Goal: Task Accomplishment & Management: Use online tool/utility

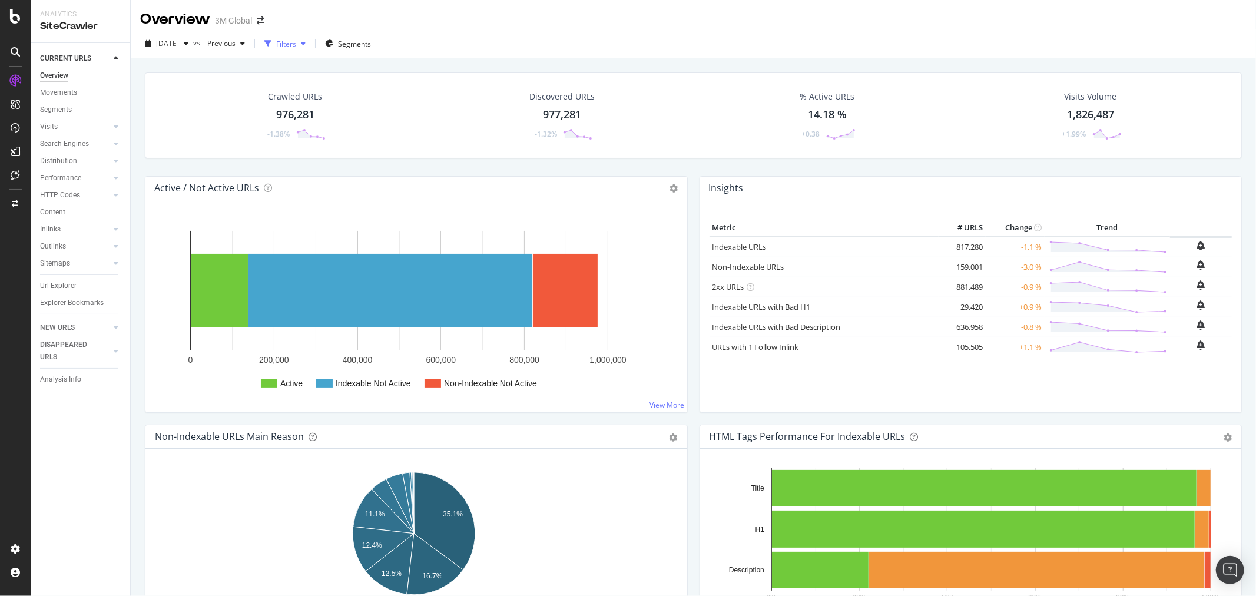
click at [306, 42] on icon "button" at bounding box center [303, 43] width 5 height 7
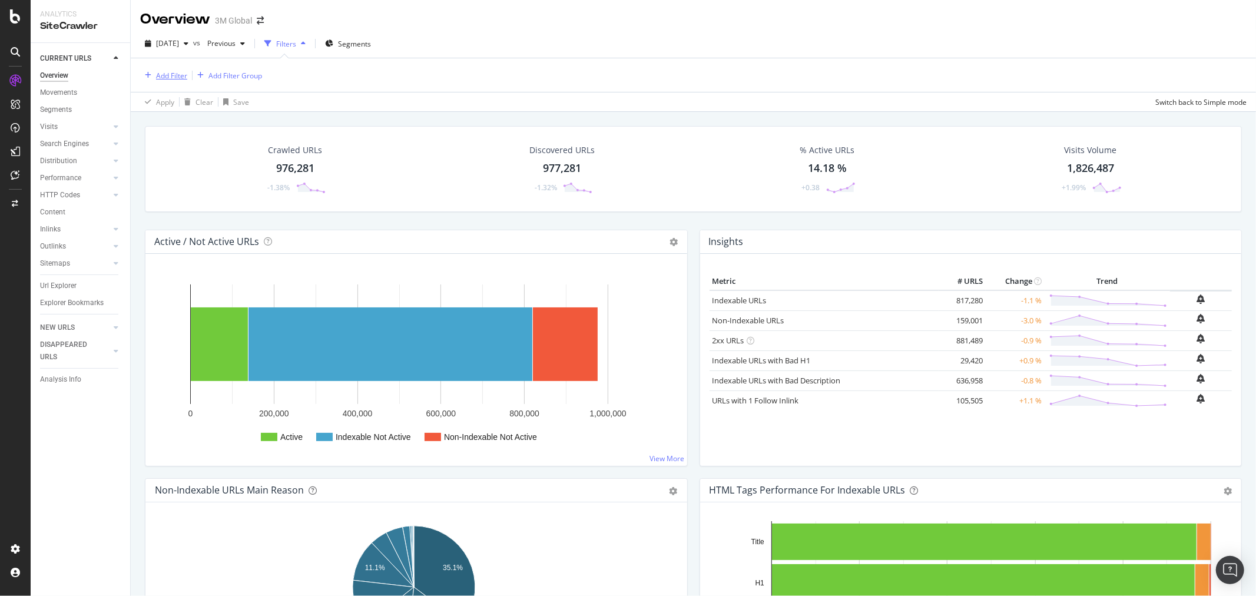
click at [173, 75] on div "Add Filter" at bounding box center [171, 76] width 31 height 10
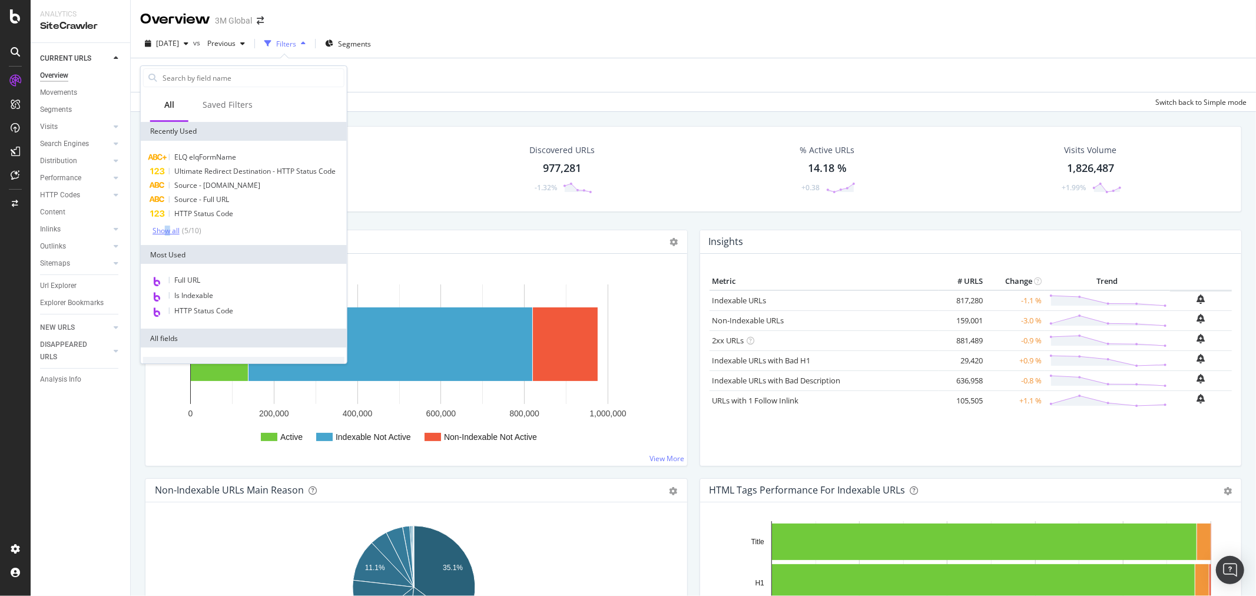
click at [167, 235] on div "Show all" at bounding box center [165, 231] width 27 height 8
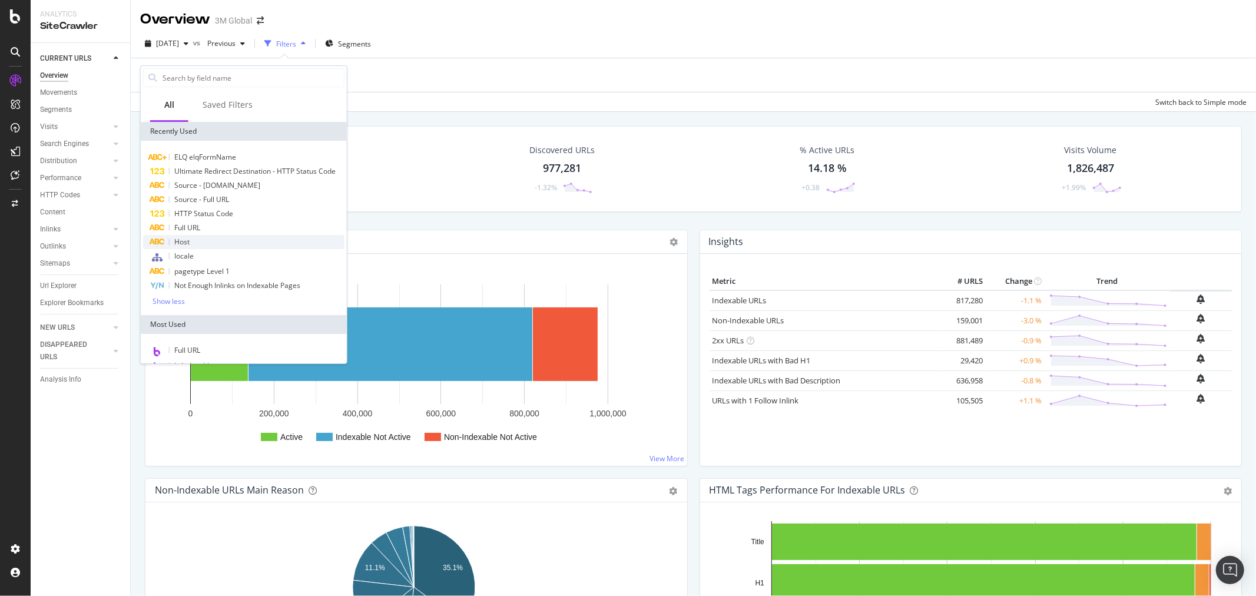
click at [190, 249] on div "Host" at bounding box center [243, 242] width 201 height 14
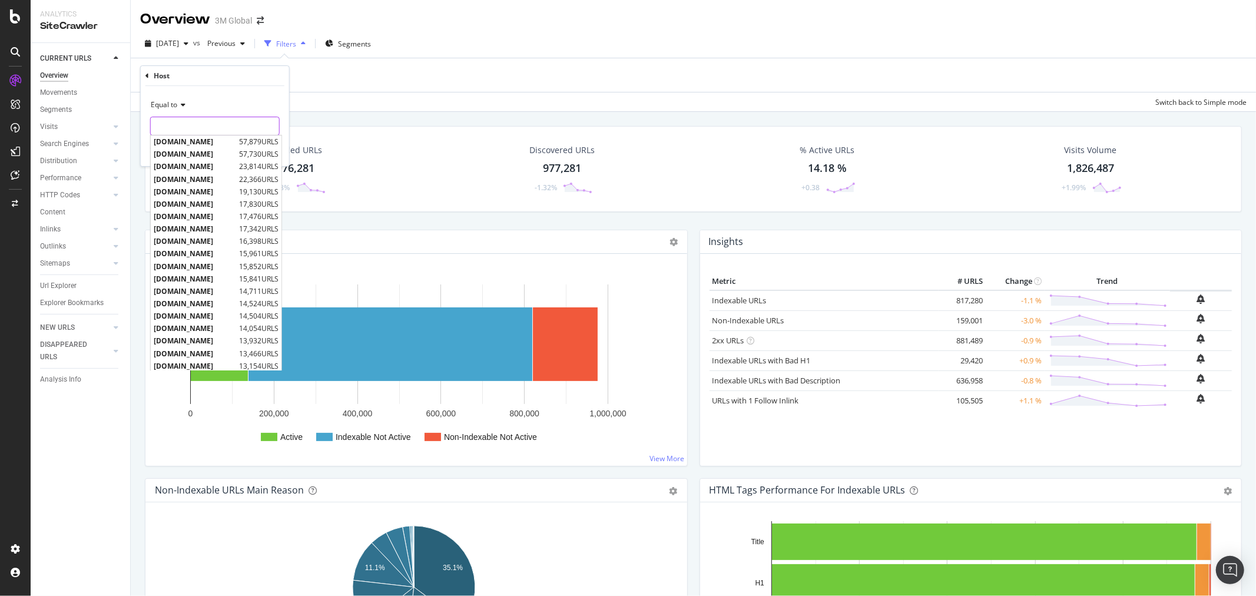
click at [200, 131] on input "text" at bounding box center [215, 126] width 128 height 19
click at [200, 146] on span "[DOMAIN_NAME]" at bounding box center [195, 142] width 82 height 10
type input "[DOMAIN_NAME]"
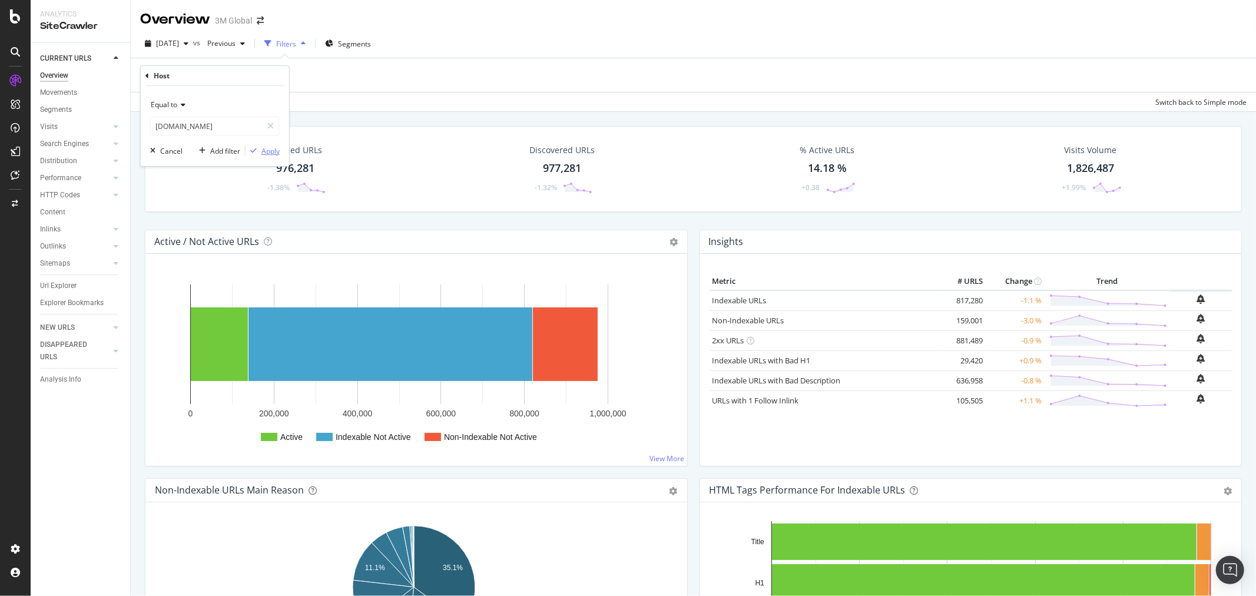
click at [270, 147] on div "Apply" at bounding box center [270, 151] width 18 height 10
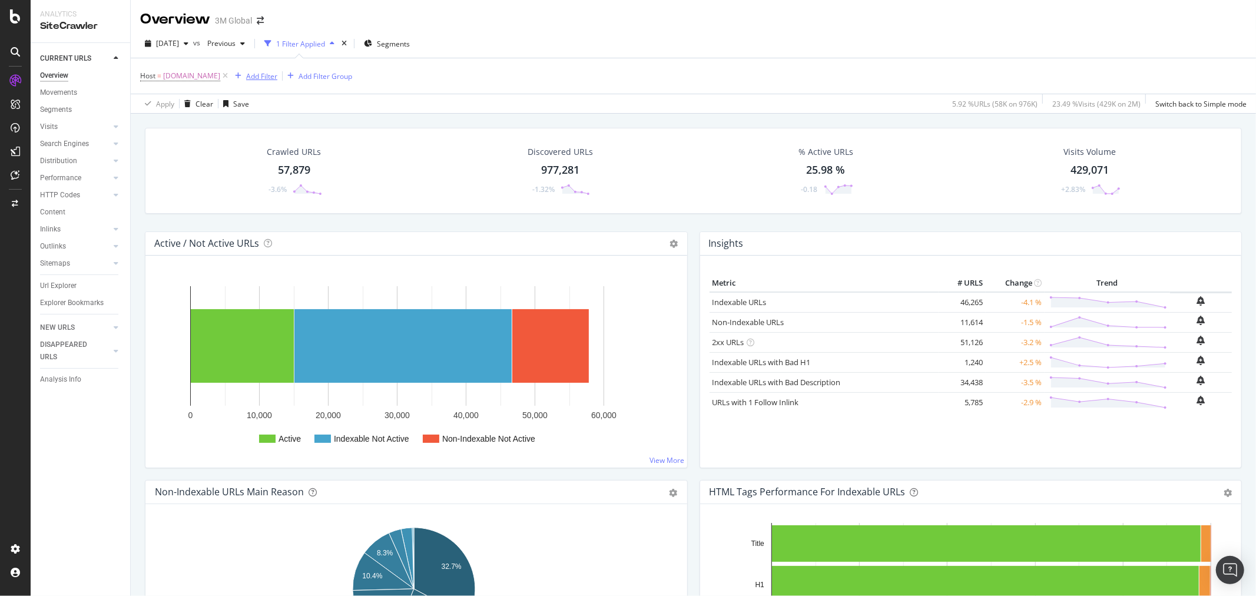
click at [246, 74] on div "Add Filter" at bounding box center [261, 76] width 31 height 10
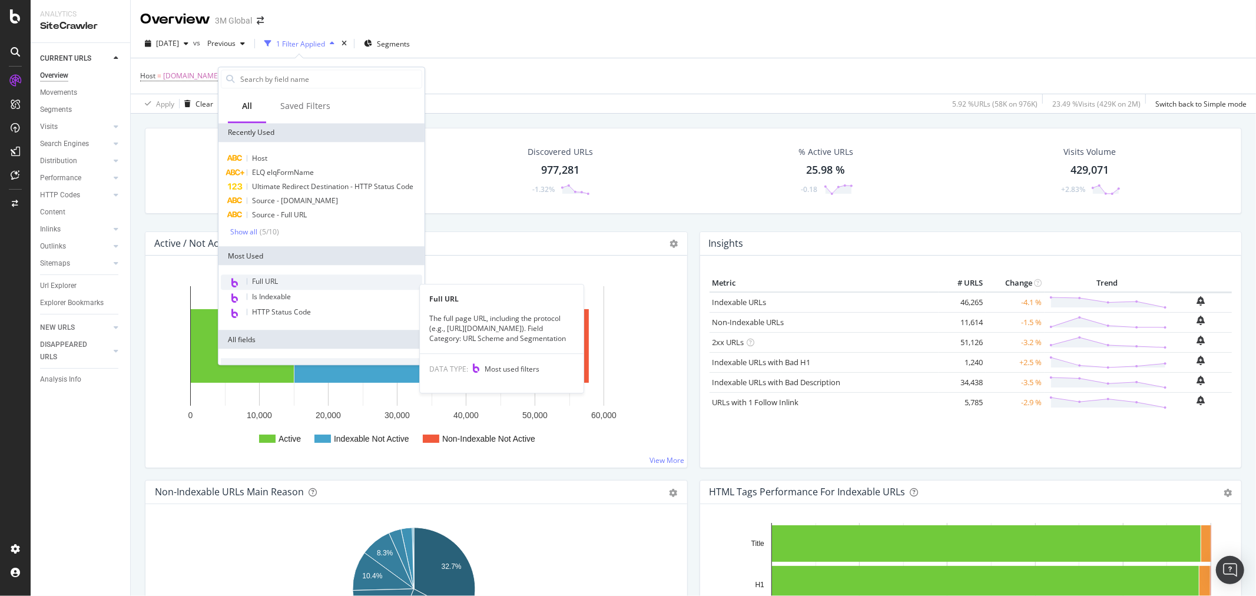
click at [288, 287] on div "Full URL" at bounding box center [321, 281] width 201 height 15
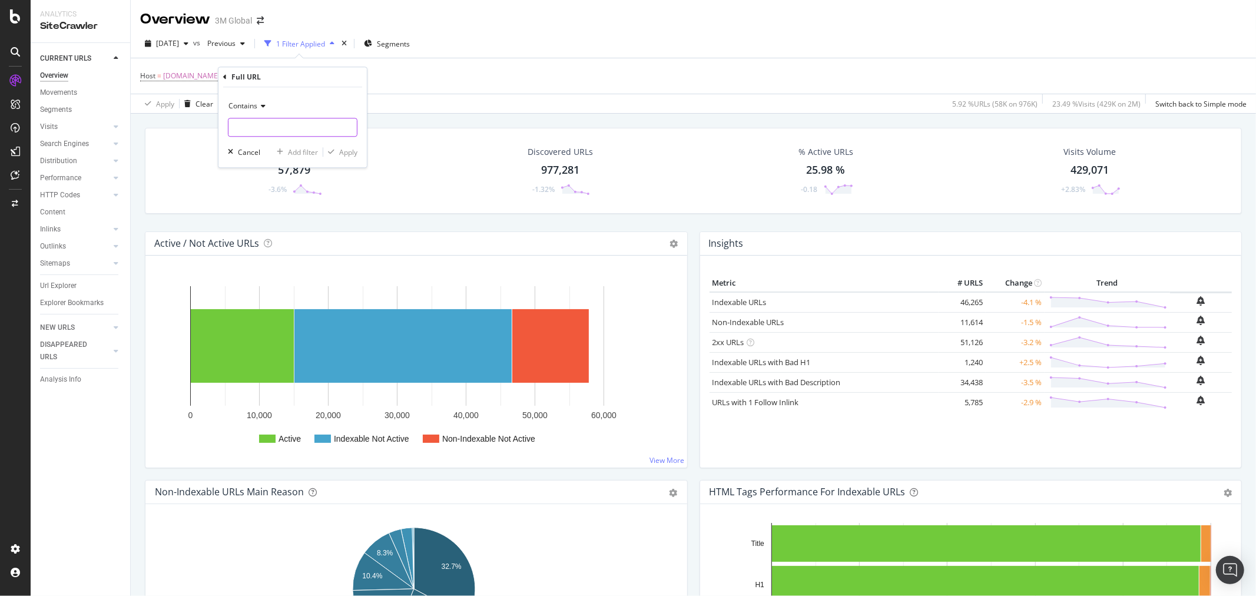
click at [291, 133] on input "text" at bounding box center [292, 127] width 128 height 19
type input "/en_US/"
click at [343, 151] on div "Apply" at bounding box center [348, 152] width 18 height 10
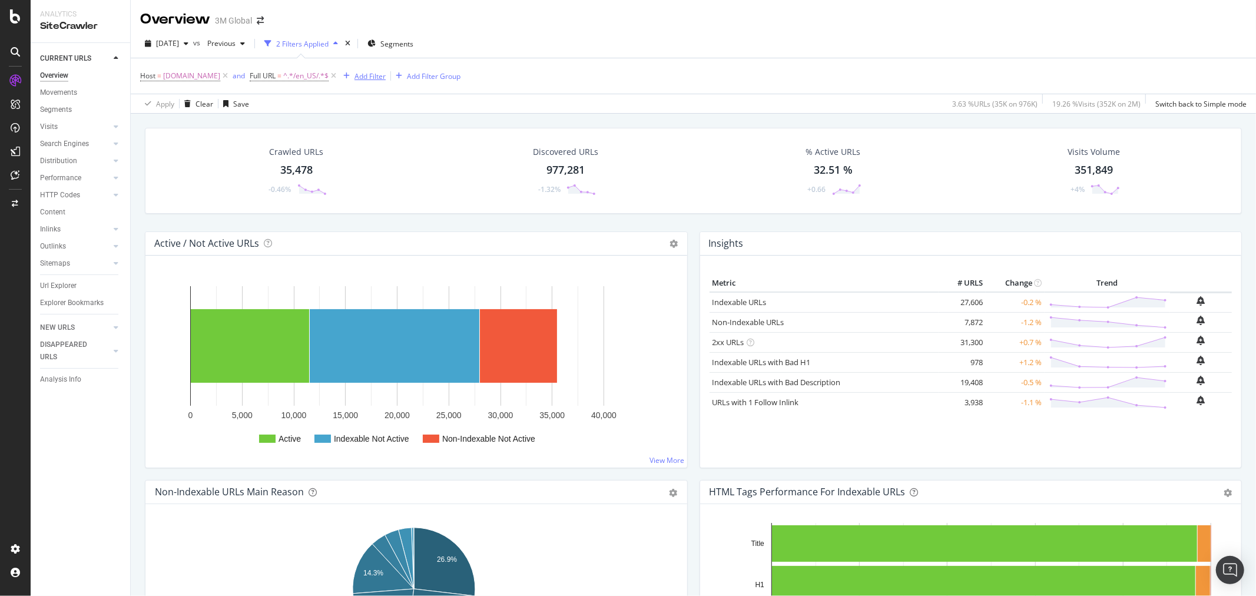
click at [363, 73] on div "Add Filter" at bounding box center [369, 76] width 31 height 10
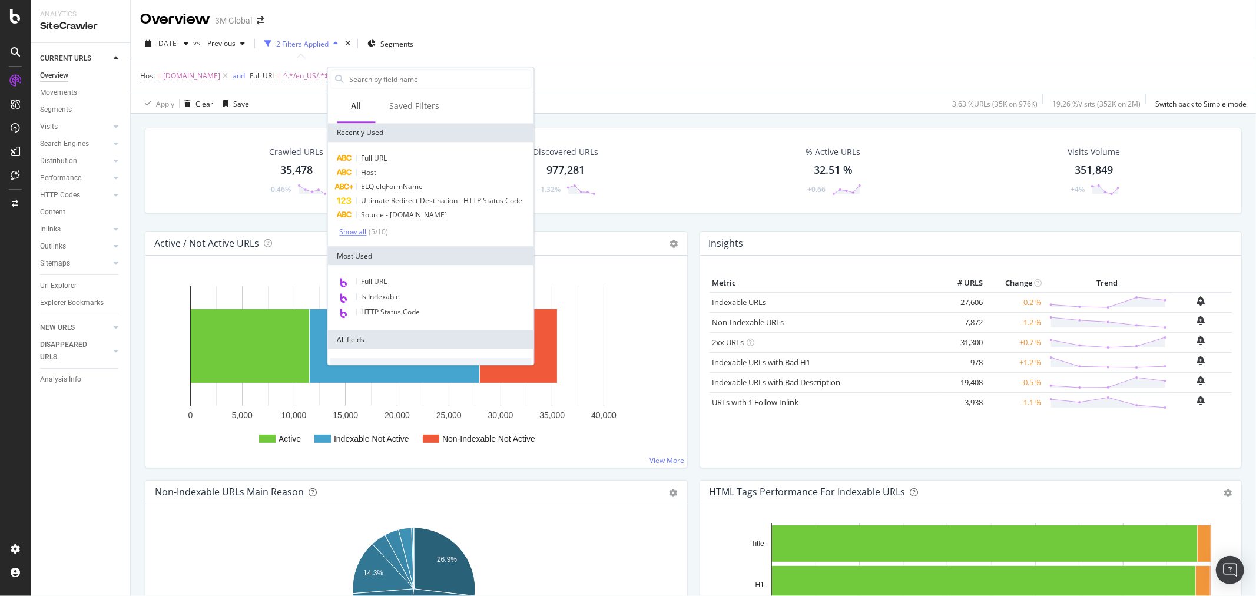
click at [354, 236] on div "Show all" at bounding box center [353, 232] width 27 height 8
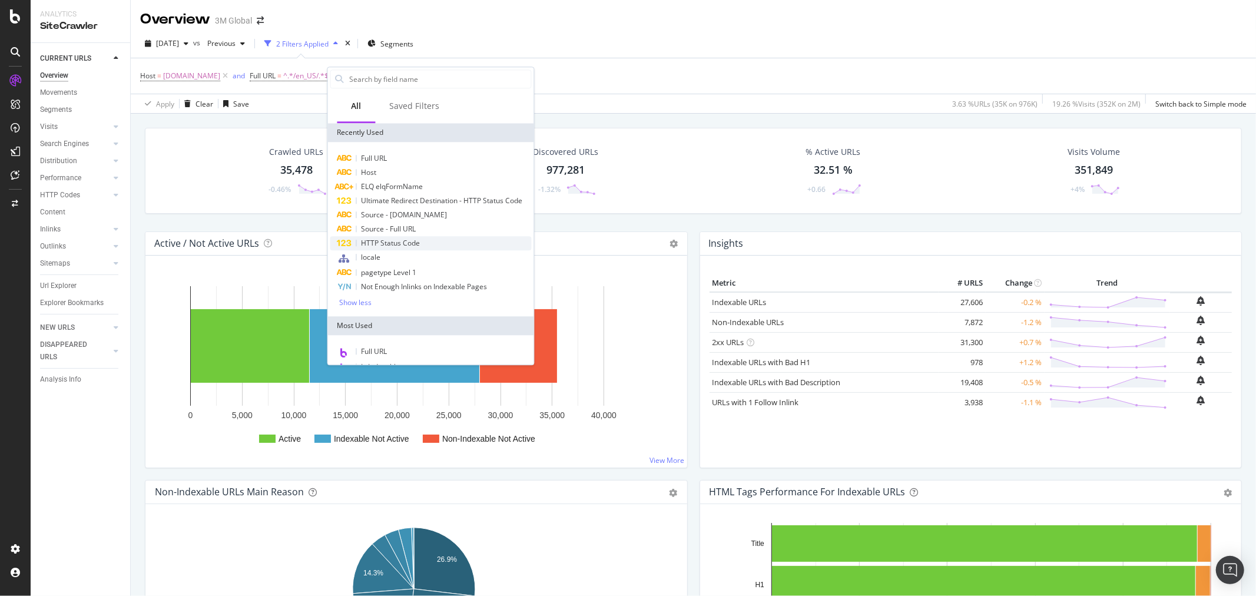
click at [389, 248] on span "HTTP Status Code" at bounding box center [390, 243] width 59 height 10
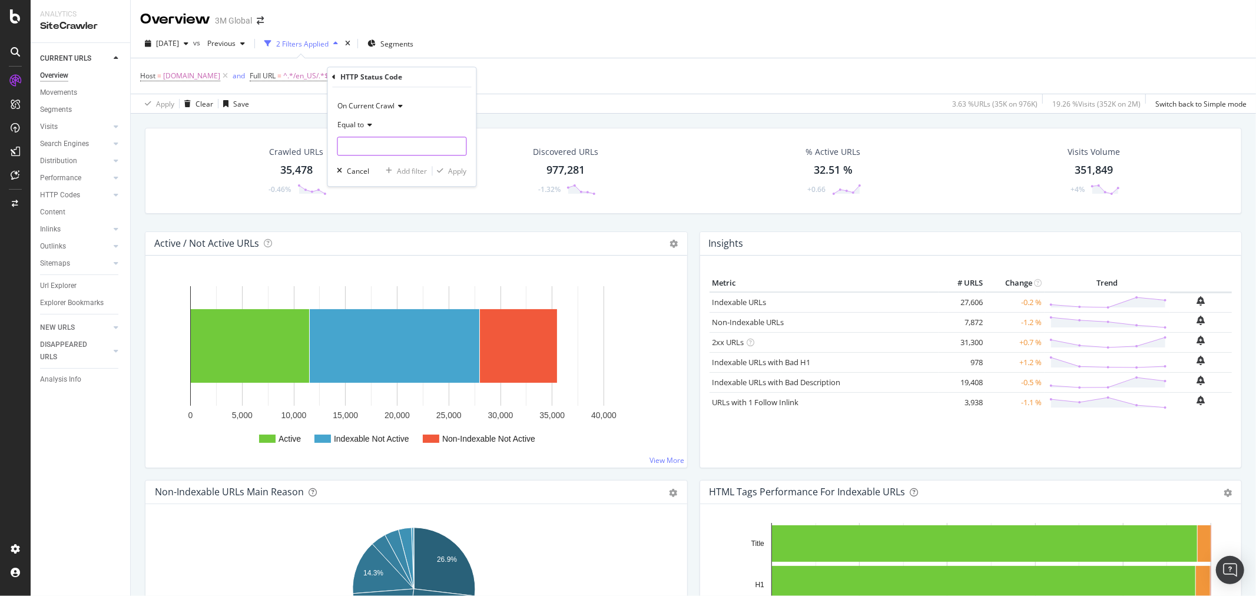
click at [403, 142] on input "number" at bounding box center [402, 146] width 130 height 19
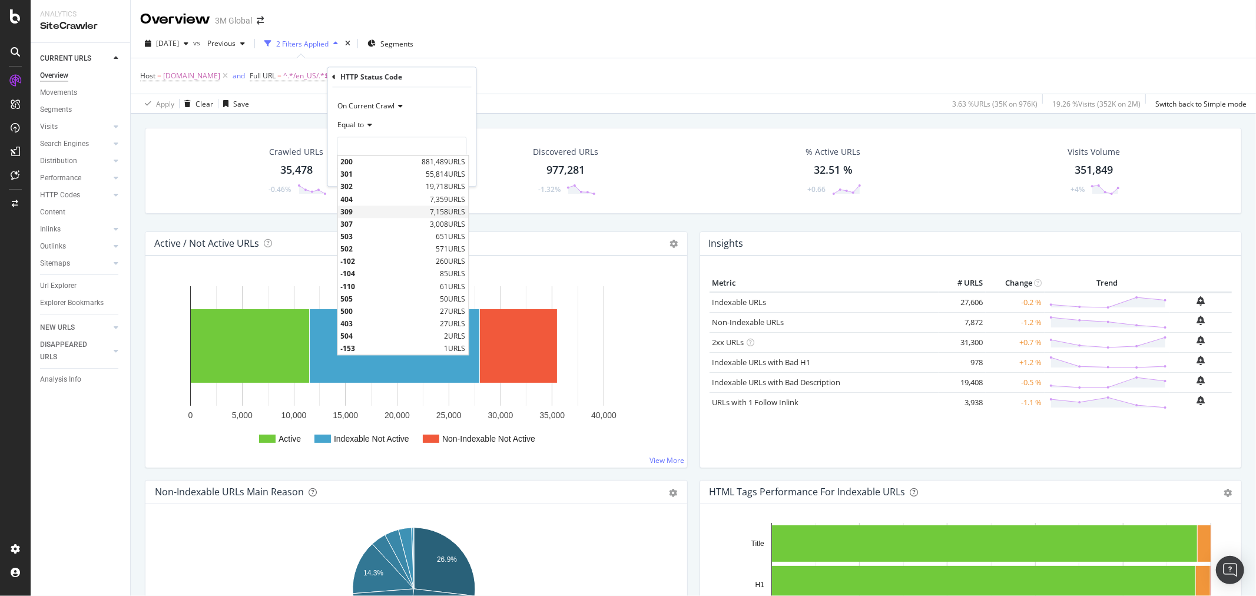
click at [366, 212] on span "309" at bounding box center [384, 212] width 87 height 10
type input "309"
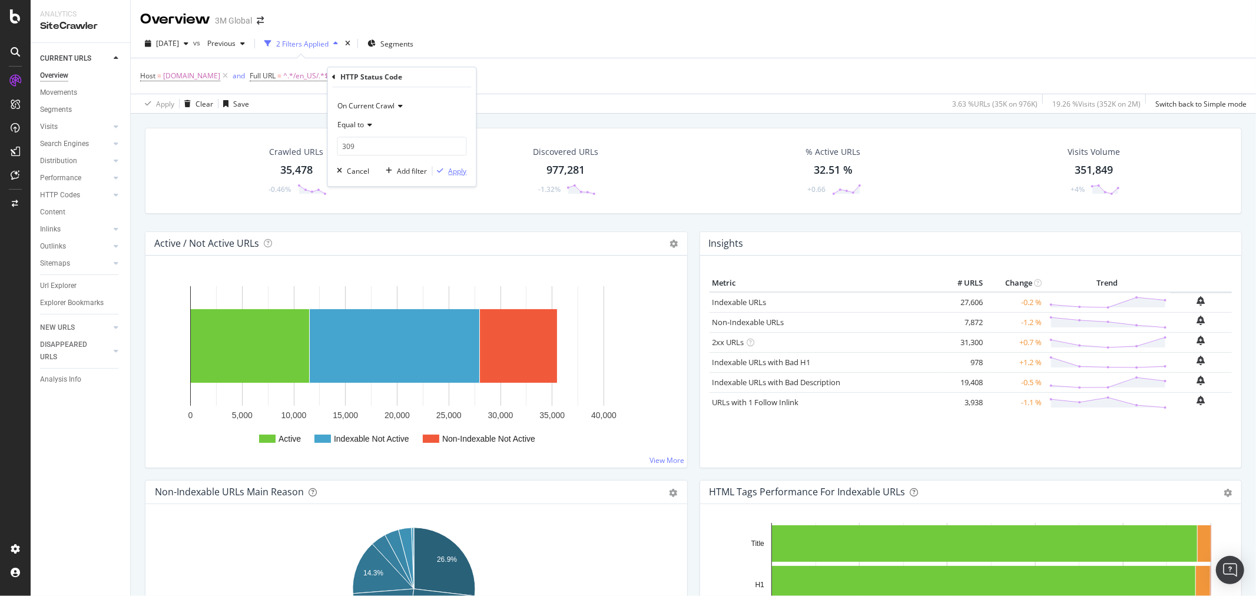
click at [460, 174] on div "Apply" at bounding box center [458, 171] width 18 height 10
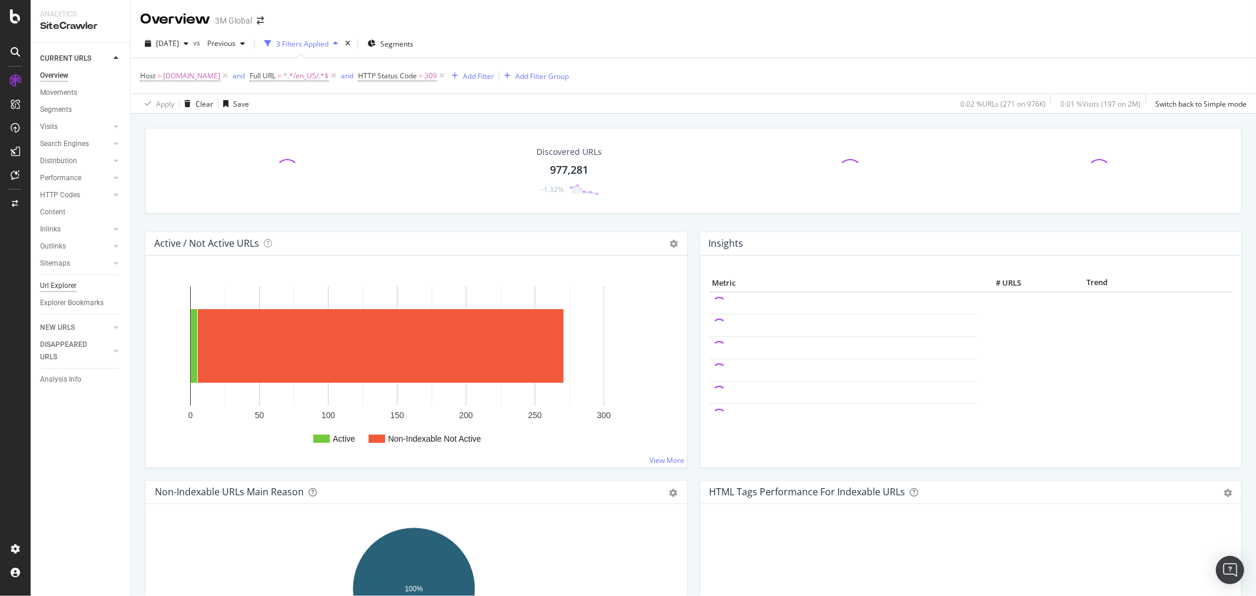
click at [61, 281] on div "Url Explorer" at bounding box center [58, 286] width 37 height 12
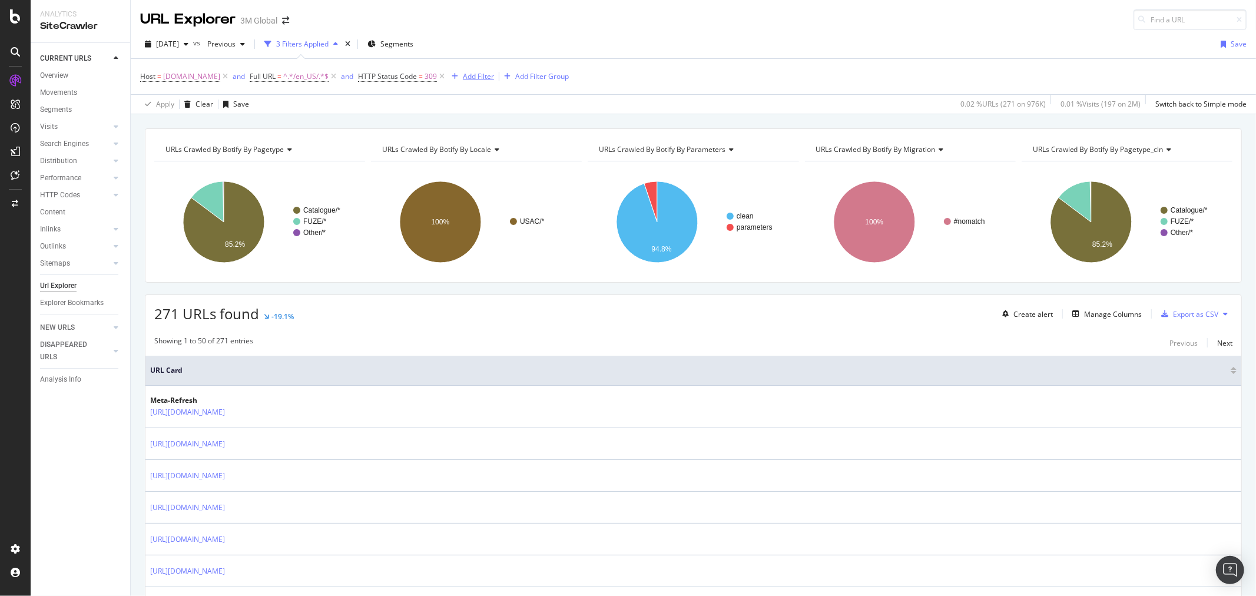
click at [467, 78] on div "Add Filter" at bounding box center [478, 76] width 31 height 10
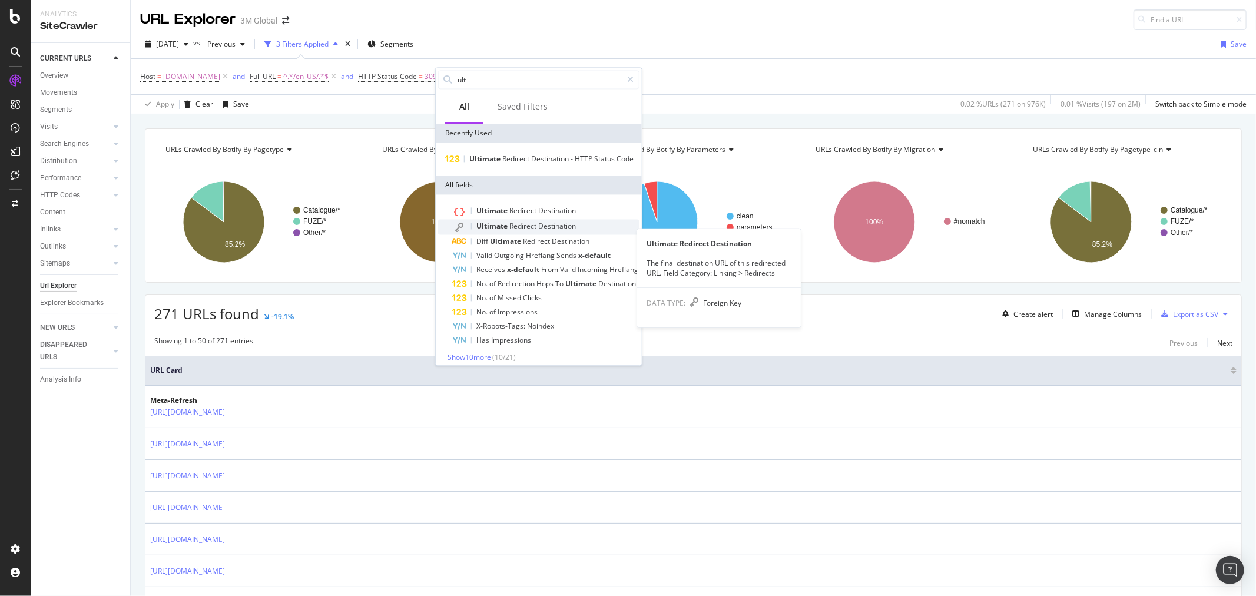
type input "ult"
click at [535, 231] on span "Redirect" at bounding box center [523, 226] width 29 height 10
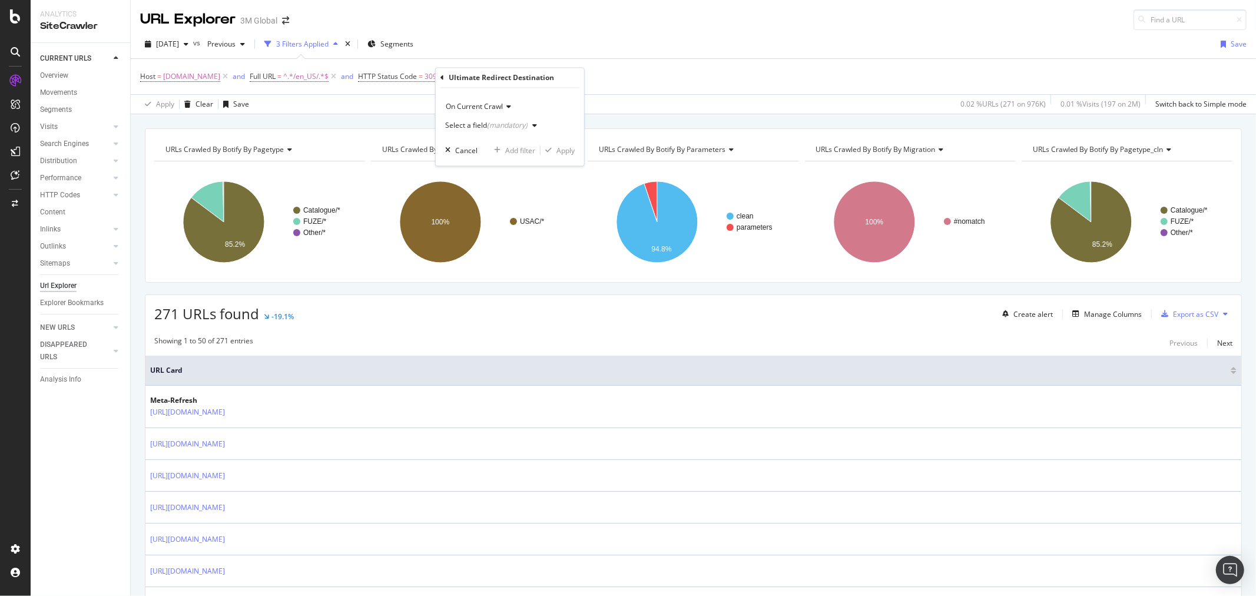
click at [538, 124] on div "button" at bounding box center [535, 125] width 14 height 7
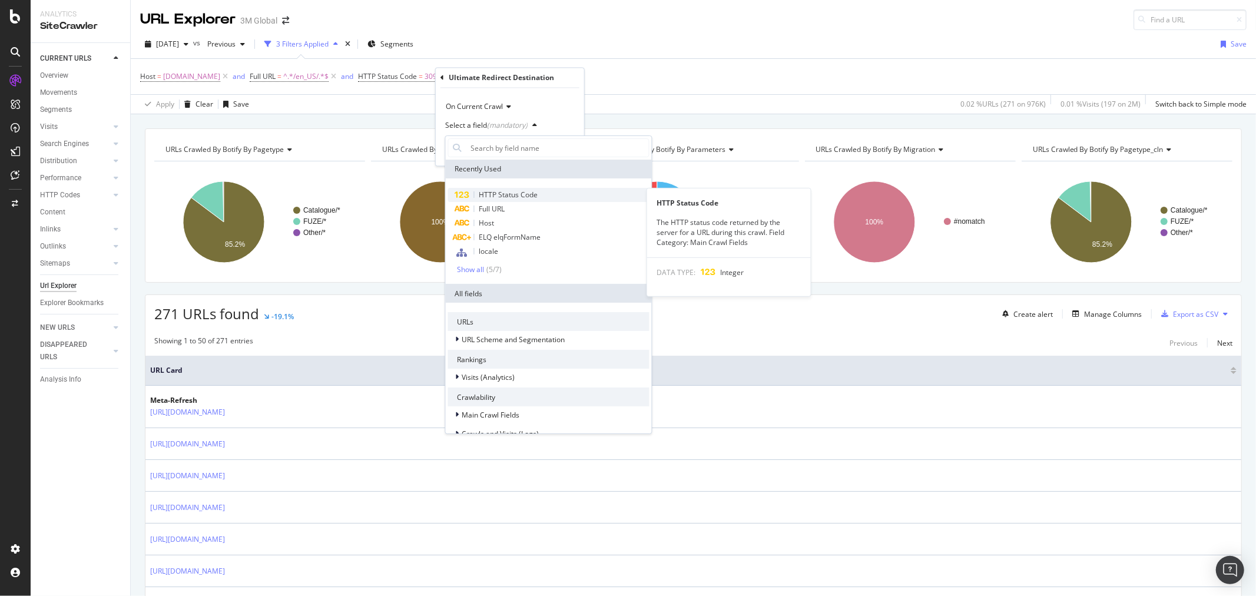
click at [520, 196] on span "HTTP Status Code" at bounding box center [508, 195] width 59 height 10
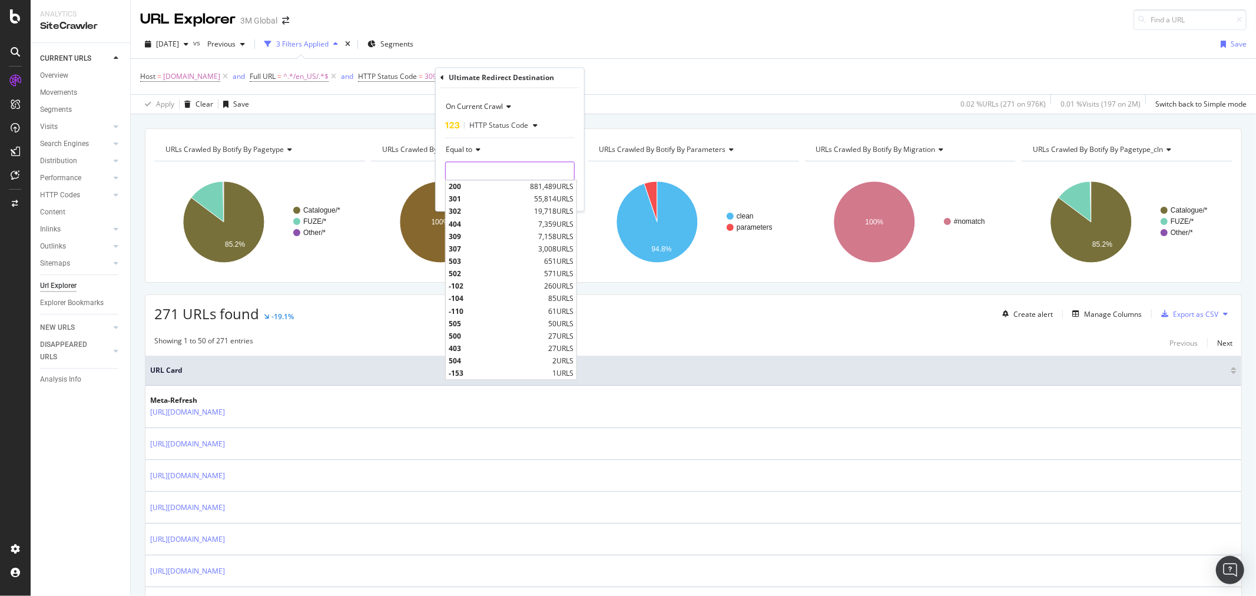
click at [510, 172] on input "number" at bounding box center [510, 171] width 130 height 19
click at [481, 228] on span "404" at bounding box center [492, 224] width 87 height 10
type input "404"
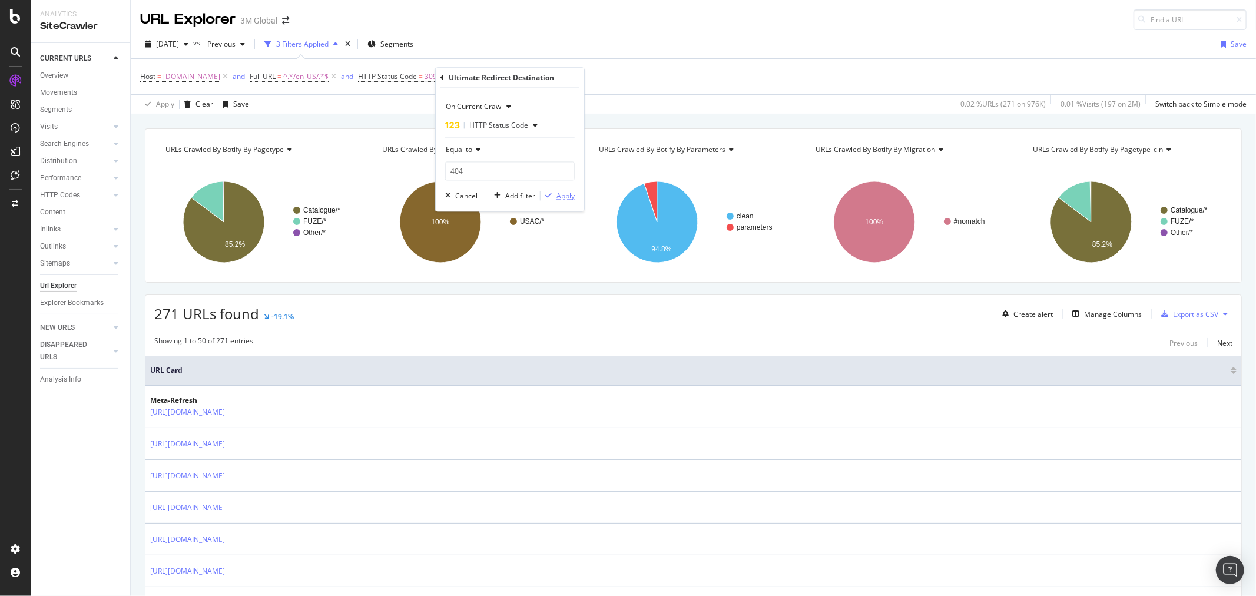
click at [568, 198] on div "Apply" at bounding box center [565, 196] width 18 height 10
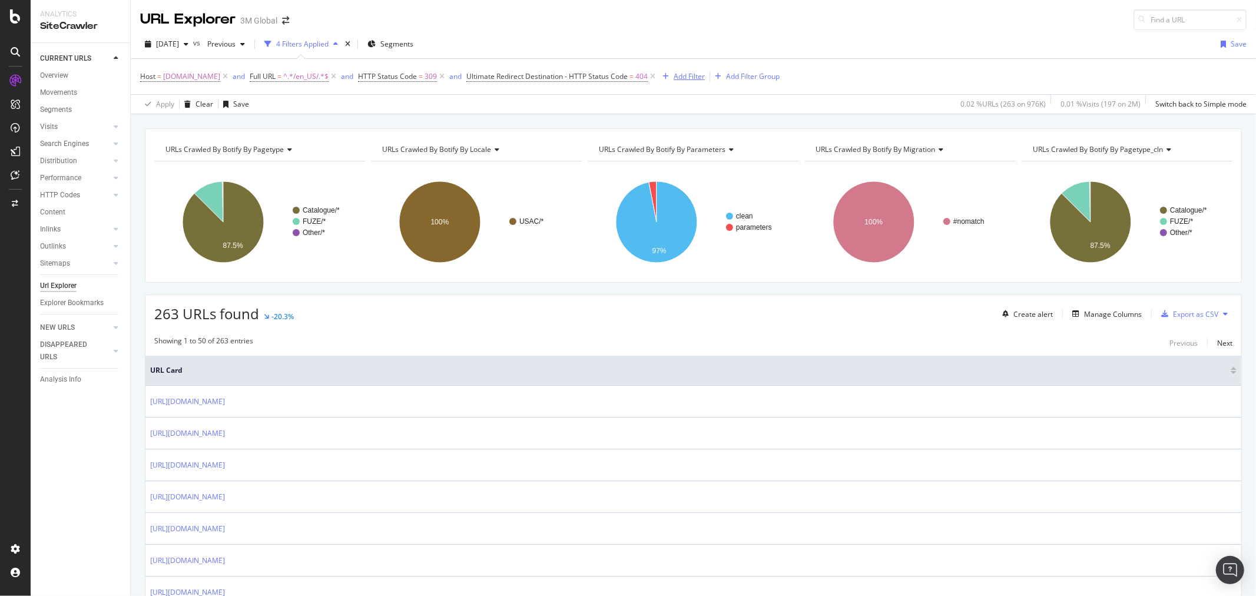
click at [679, 77] on div "Add Filter" at bounding box center [689, 76] width 31 height 10
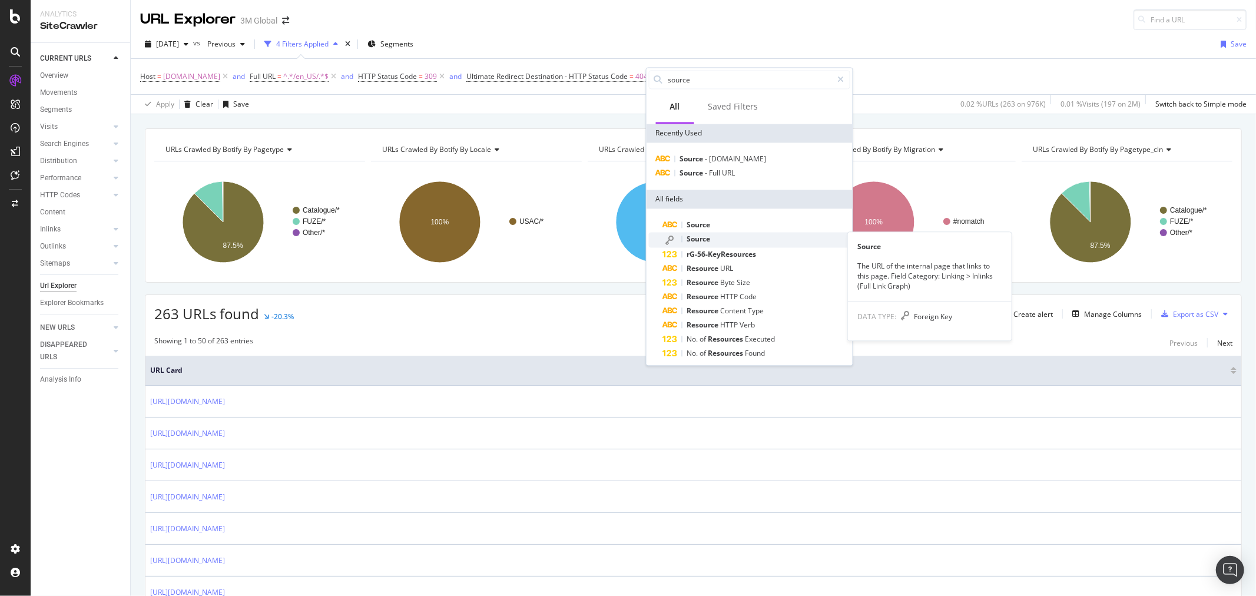
type input "source"
click at [705, 238] on span "Source" at bounding box center [699, 239] width 24 height 10
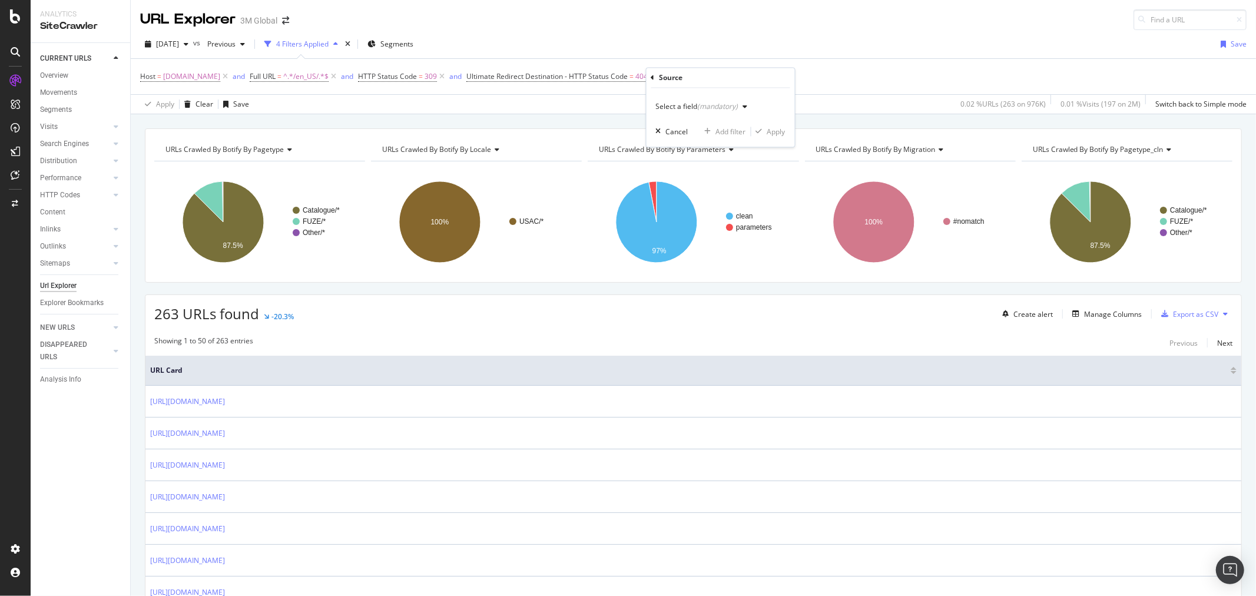
click at [738, 102] on div "Select a field (mandatory)" at bounding box center [704, 107] width 97 height 18
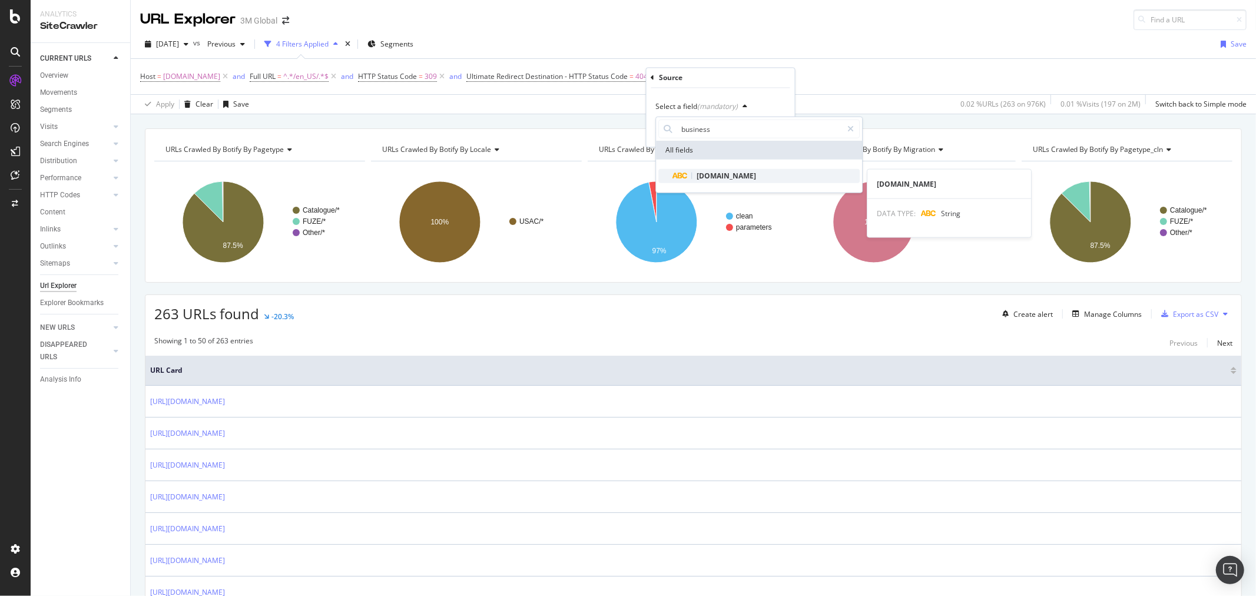
type input "business"
click at [726, 174] on span "[DOMAIN_NAME]" at bounding box center [725, 176] width 59 height 10
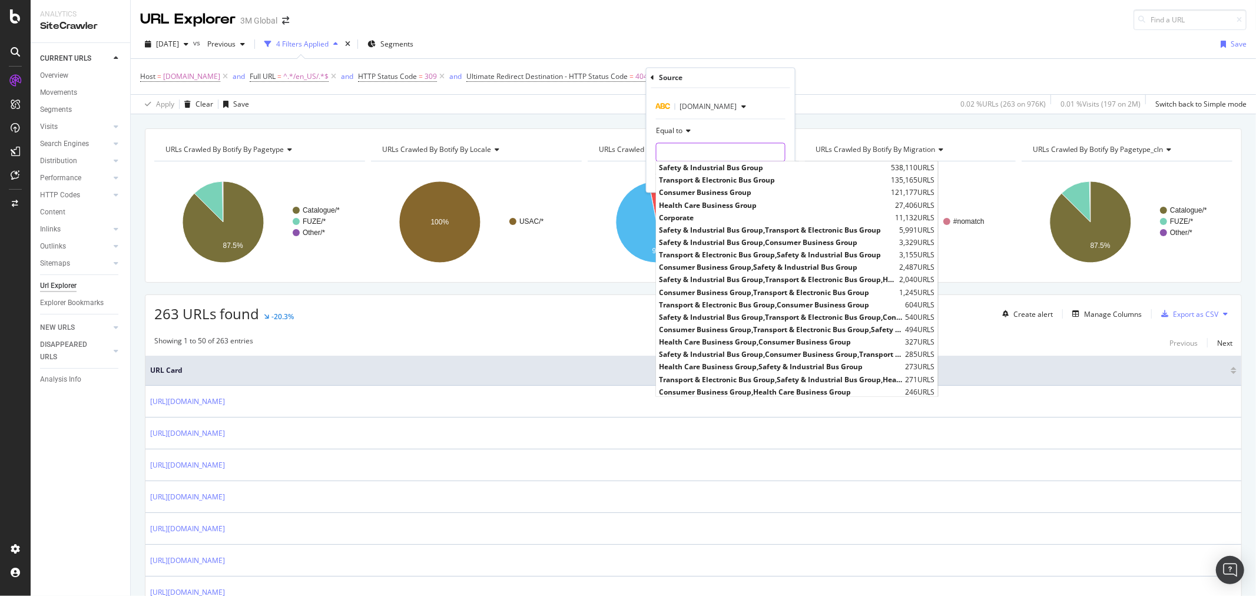
click at [715, 152] on input "text" at bounding box center [720, 152] width 128 height 19
click at [693, 220] on span "Corporate" at bounding box center [775, 218] width 233 height 10
type input "Corporate"
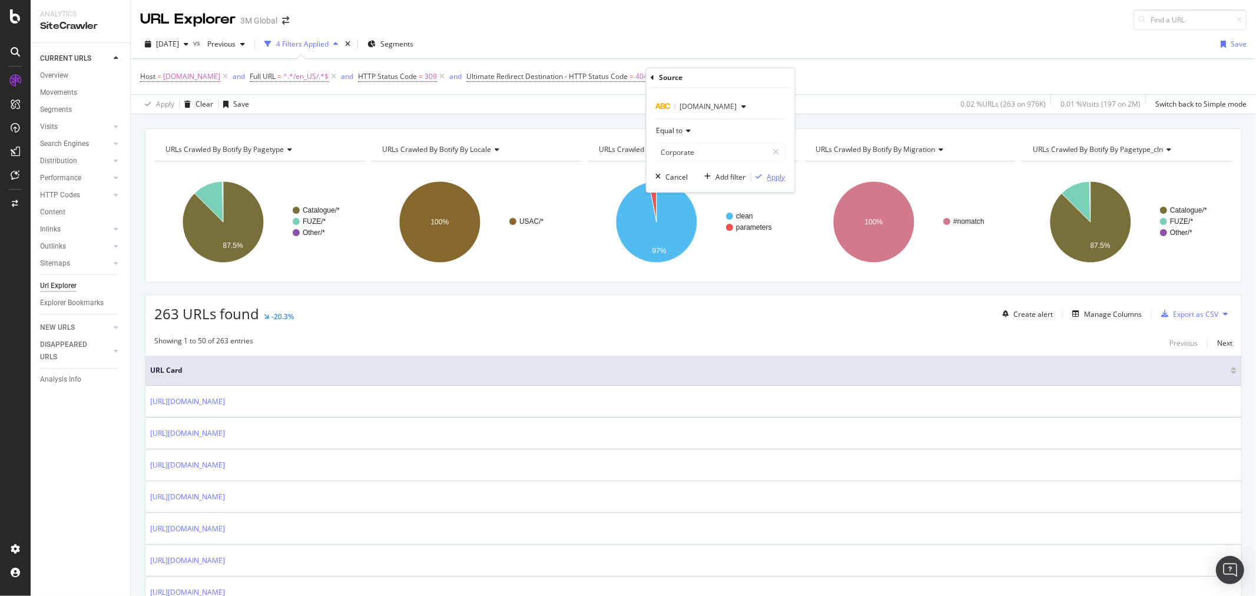
click at [775, 174] on div "Apply" at bounding box center [776, 177] width 18 height 10
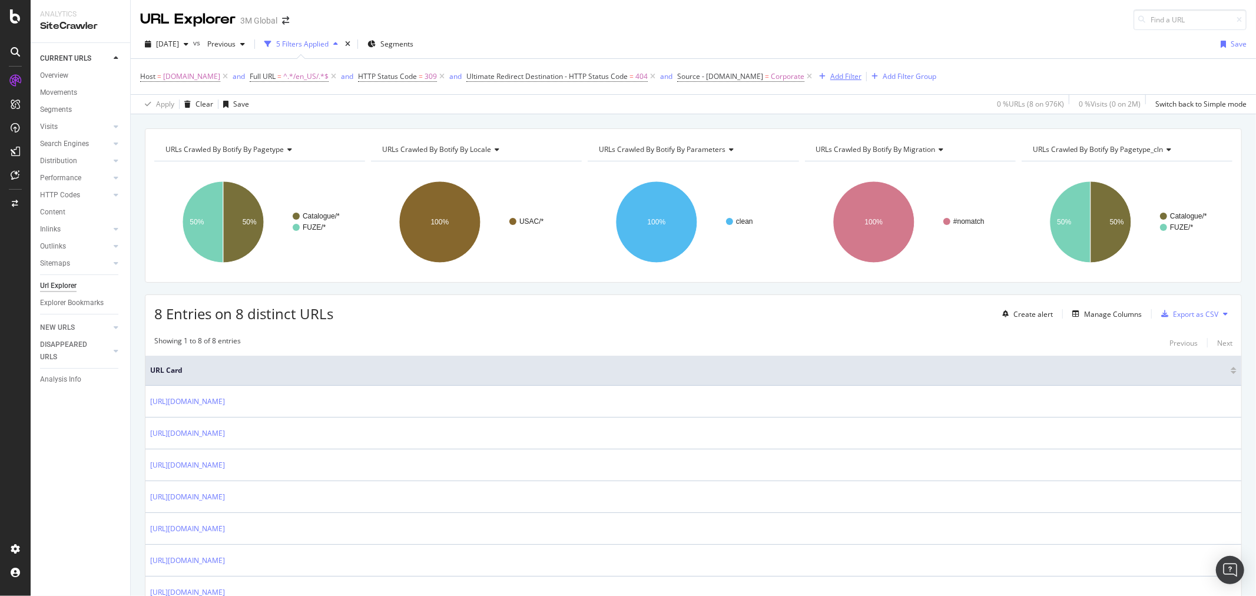
click at [836, 79] on div "Add Filter" at bounding box center [845, 76] width 31 height 10
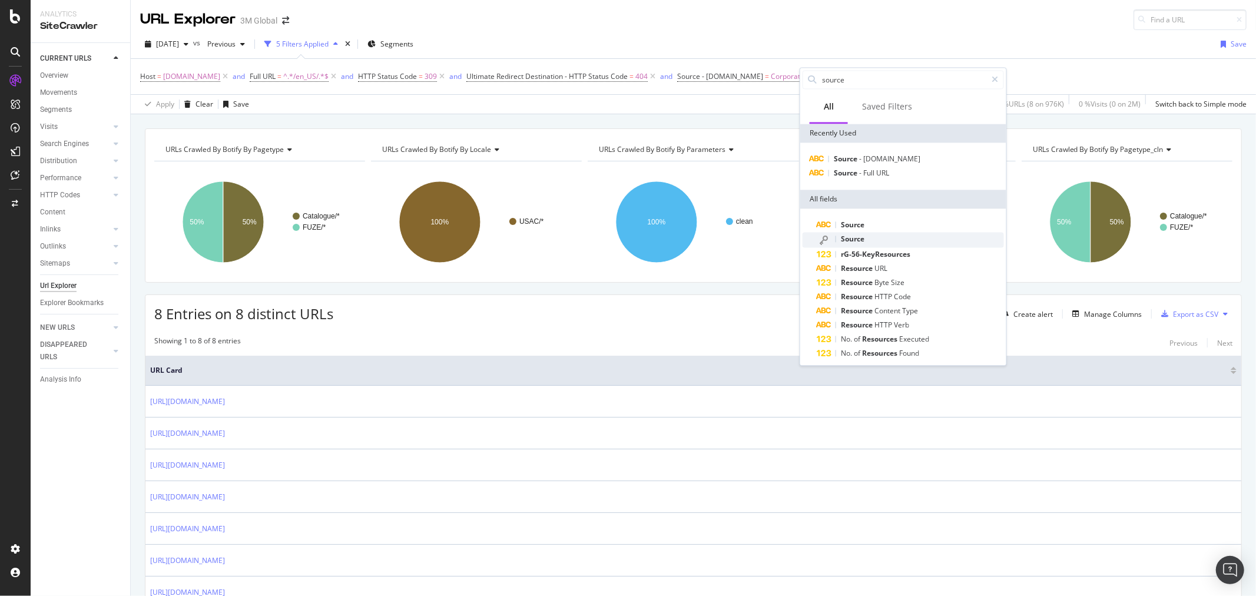
click at [878, 239] on div "Source" at bounding box center [910, 239] width 187 height 15
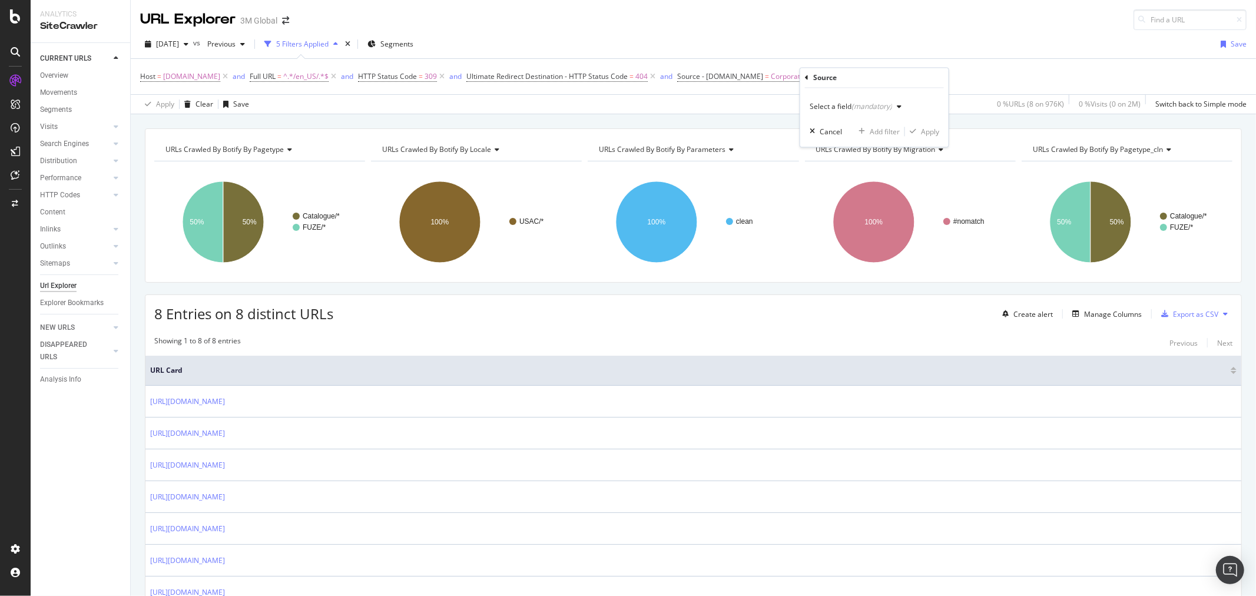
click at [892, 106] on div "button" at bounding box center [899, 107] width 14 height 7
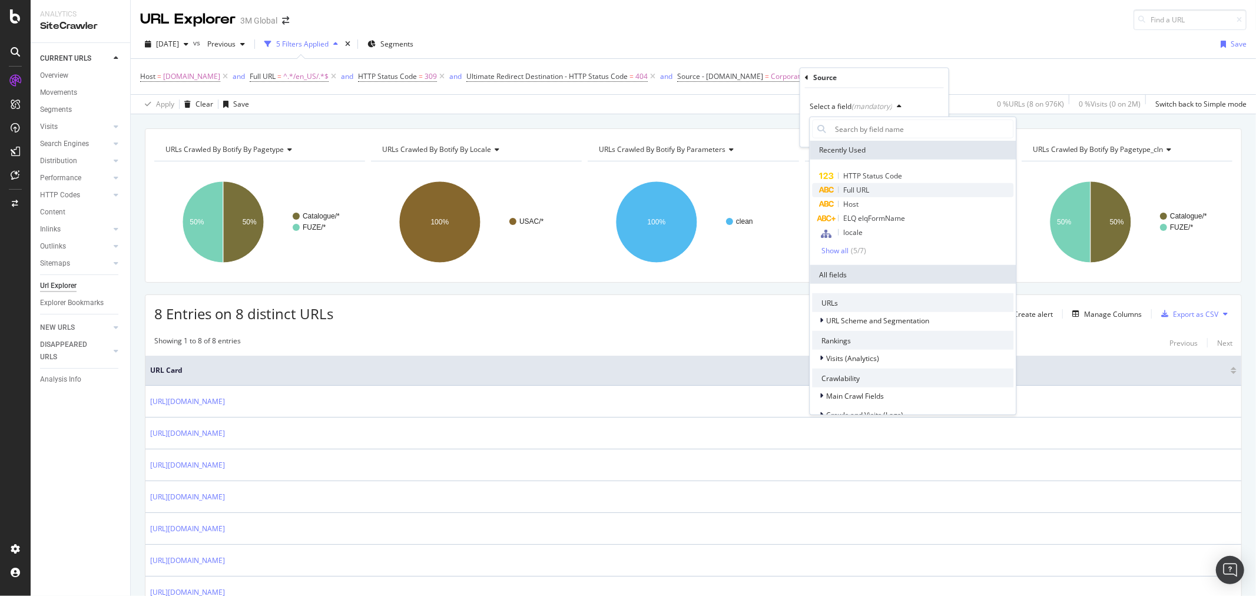
click at [874, 196] on div "Full URL" at bounding box center [912, 190] width 201 height 14
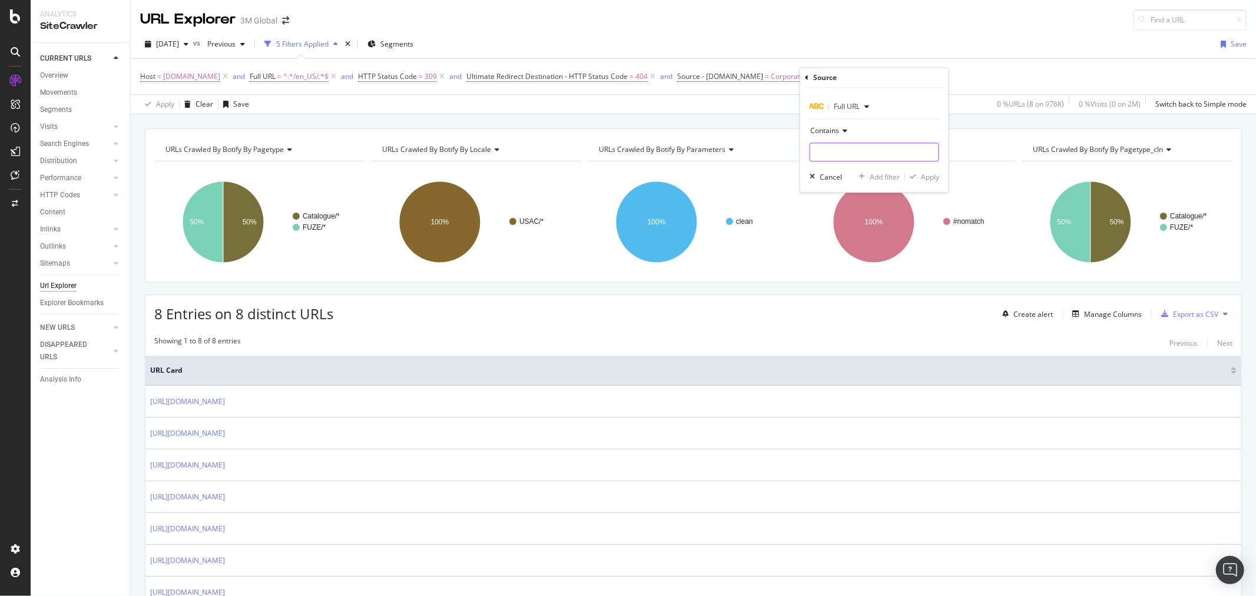
click at [861, 150] on input "text" at bounding box center [874, 152] width 128 height 19
type input "/en_US/"
click at [933, 174] on div "Apply" at bounding box center [930, 177] width 18 height 10
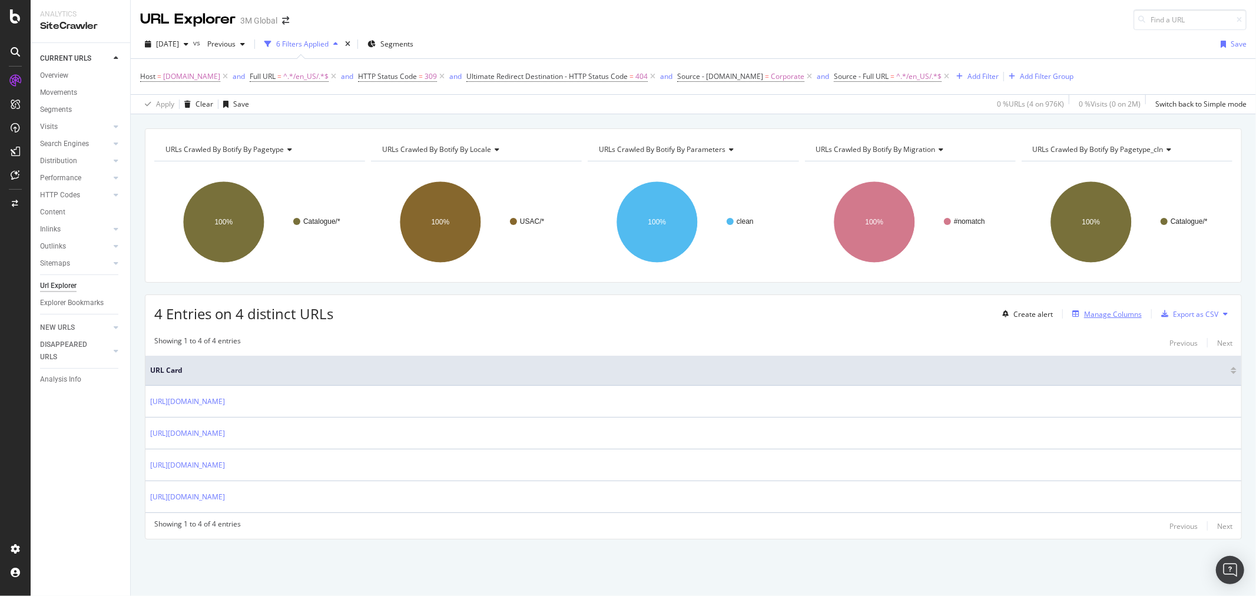
click at [1119, 313] on div "Manage Columns" at bounding box center [1113, 314] width 58 height 10
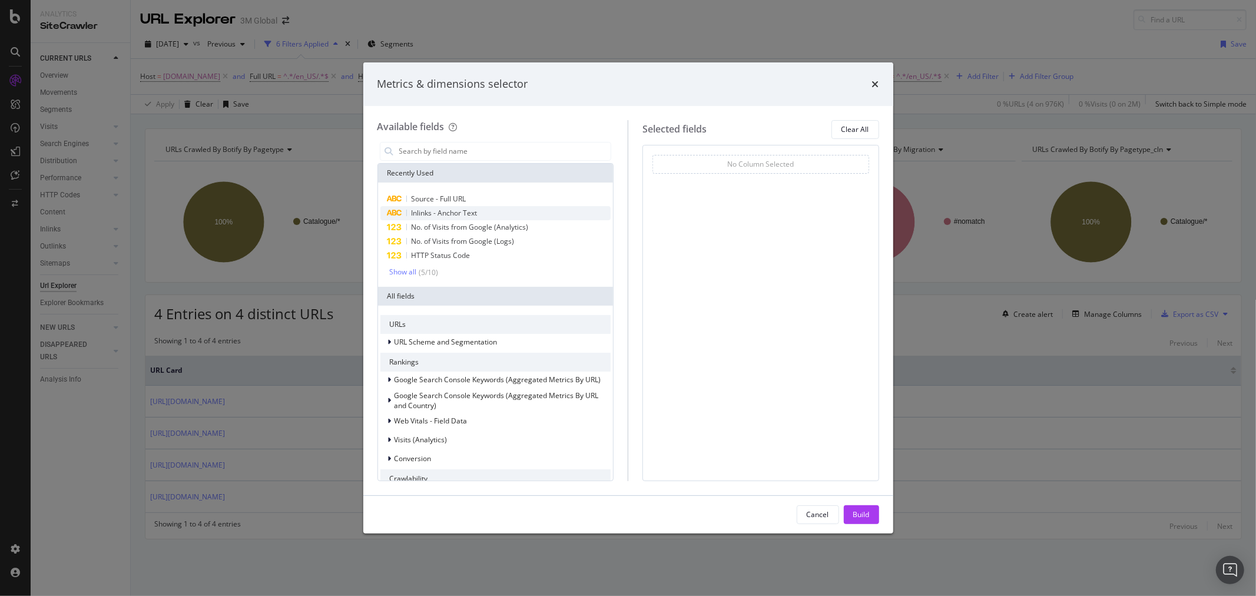
click at [480, 209] on div "Inlinks - Anchor Text" at bounding box center [495, 213] width 231 height 14
click at [485, 196] on div "Source - Full URL" at bounding box center [495, 199] width 231 height 14
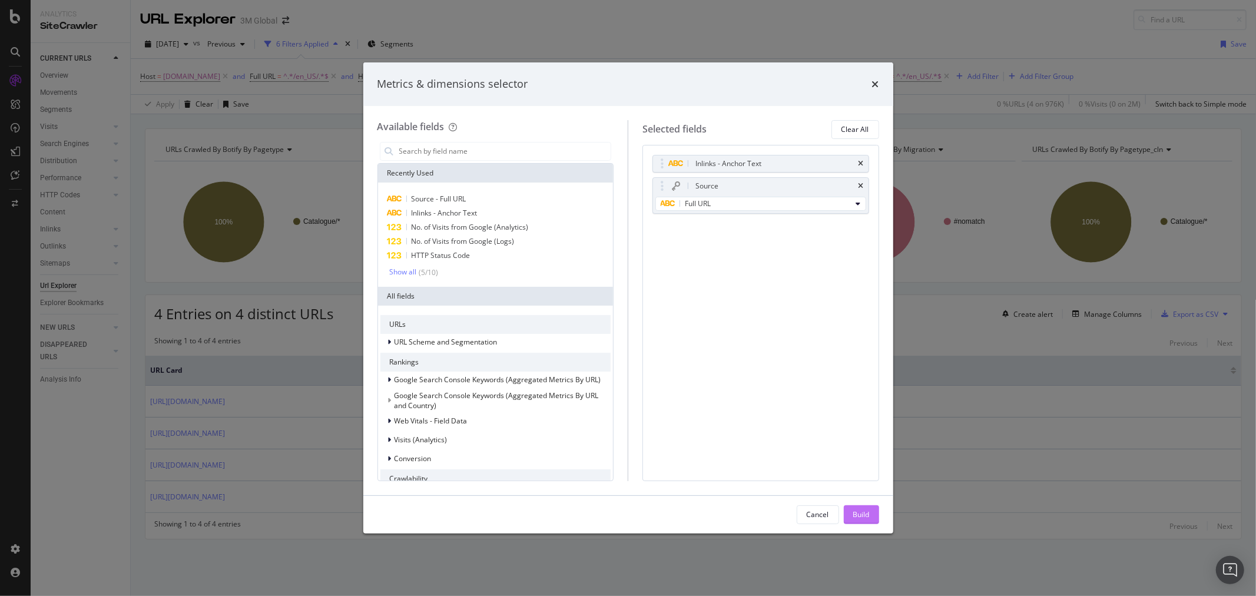
click at [869, 516] on div "Build" at bounding box center [861, 514] width 16 height 10
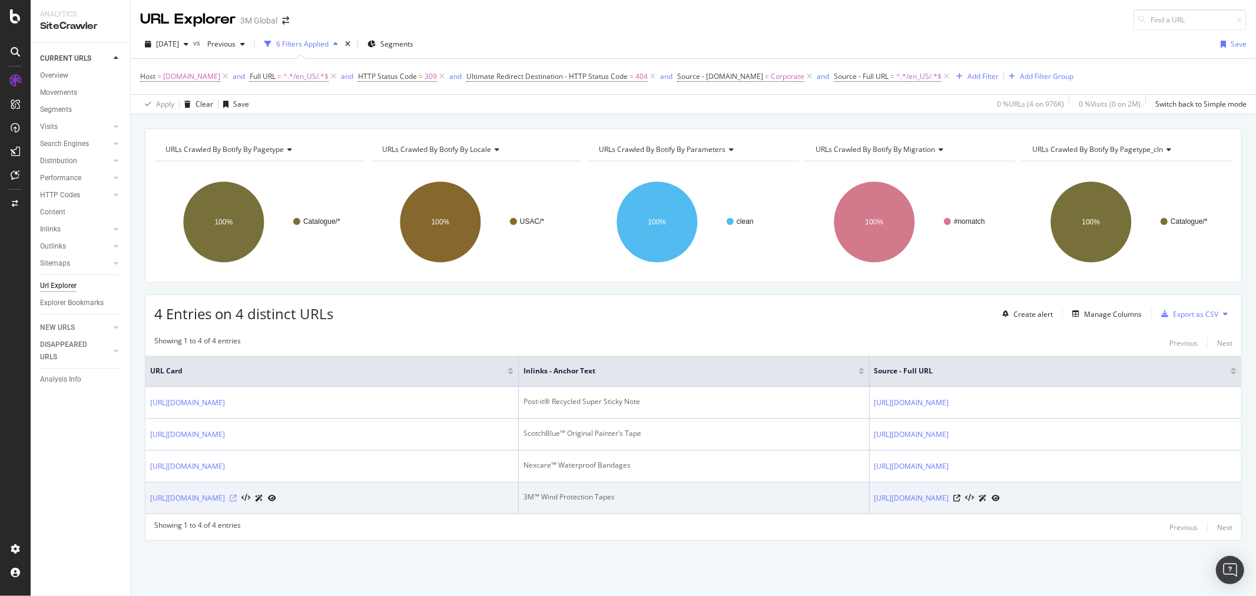
click at [237, 497] on icon at bounding box center [233, 498] width 7 height 7
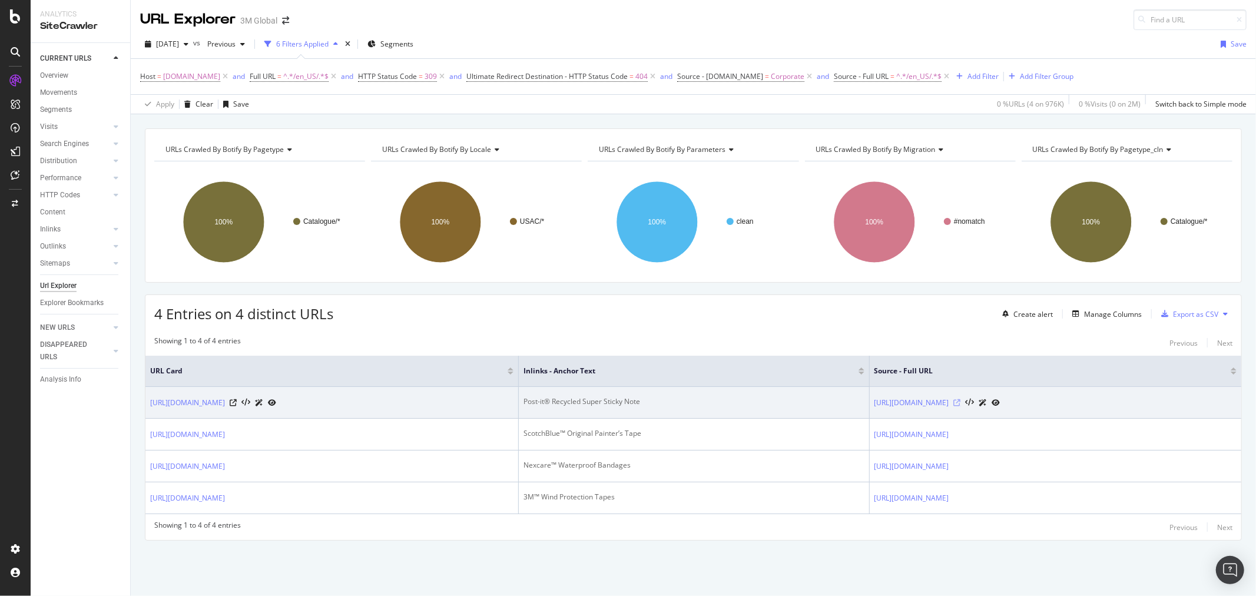
click at [961, 402] on icon at bounding box center [957, 402] width 7 height 7
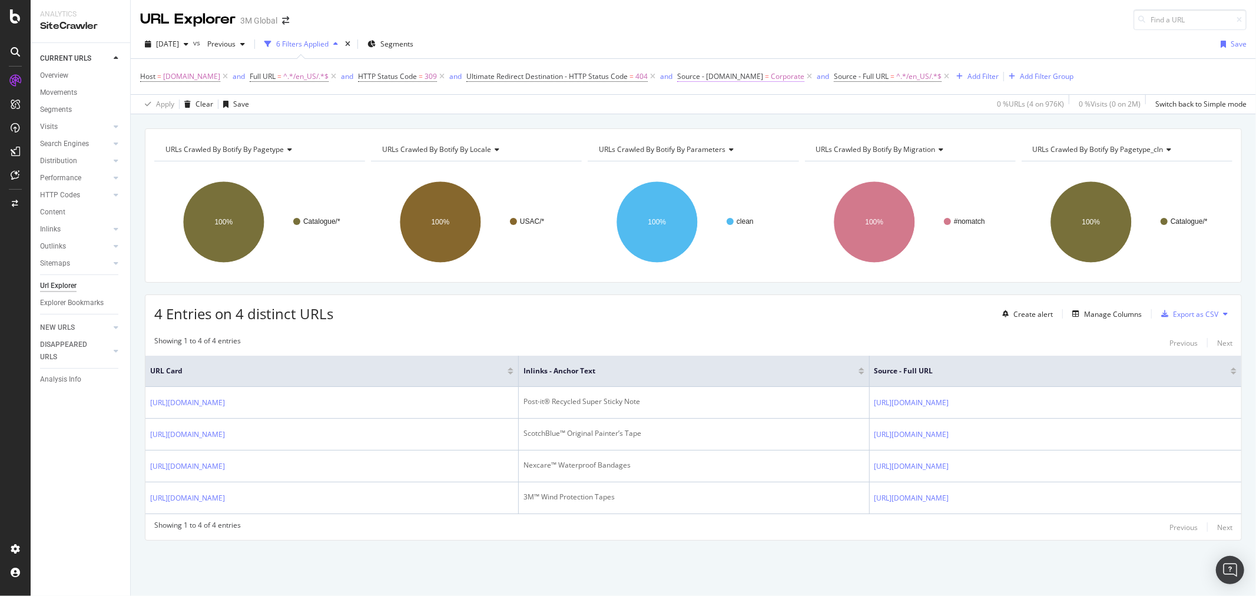
click at [771, 77] on span "Corporate" at bounding box center [788, 76] width 34 height 16
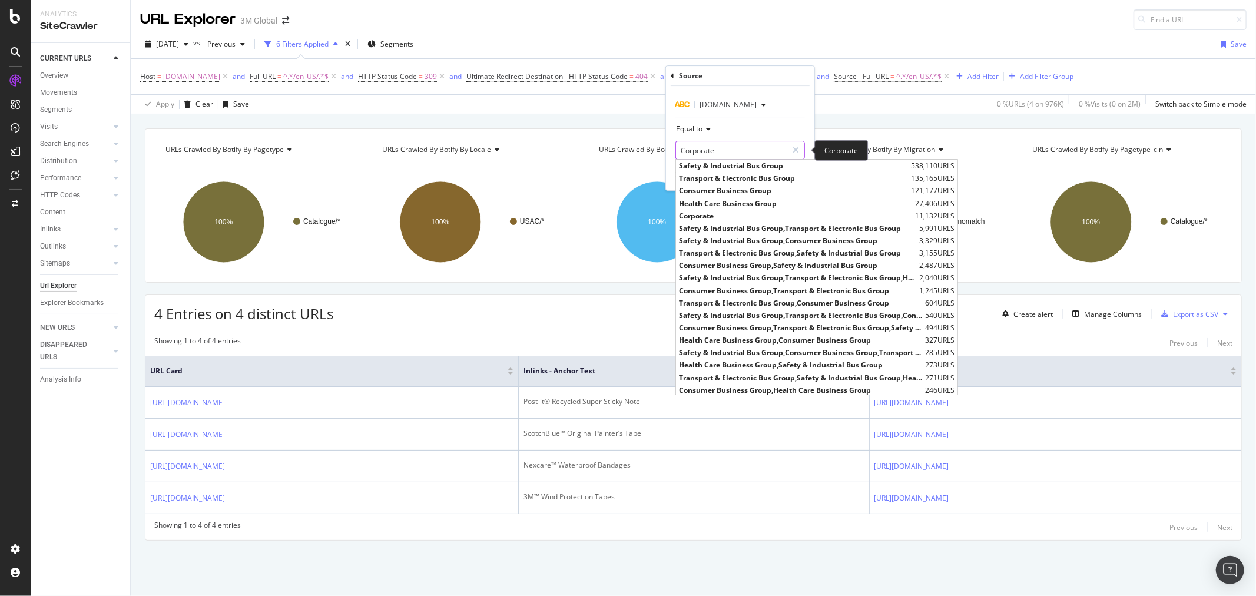
click at [730, 153] on input "Corporate" at bounding box center [731, 150] width 111 height 19
click at [726, 190] on span "Consumer Business Group" at bounding box center [793, 191] width 229 height 10
type input "Consumer Business Group"
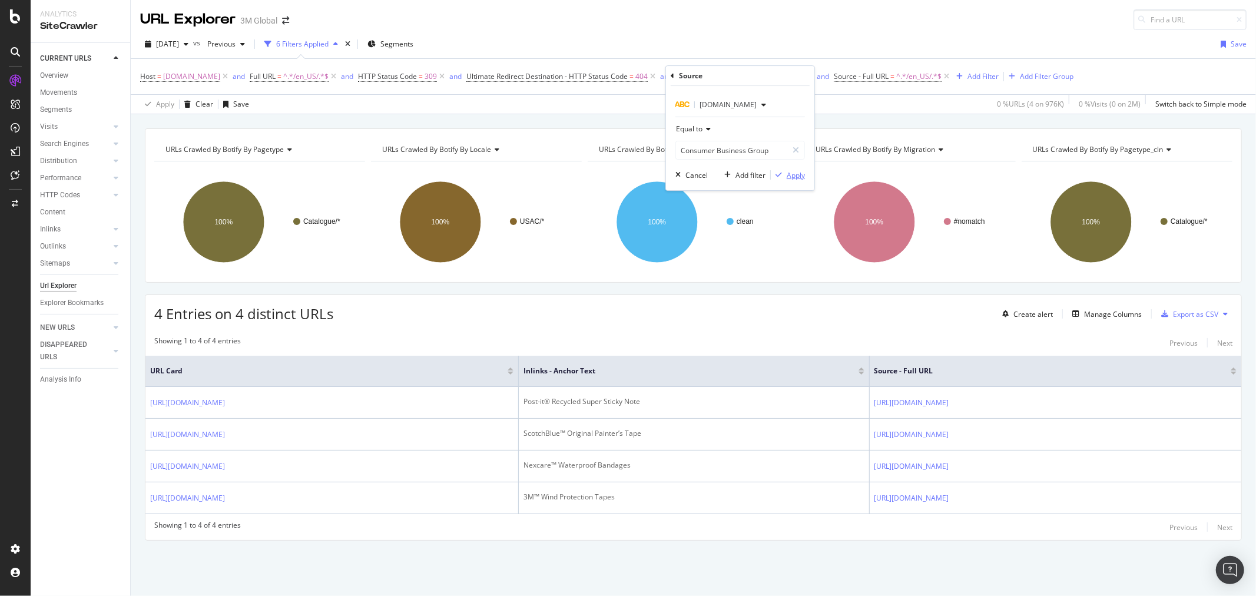
click at [798, 174] on div "Apply" at bounding box center [796, 175] width 18 height 10
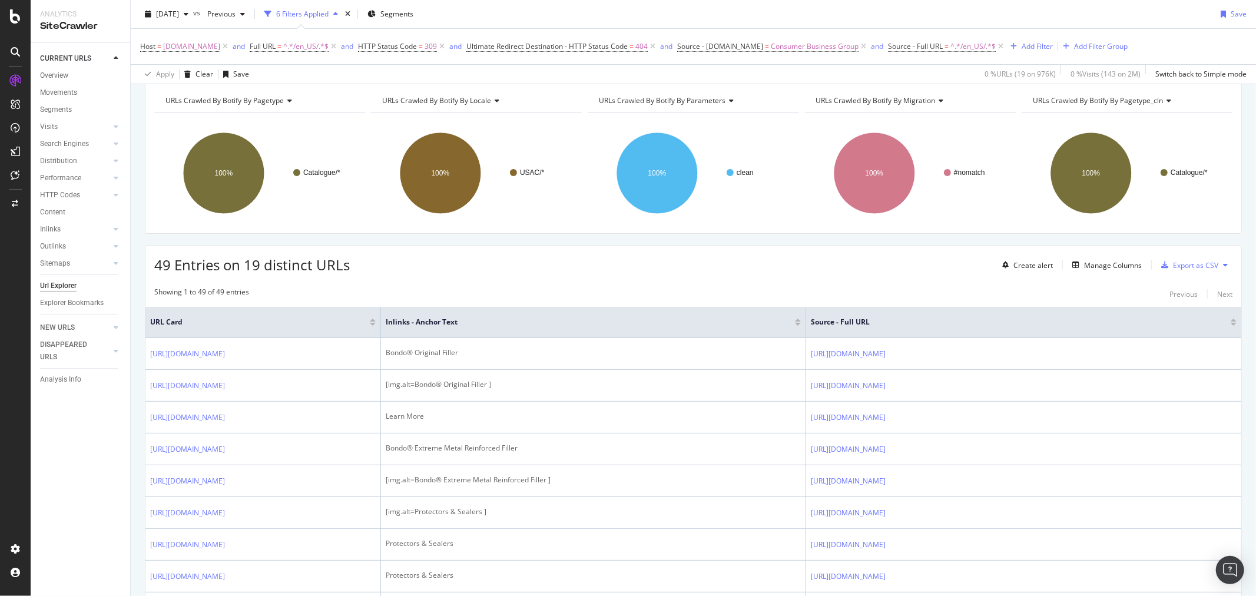
scroll to position [131, 0]
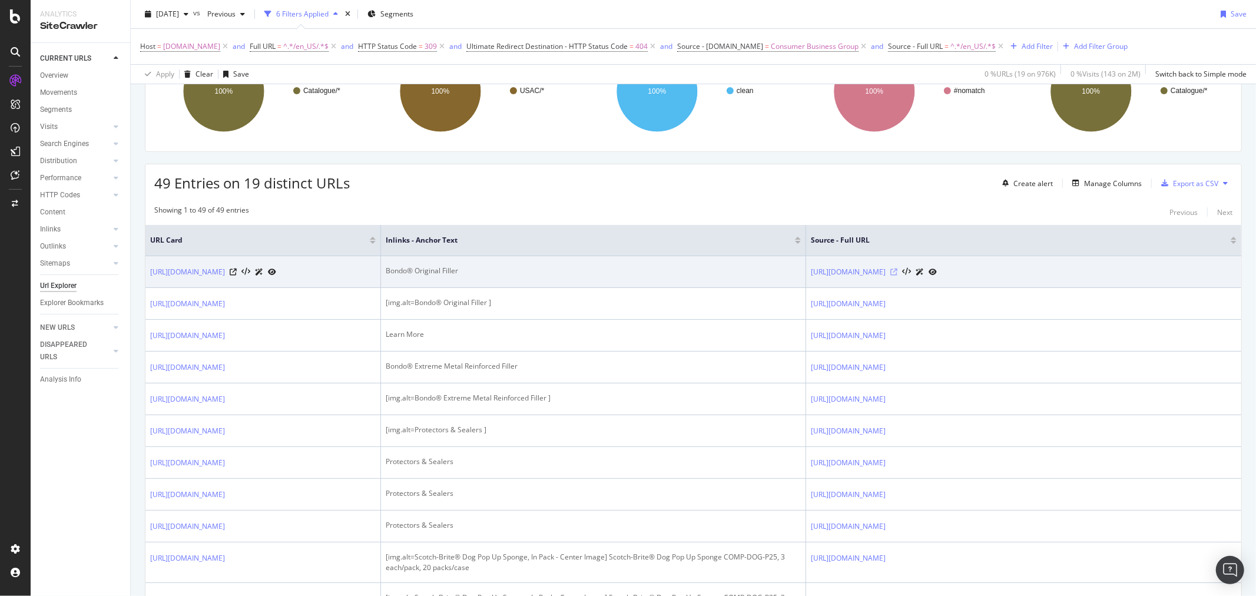
click at [897, 272] on icon at bounding box center [893, 271] width 7 height 7
click at [237, 273] on icon at bounding box center [233, 271] width 7 height 7
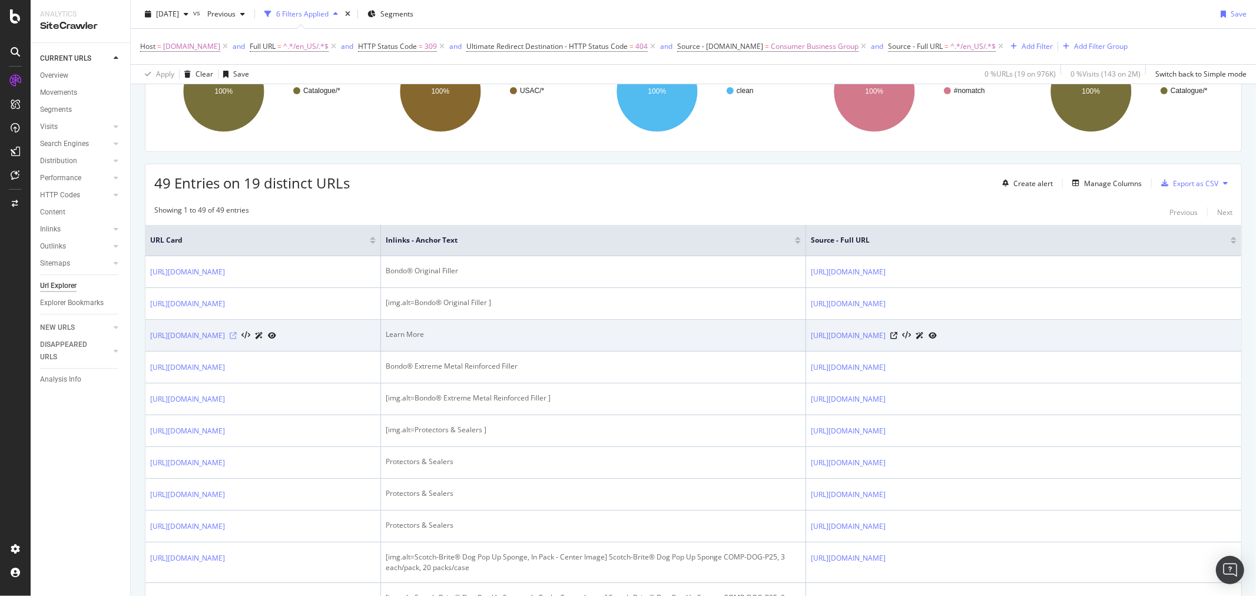
click at [237, 336] on icon at bounding box center [233, 335] width 7 height 7
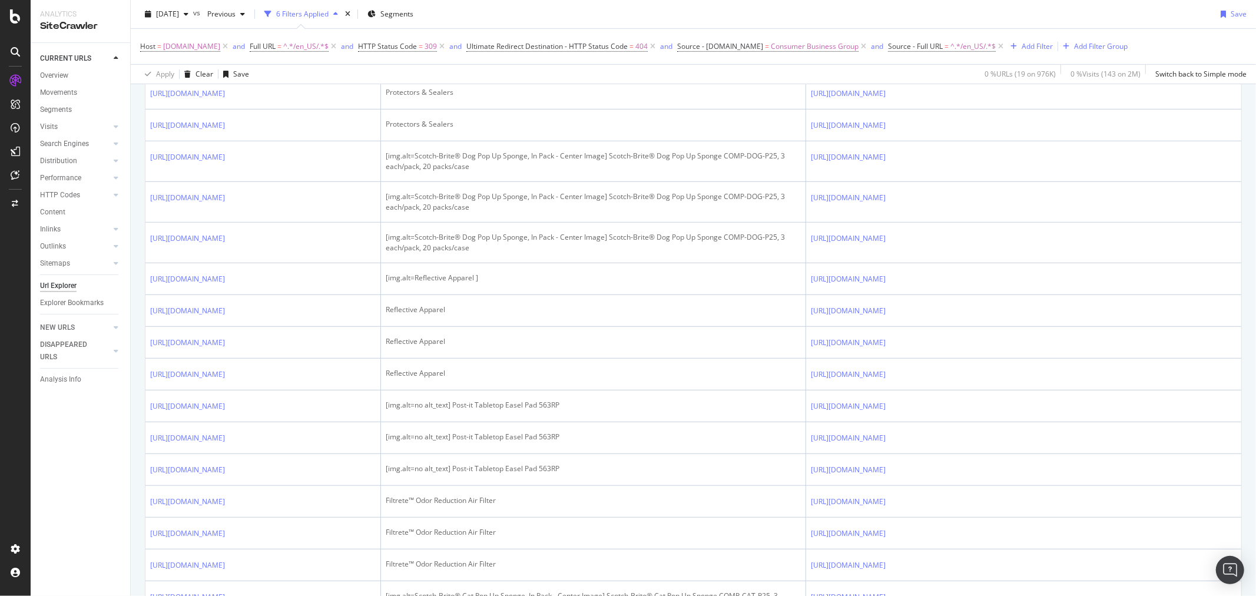
scroll to position [589, 0]
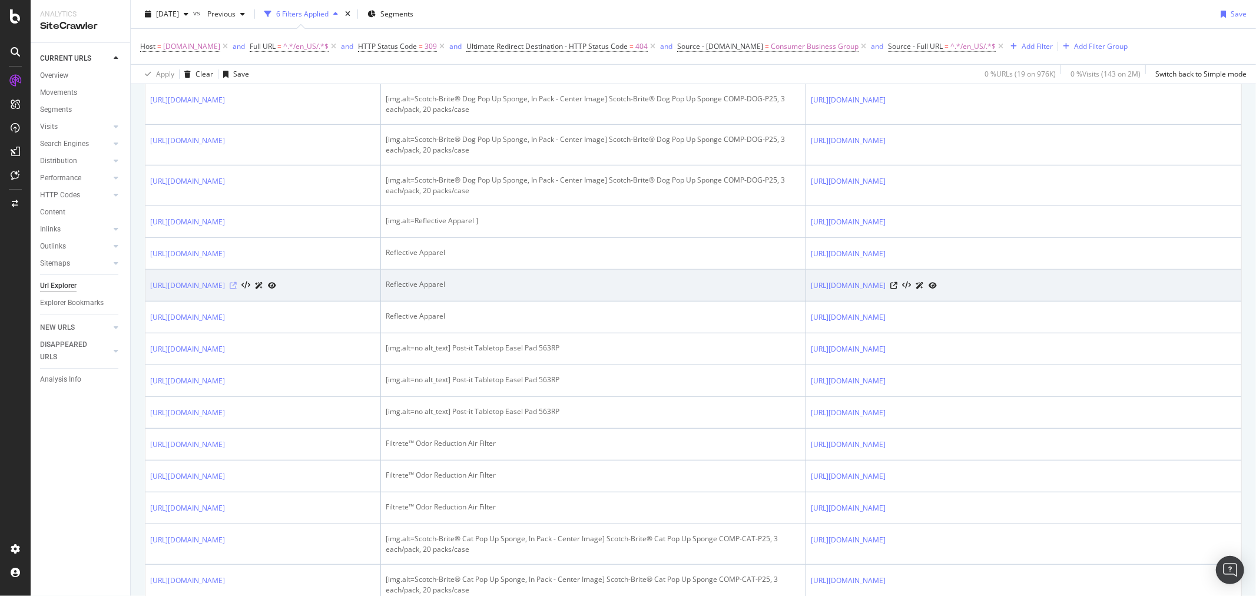
click at [237, 289] on icon at bounding box center [233, 285] width 7 height 7
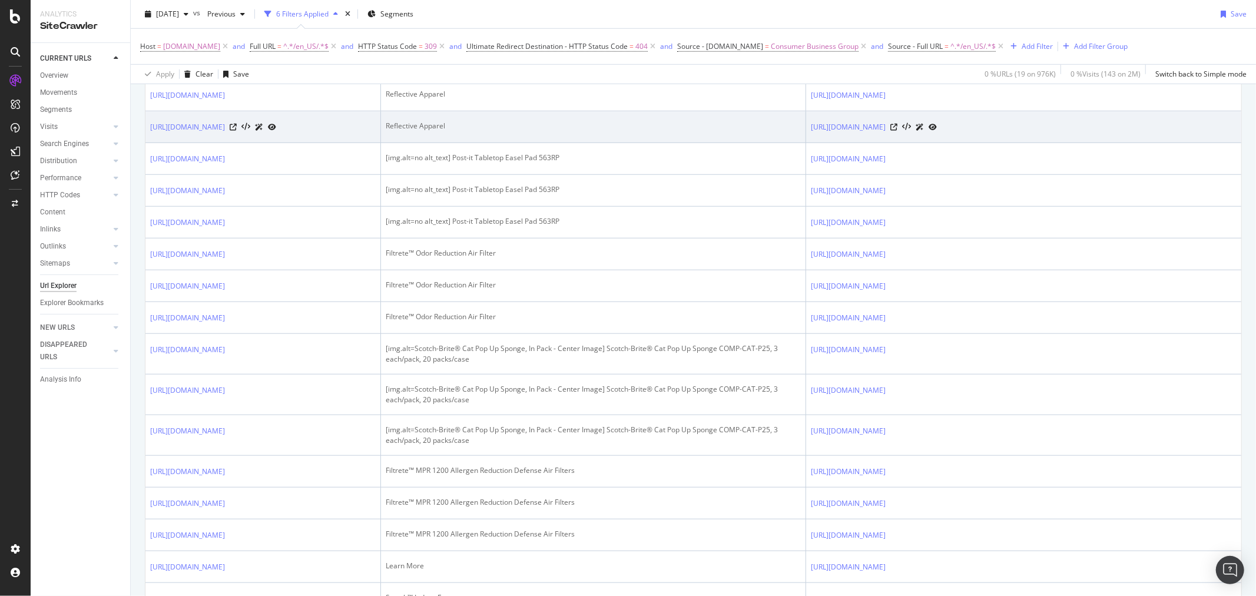
scroll to position [785, 0]
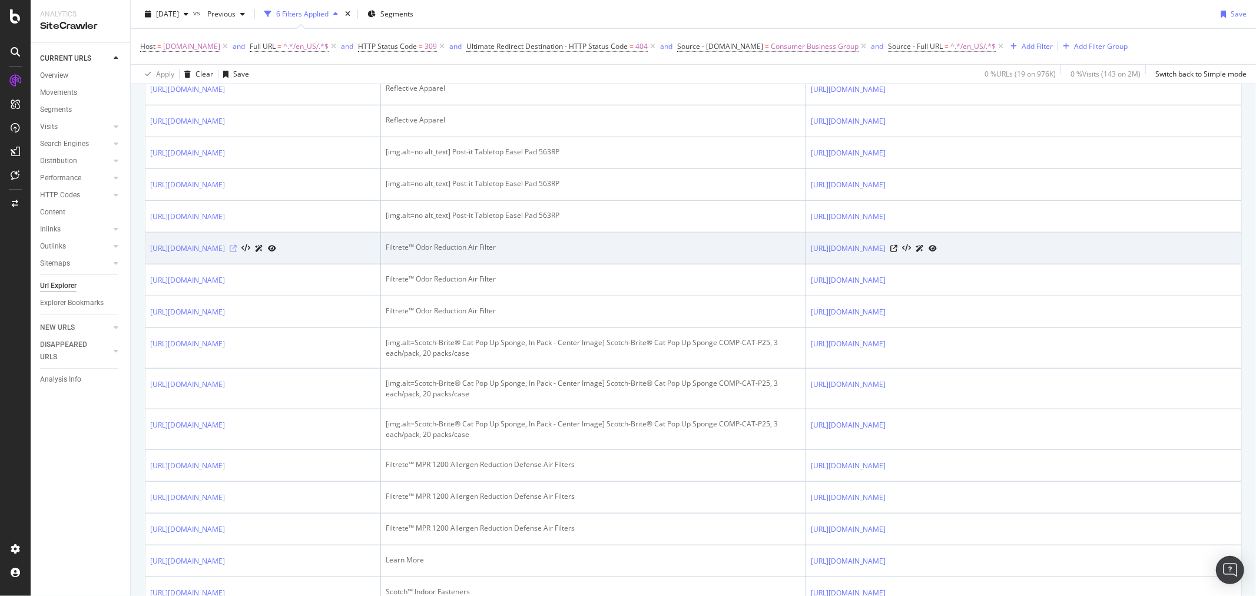
click at [237, 252] on icon at bounding box center [233, 248] width 7 height 7
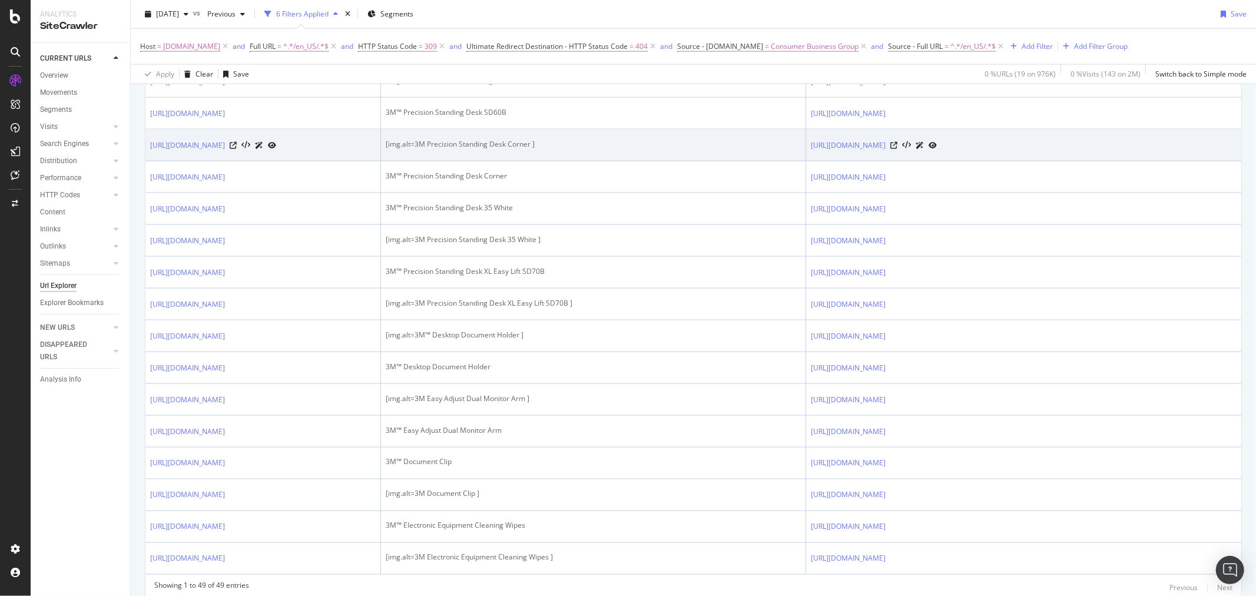
scroll to position [1674, 0]
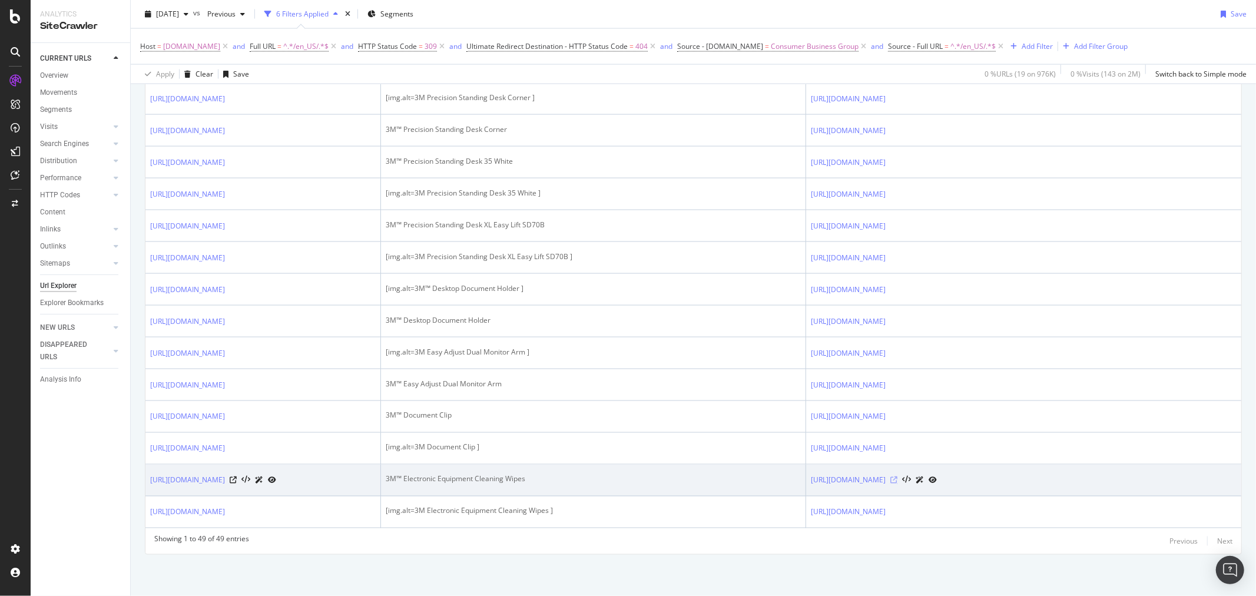
click at [897, 481] on icon at bounding box center [893, 480] width 7 height 7
click at [237, 477] on icon at bounding box center [233, 480] width 7 height 7
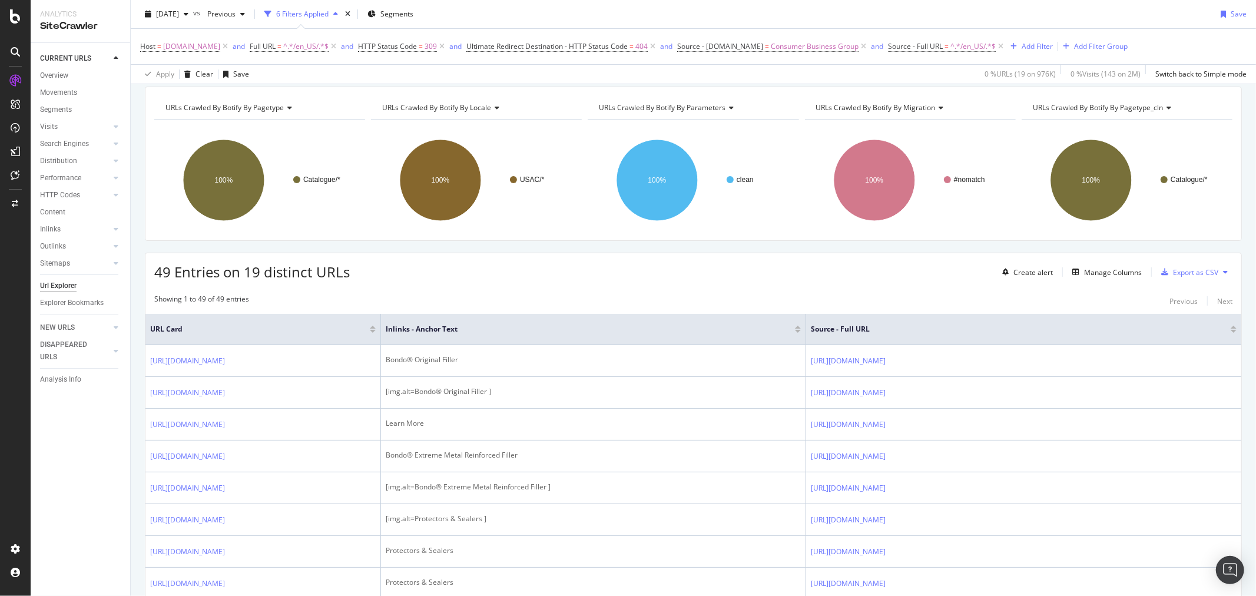
scroll to position [39, 0]
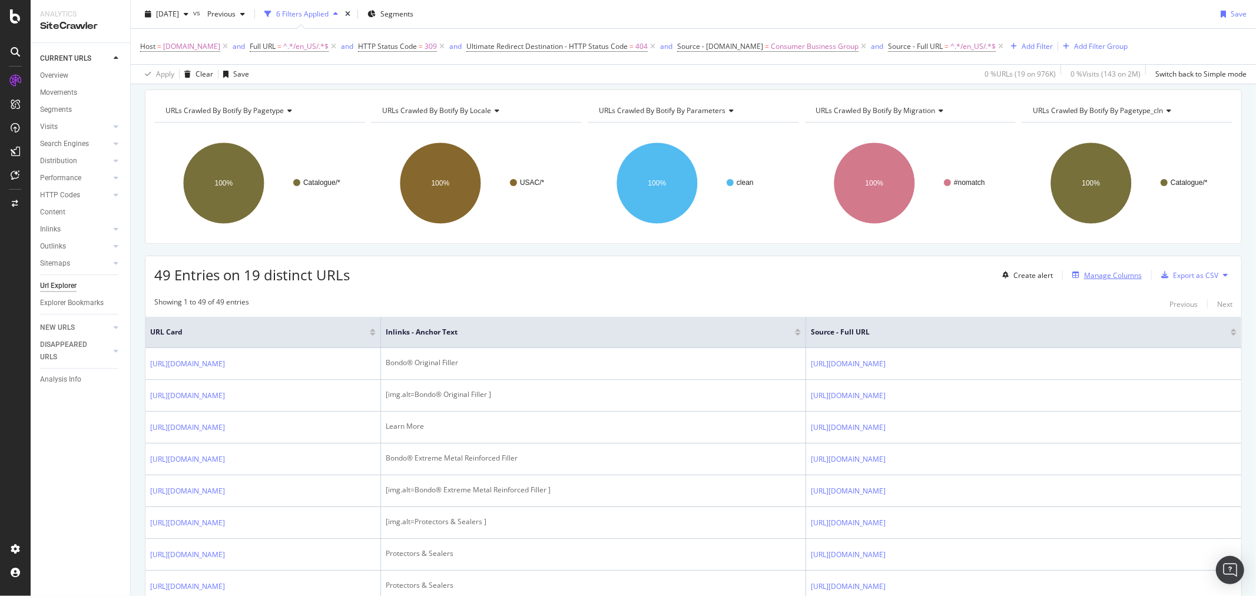
click at [1107, 280] on div "Manage Columns" at bounding box center [1113, 275] width 58 height 10
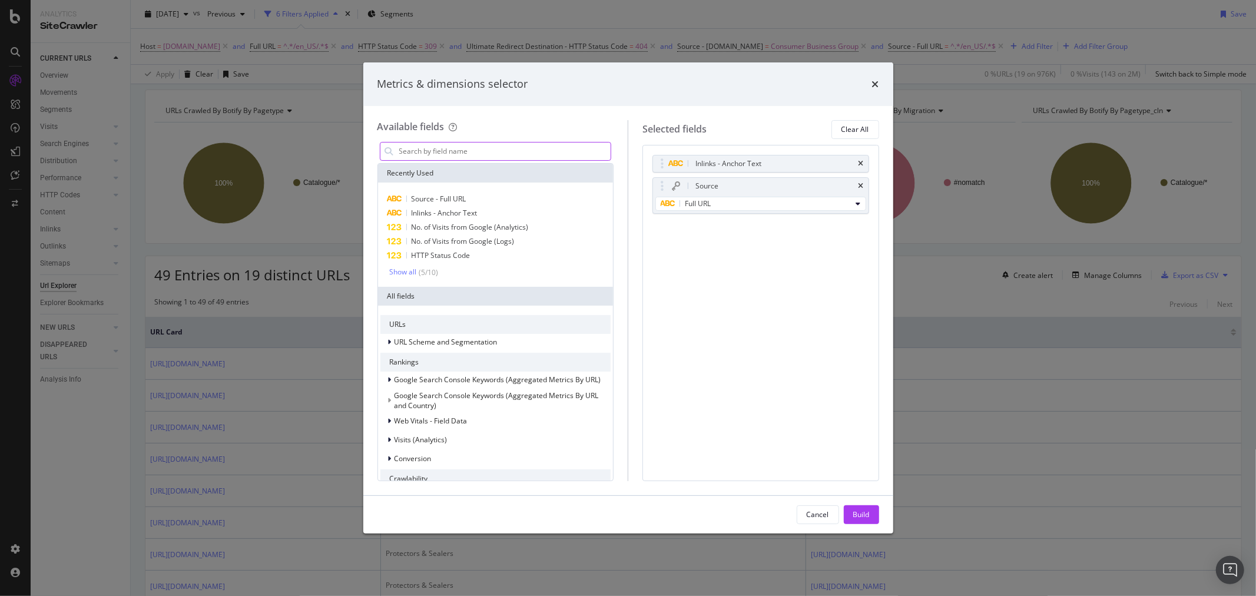
click at [495, 151] on input "modal" at bounding box center [504, 151] width 213 height 18
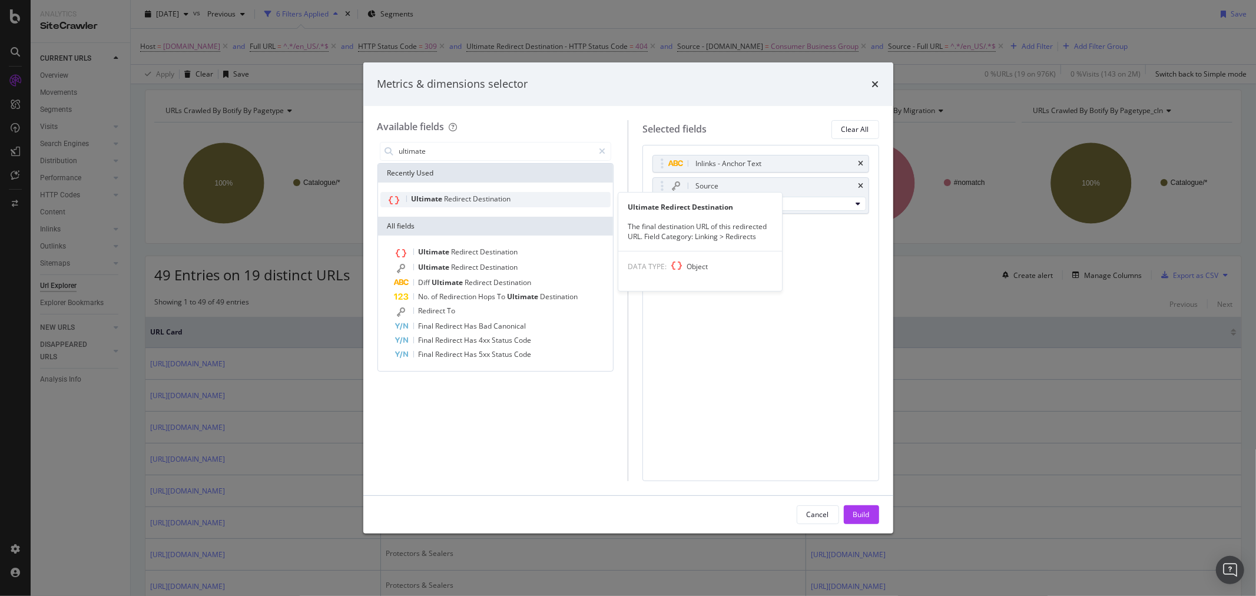
type input "ultimate"
click at [495, 192] on div "Ultimate Redirect Destination" at bounding box center [495, 199] width 231 height 15
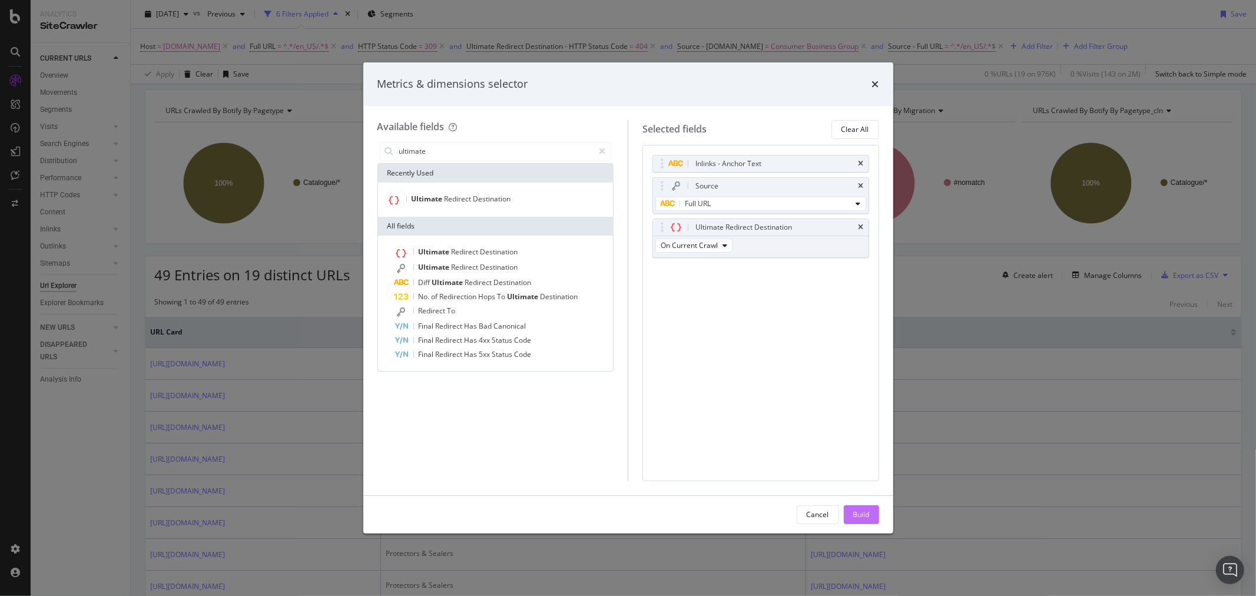
click at [864, 510] on div "Build" at bounding box center [861, 514] width 16 height 10
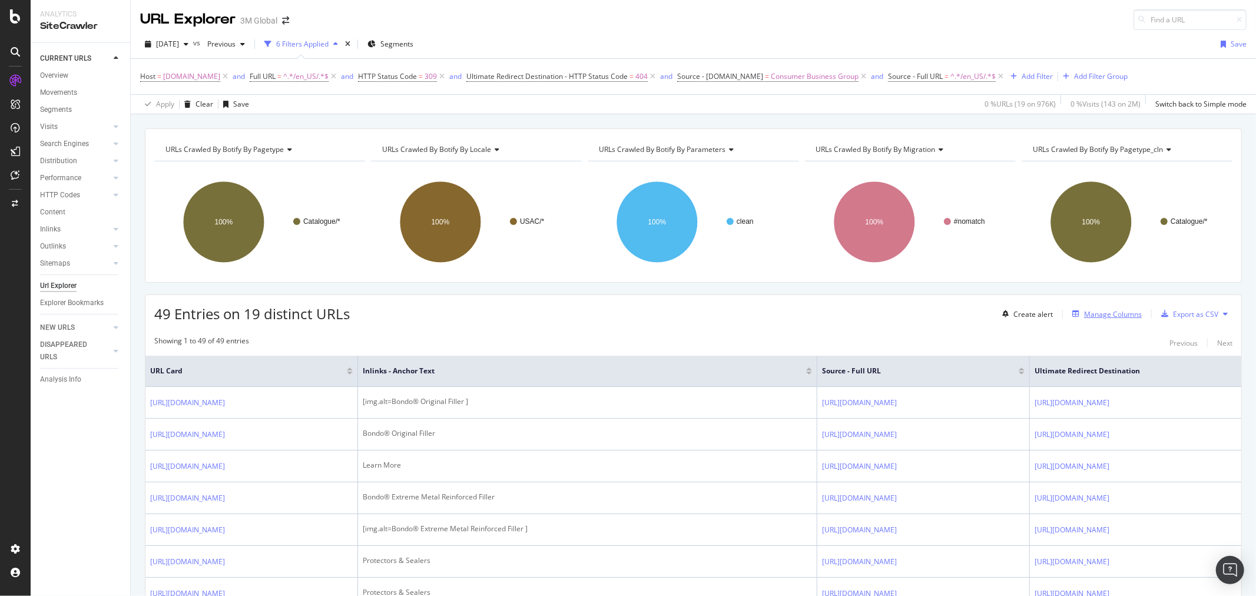
click at [1103, 316] on div "Manage Columns" at bounding box center [1113, 314] width 58 height 10
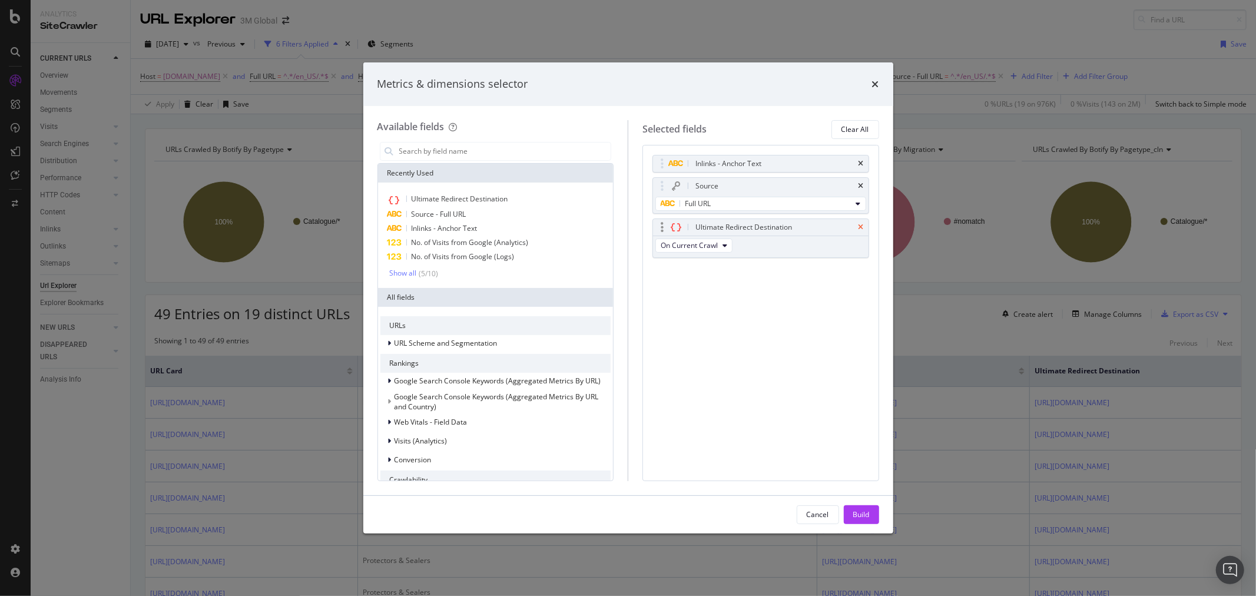
click at [858, 228] on icon "times" at bounding box center [860, 227] width 5 height 7
click at [527, 148] on input "modal" at bounding box center [504, 151] width 213 height 18
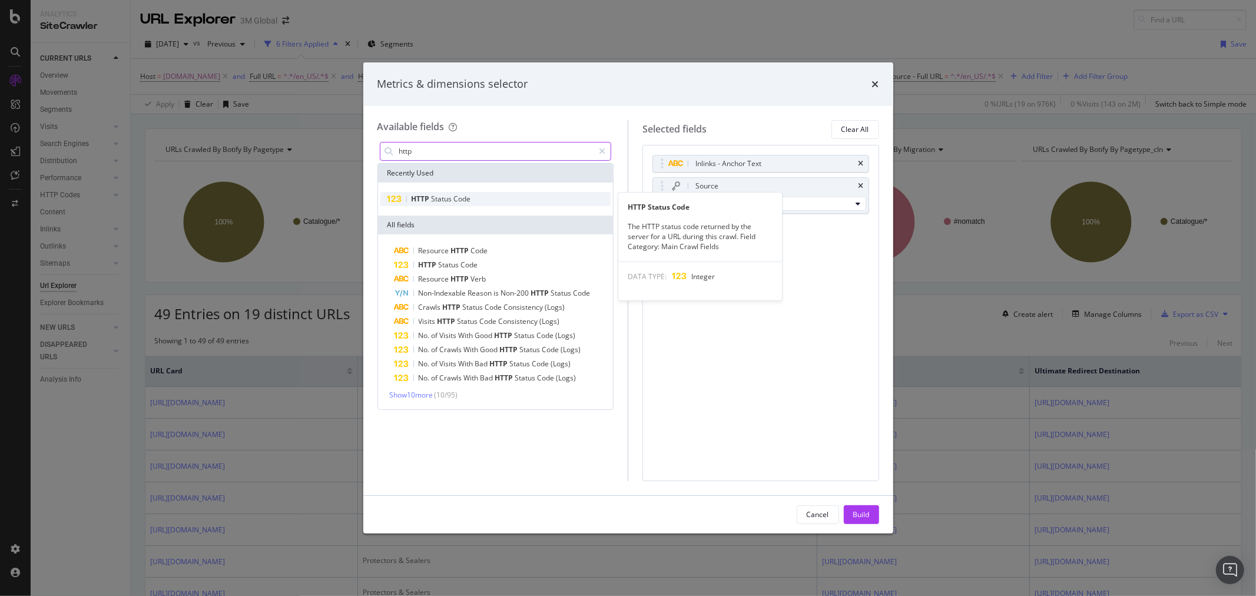
type input "http"
click at [489, 198] on div "HTTP Status Code" at bounding box center [495, 199] width 231 height 14
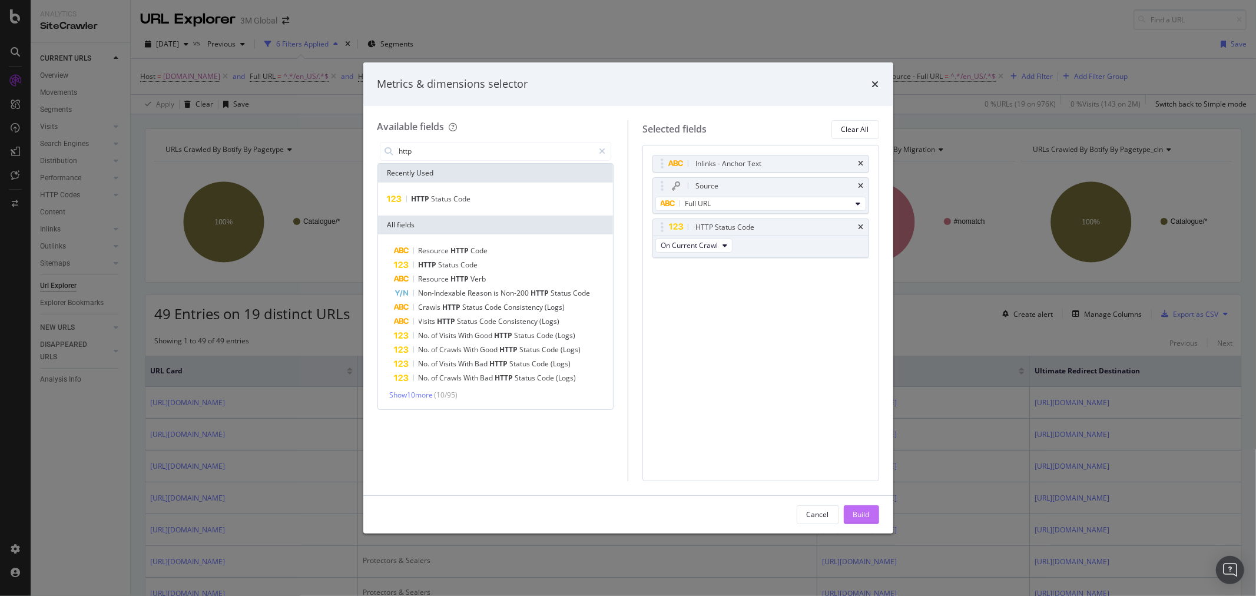
click at [869, 513] on div "Build" at bounding box center [861, 514] width 16 height 10
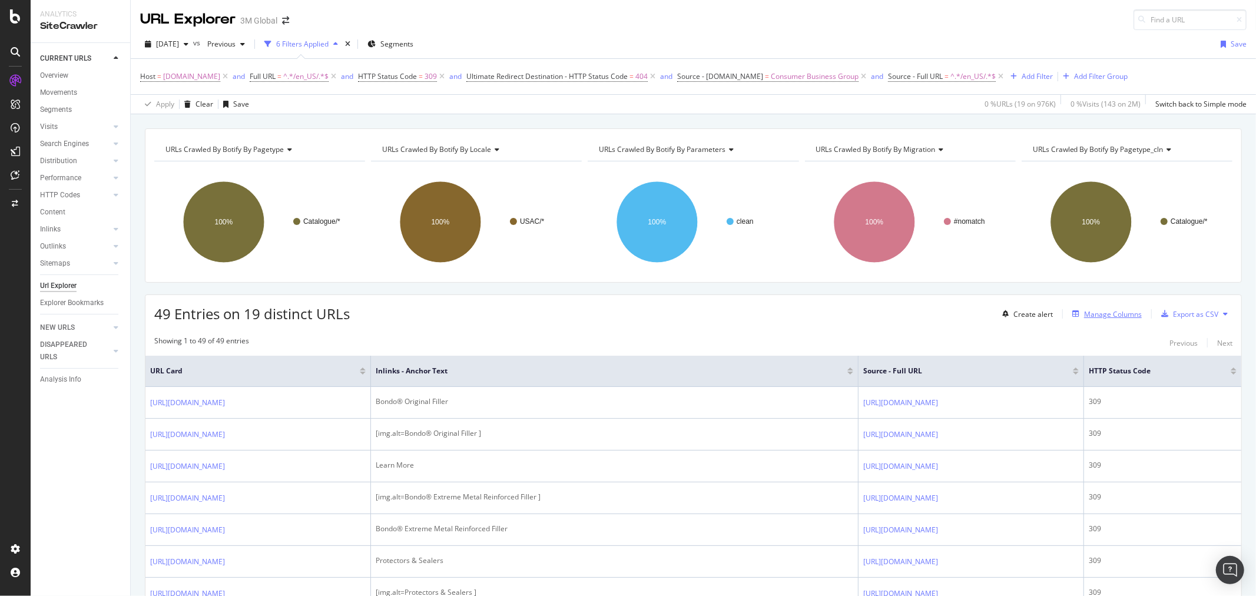
click at [1109, 313] on div "Manage Columns" at bounding box center [1113, 314] width 58 height 10
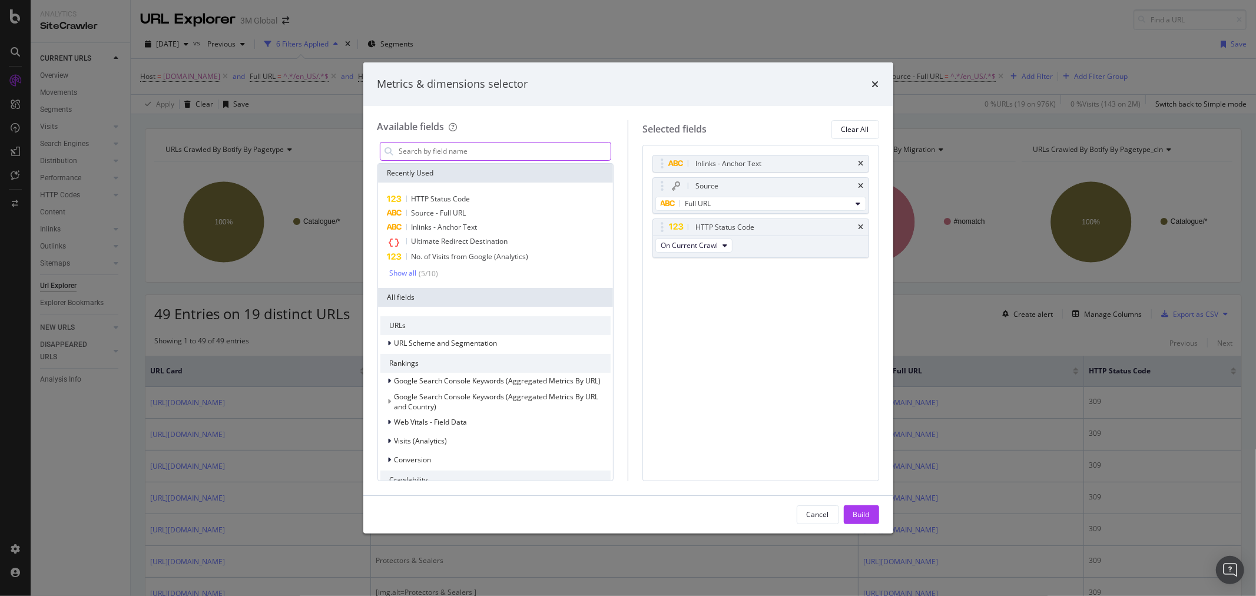
click at [493, 150] on input "modal" at bounding box center [504, 151] width 213 height 18
click at [471, 197] on div "HTTP Status Code" at bounding box center [495, 199] width 231 height 14
click at [869, 514] on div "Build" at bounding box center [861, 514] width 16 height 10
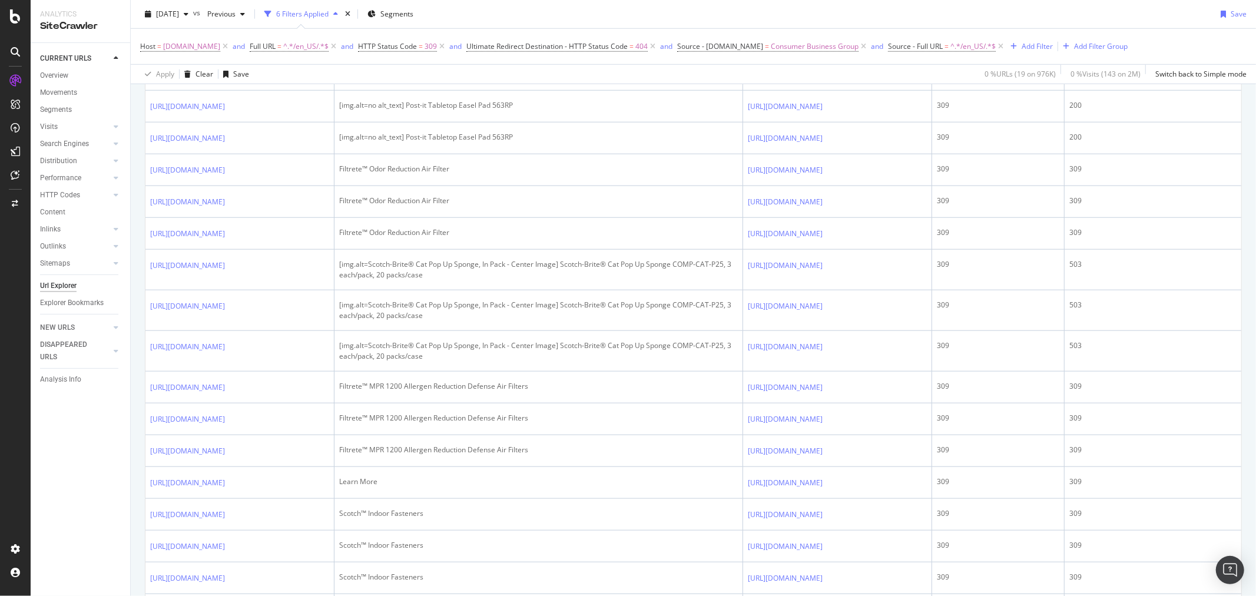
scroll to position [981, 0]
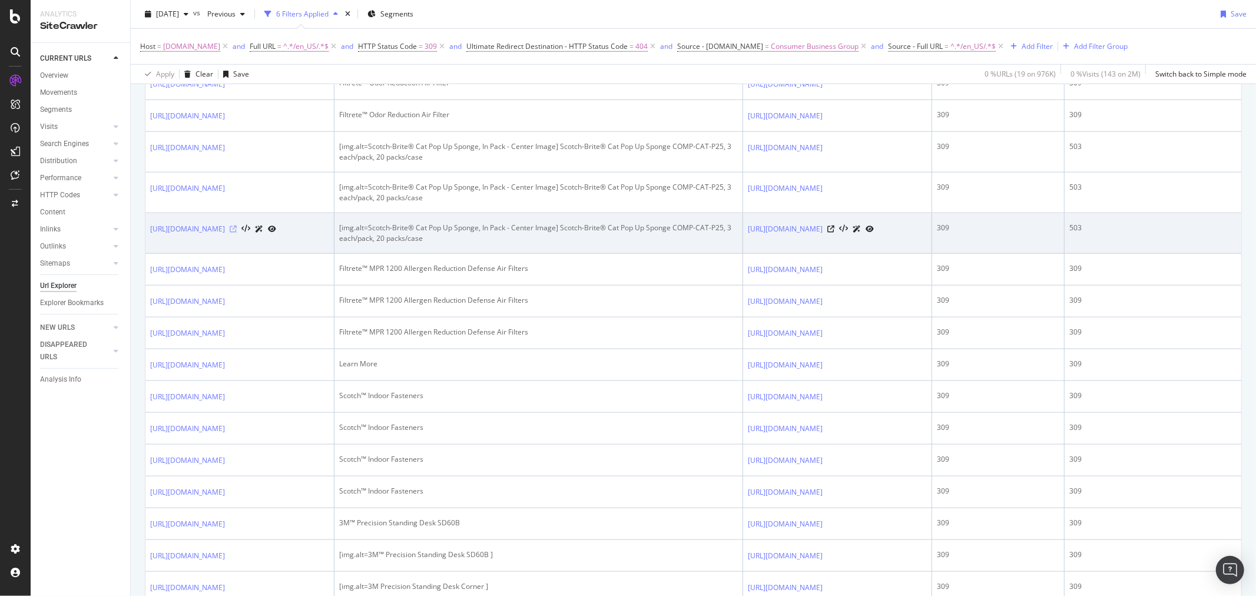
click at [237, 233] on icon at bounding box center [233, 228] width 7 height 7
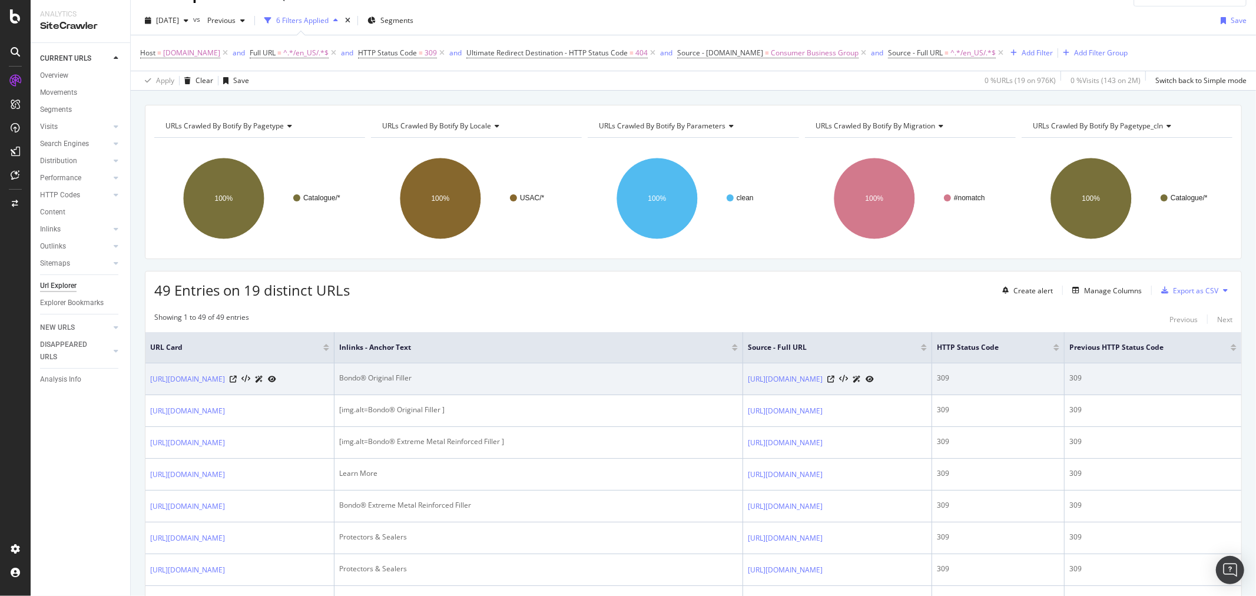
scroll to position [0, 0]
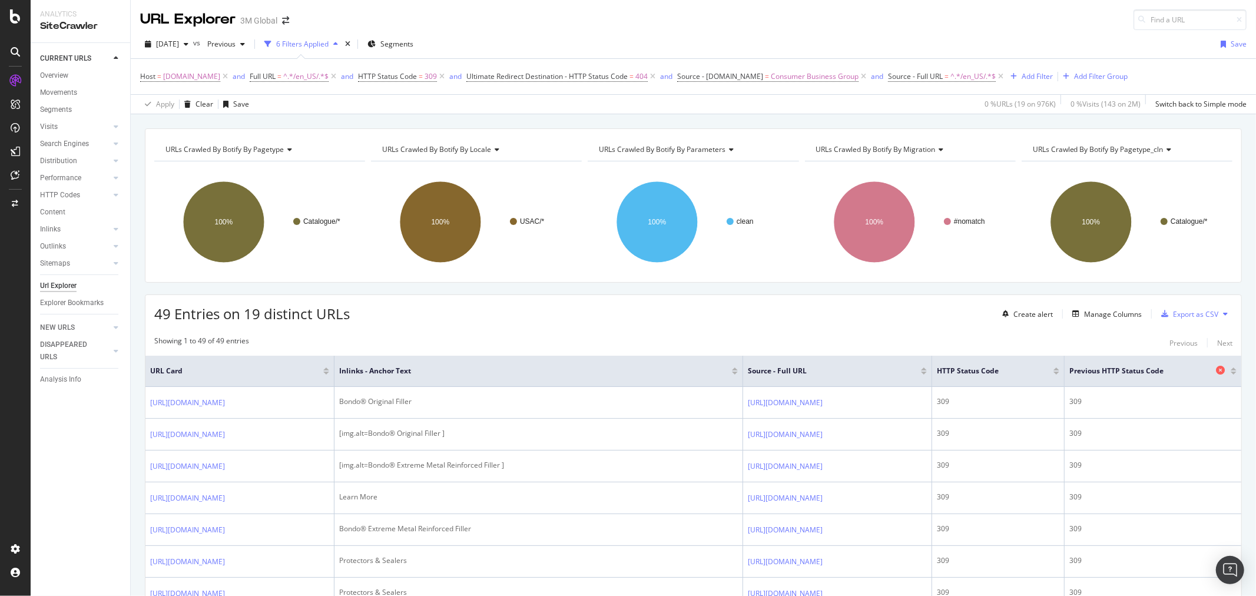
click at [1225, 371] on icon at bounding box center [1220, 370] width 9 height 9
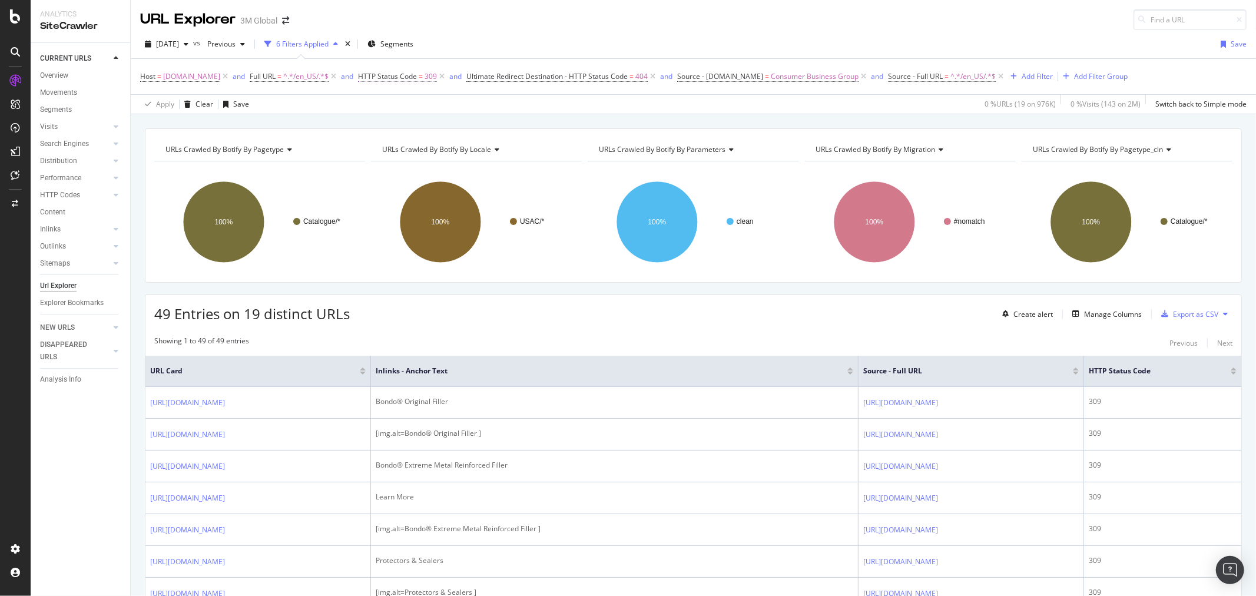
click at [399, 75] on span "HTTP Status Code" at bounding box center [387, 76] width 59 height 10
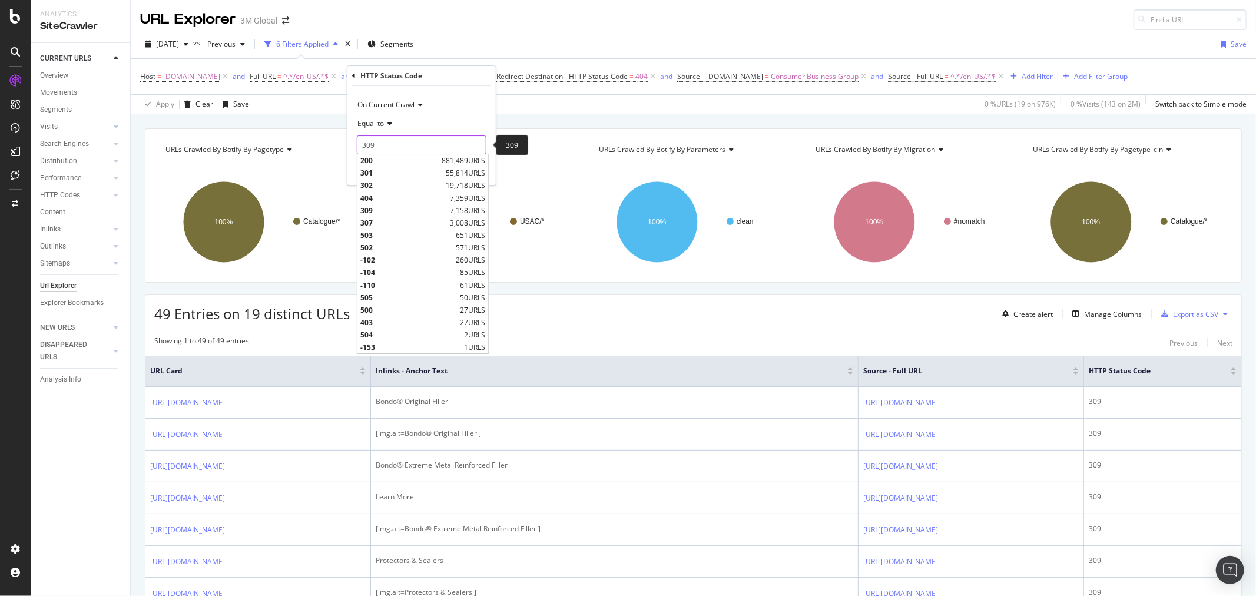
drag, startPoint x: 399, startPoint y: 140, endPoint x: 350, endPoint y: 140, distance: 48.9
click at [350, 140] on div "On Current Crawl Equal to 309 309 200 881,489 URLS 301 55,814 URLS 302 19,718 U…" at bounding box center [421, 135] width 148 height 99
click at [382, 193] on span "404" at bounding box center [403, 198] width 87 height 10
type input "404"
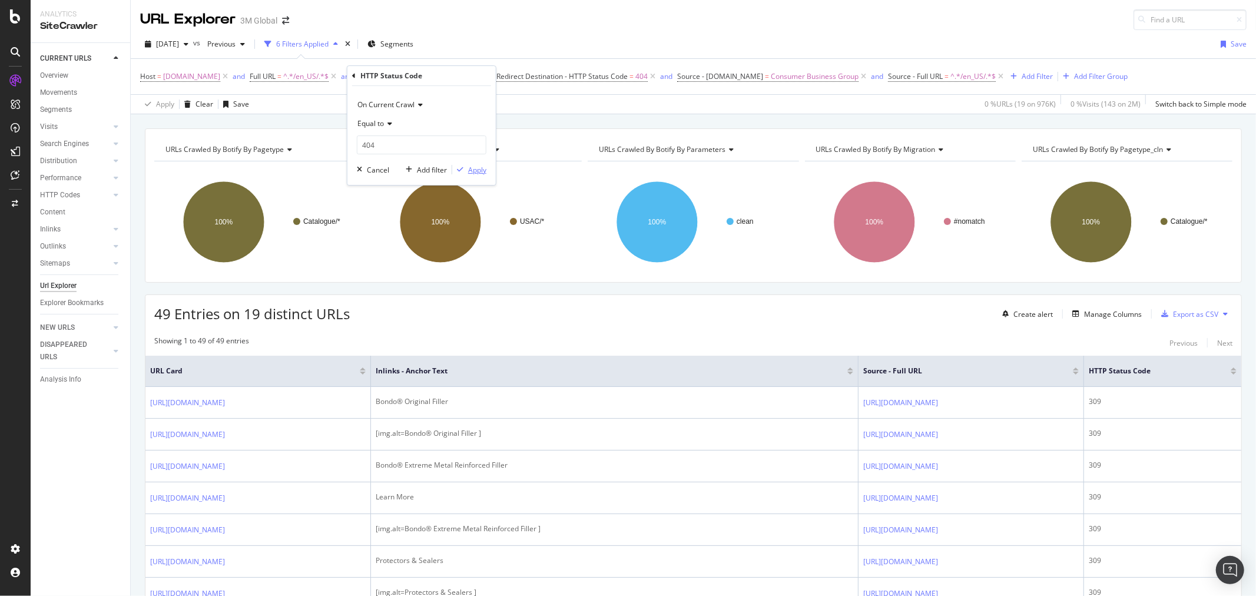
click at [475, 168] on div "Apply" at bounding box center [477, 170] width 18 height 10
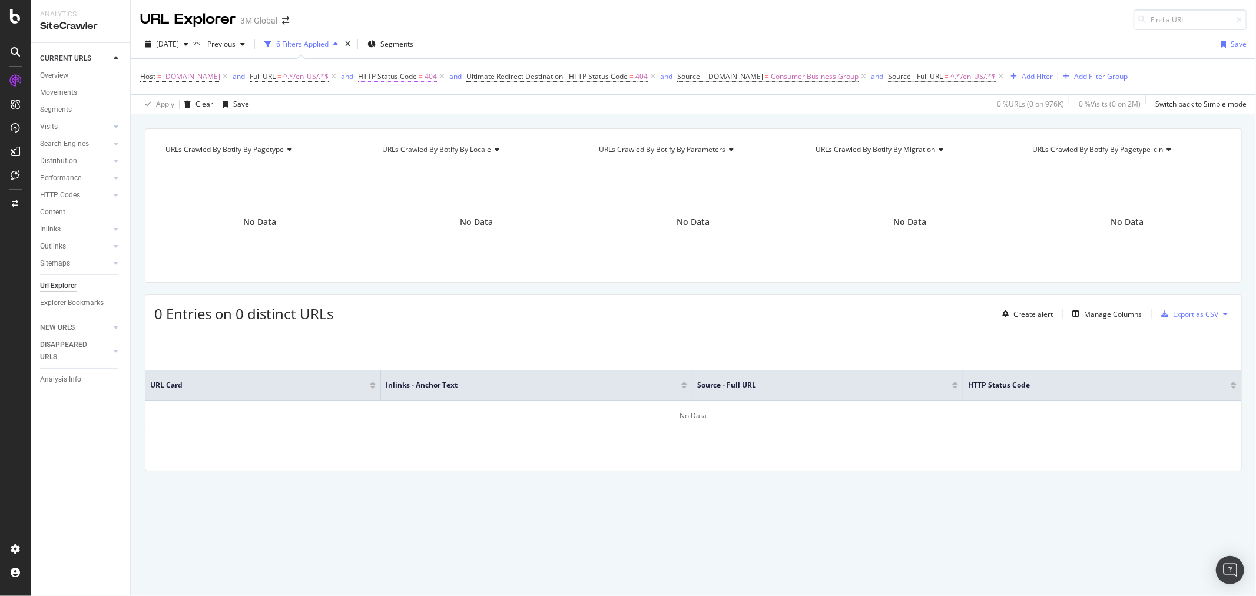
click at [404, 75] on span "HTTP Status Code = 404" at bounding box center [397, 76] width 79 height 11
click at [390, 140] on input "404" at bounding box center [422, 144] width 130 height 19
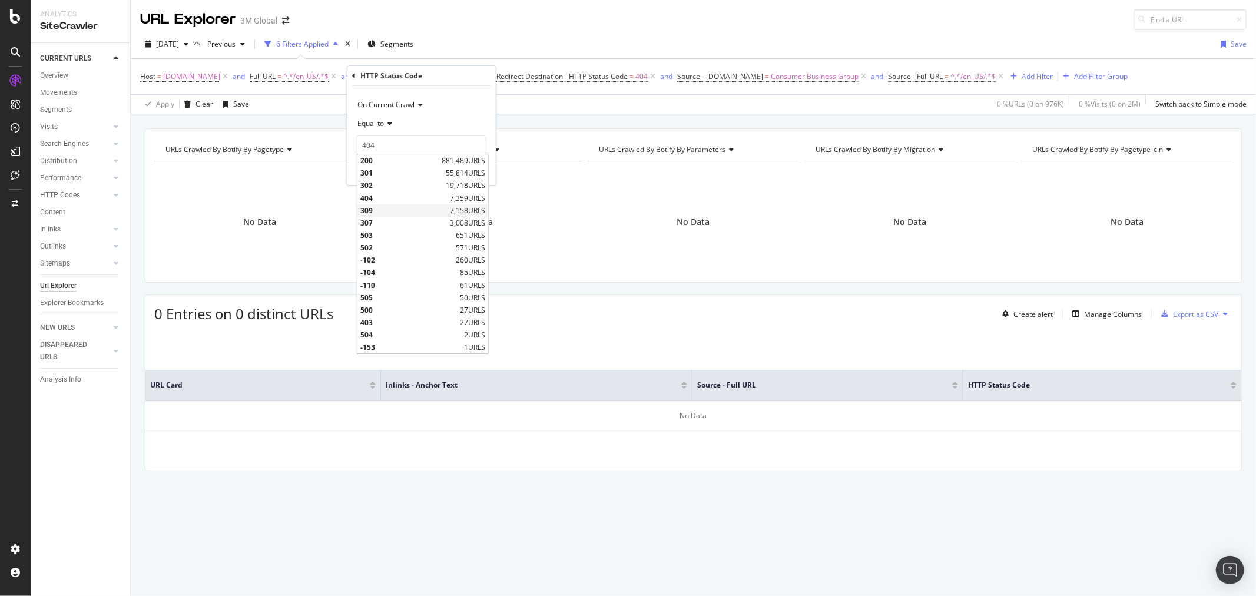
click at [386, 207] on span "309" at bounding box center [403, 210] width 87 height 10
type input "309"
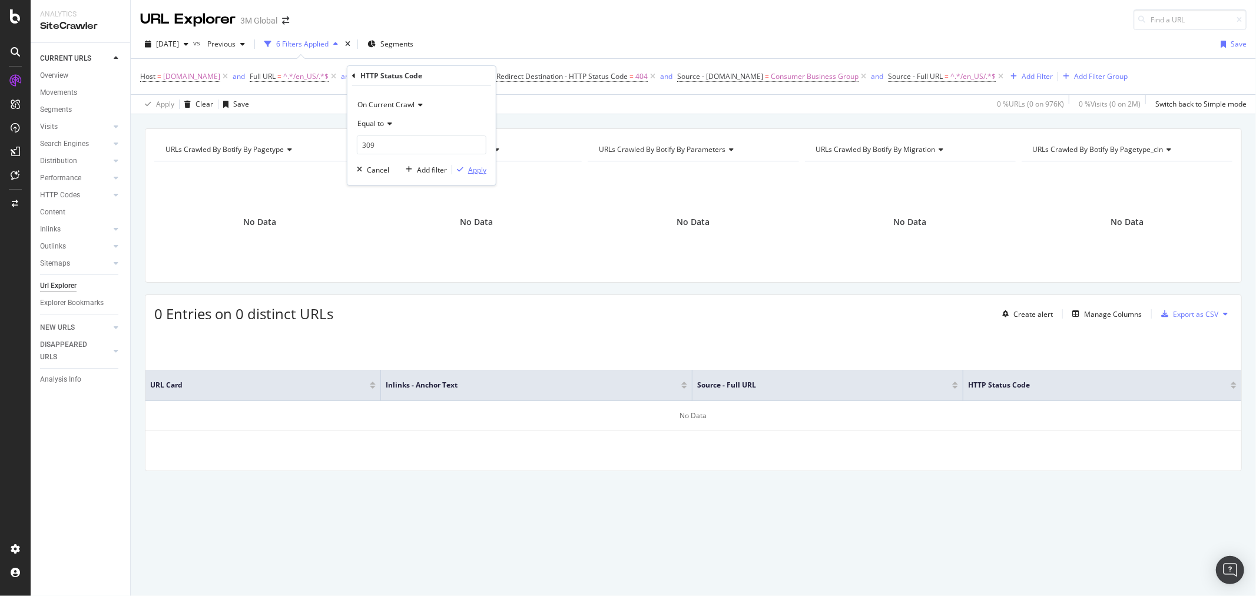
click at [479, 165] on div "Apply" at bounding box center [477, 170] width 18 height 10
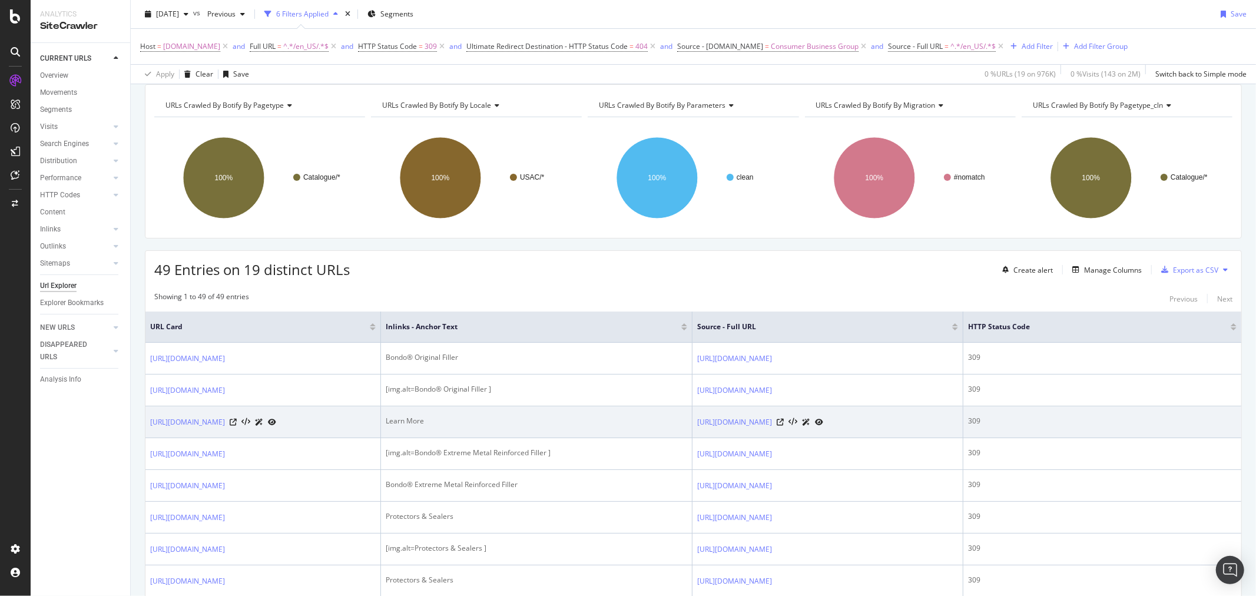
scroll to position [65, 0]
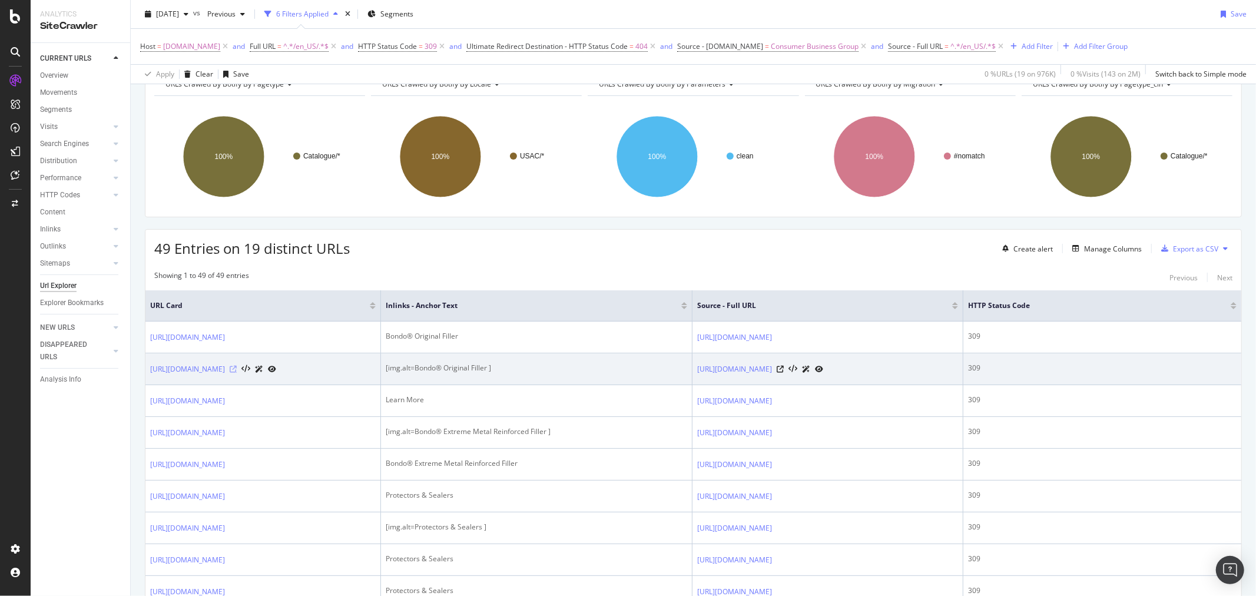
click at [237, 368] on icon at bounding box center [233, 369] width 7 height 7
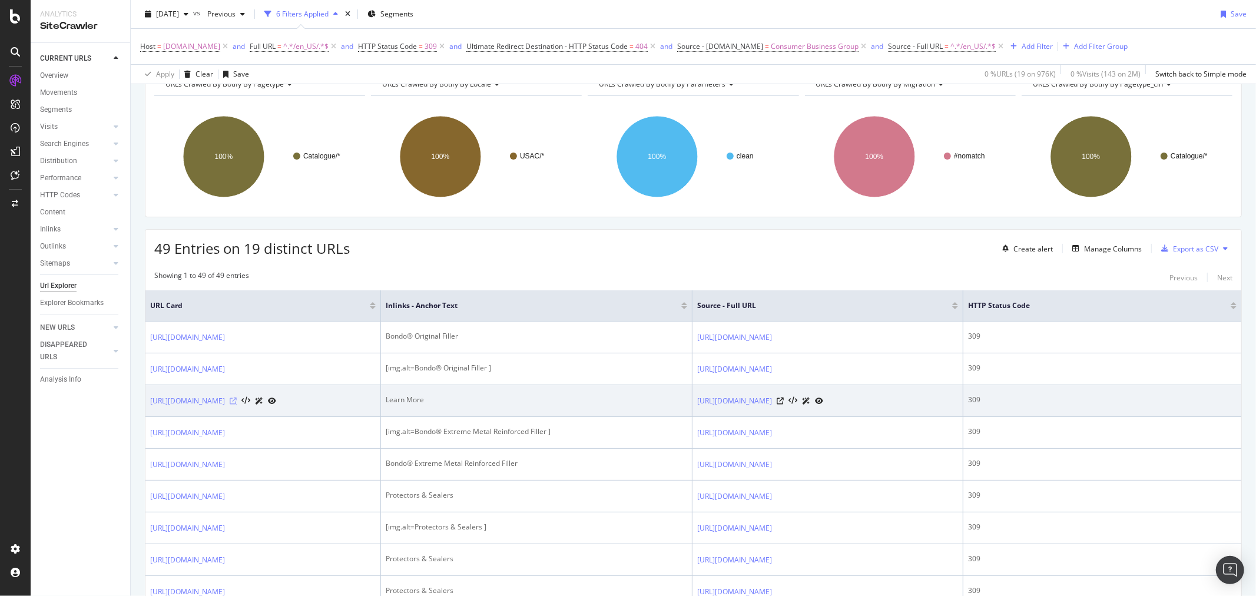
click at [237, 399] on icon at bounding box center [233, 400] width 7 height 7
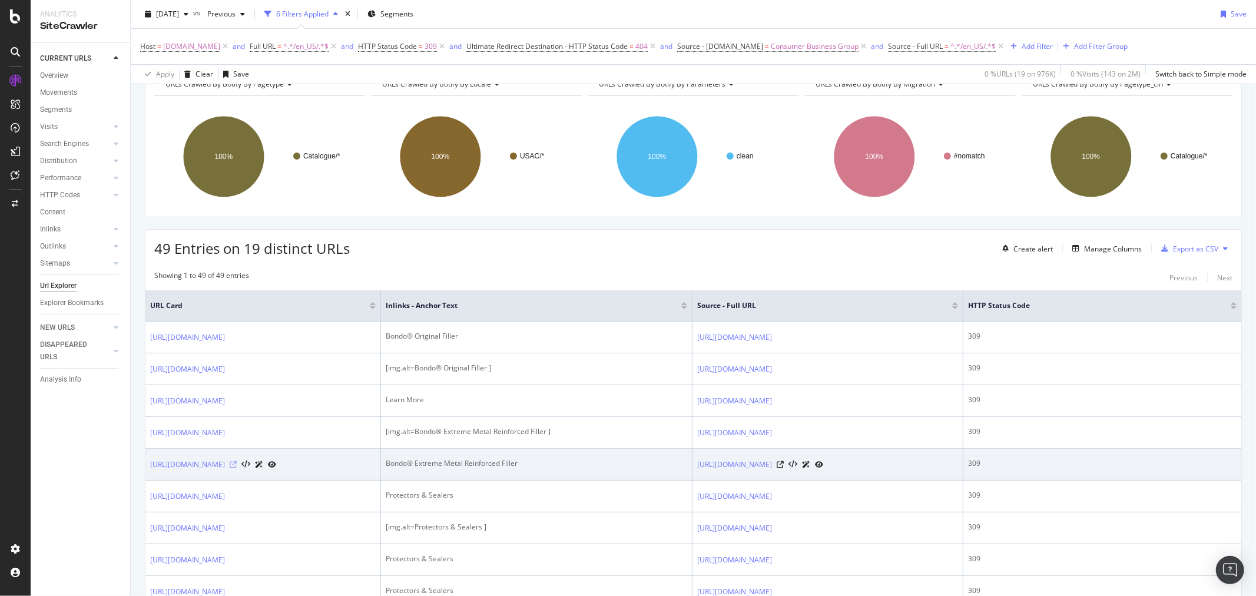
click at [237, 463] on icon at bounding box center [233, 464] width 7 height 7
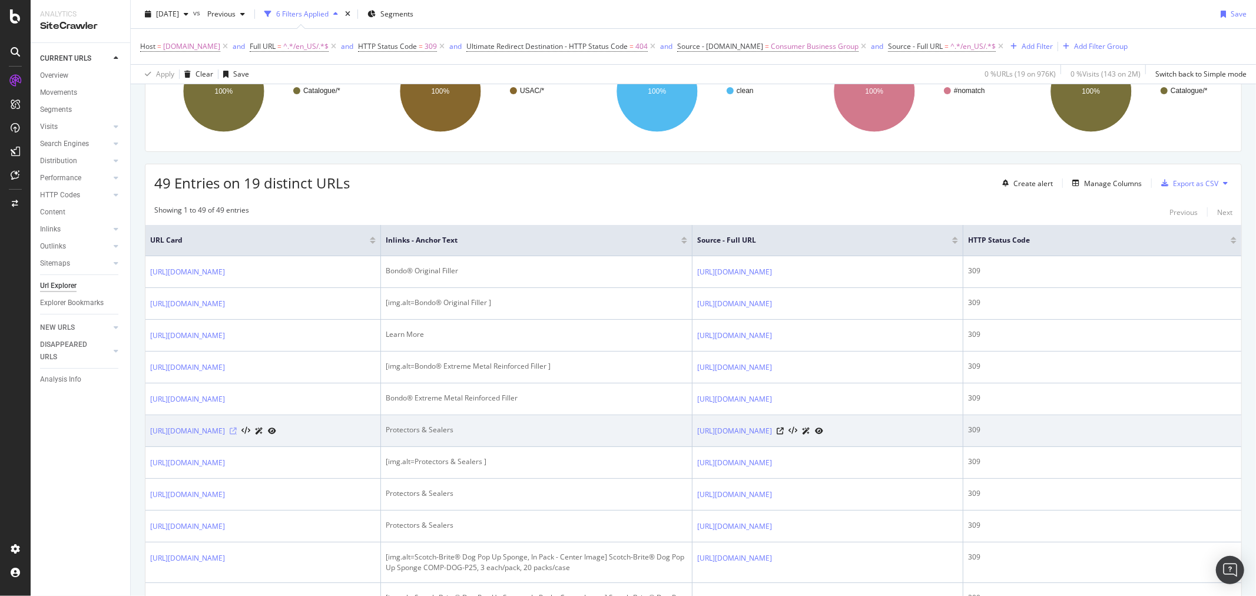
click at [237, 434] on icon at bounding box center [233, 430] width 7 height 7
click at [784, 431] on icon at bounding box center [780, 430] width 7 height 7
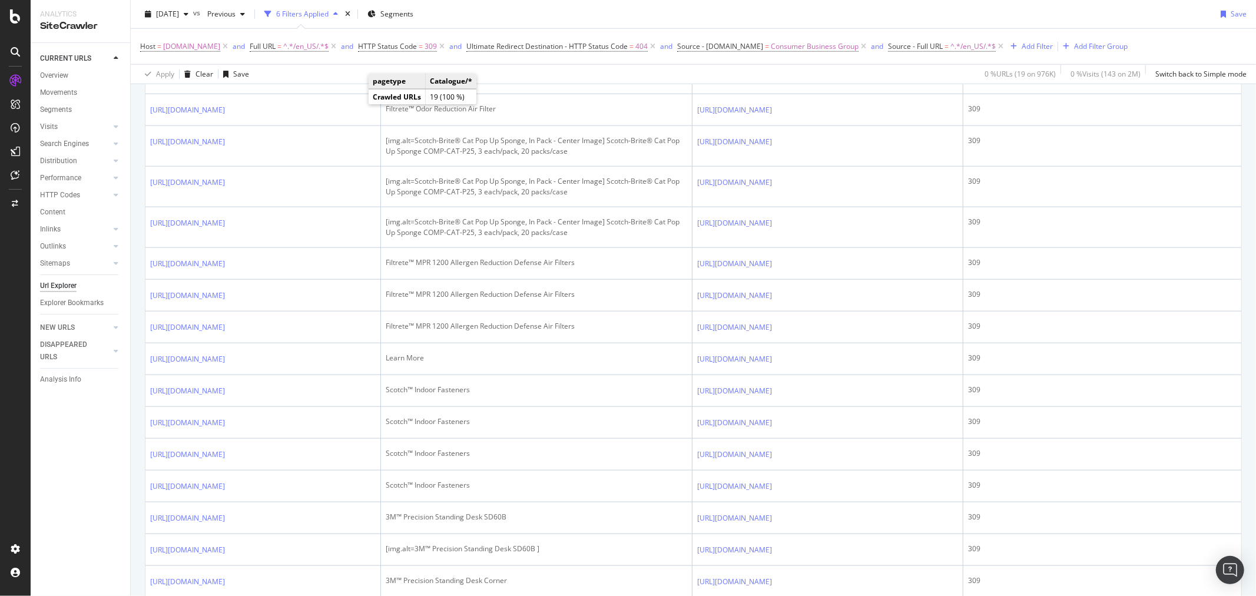
scroll to position [1243, 0]
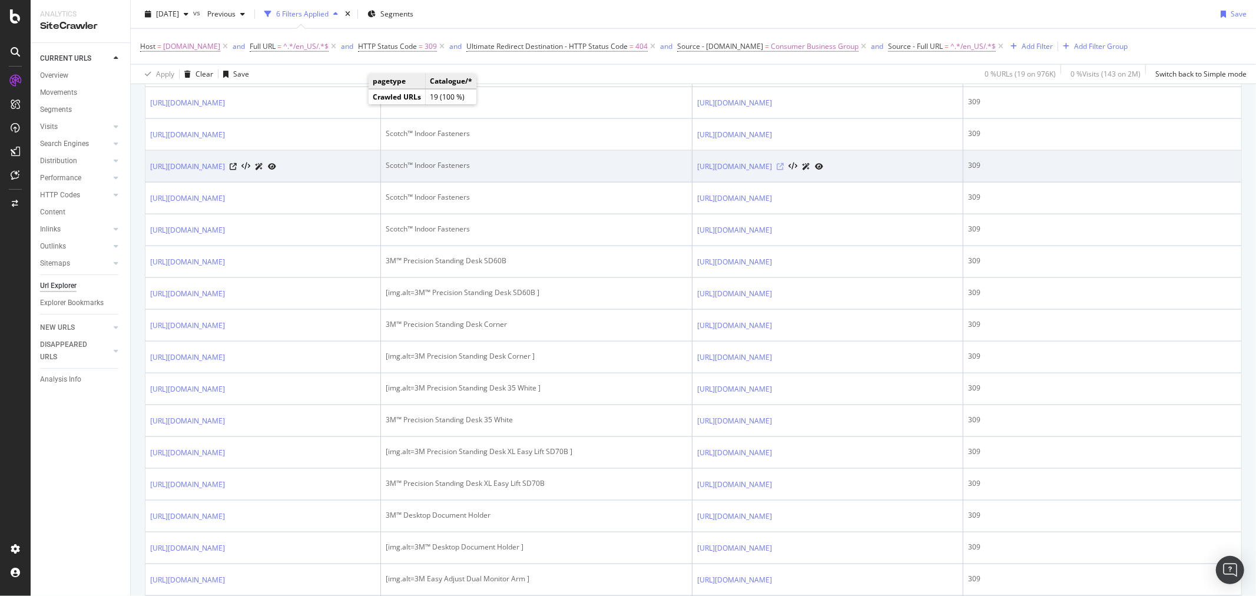
click at [784, 170] on icon at bounding box center [780, 166] width 7 height 7
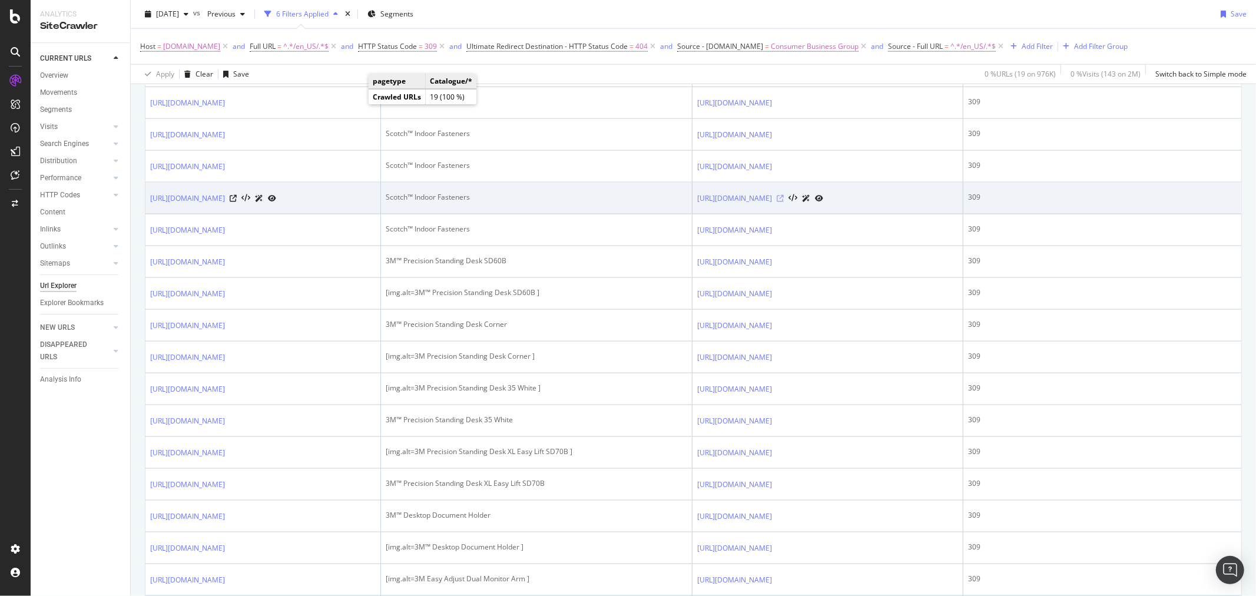
click at [784, 202] on icon at bounding box center [780, 198] width 7 height 7
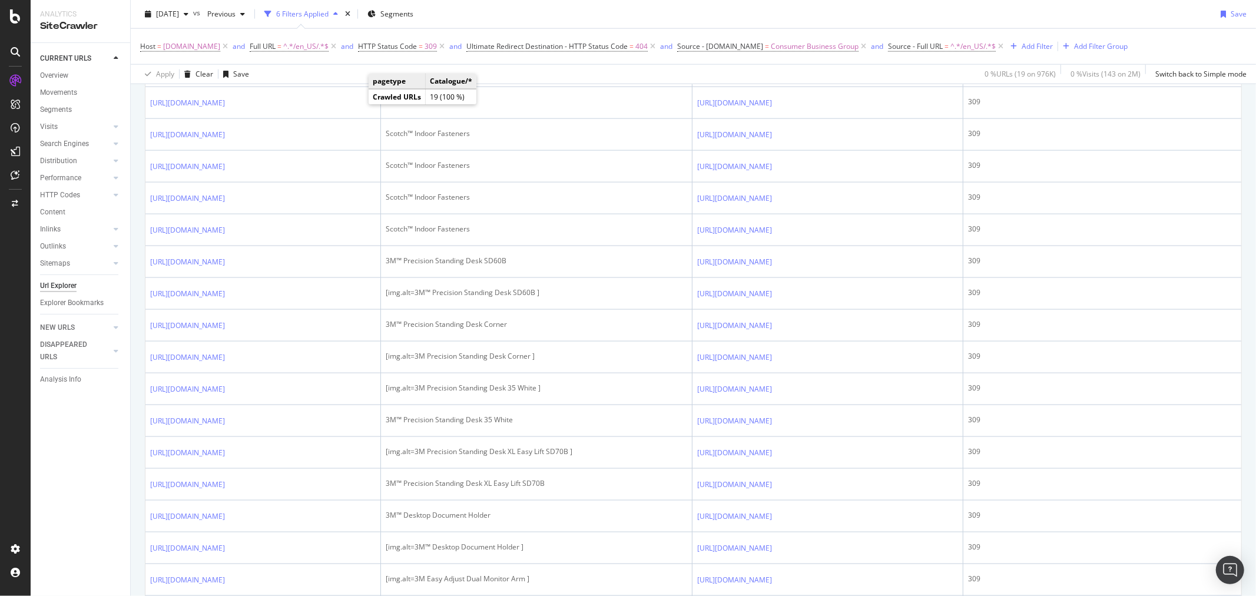
click at [562, 71] on div "Apply Clear Save 0 % URLs ( 19 on 976K ) 0 % Visits ( 143 on 2M ) Switch back t…" at bounding box center [693, 73] width 1125 height 19
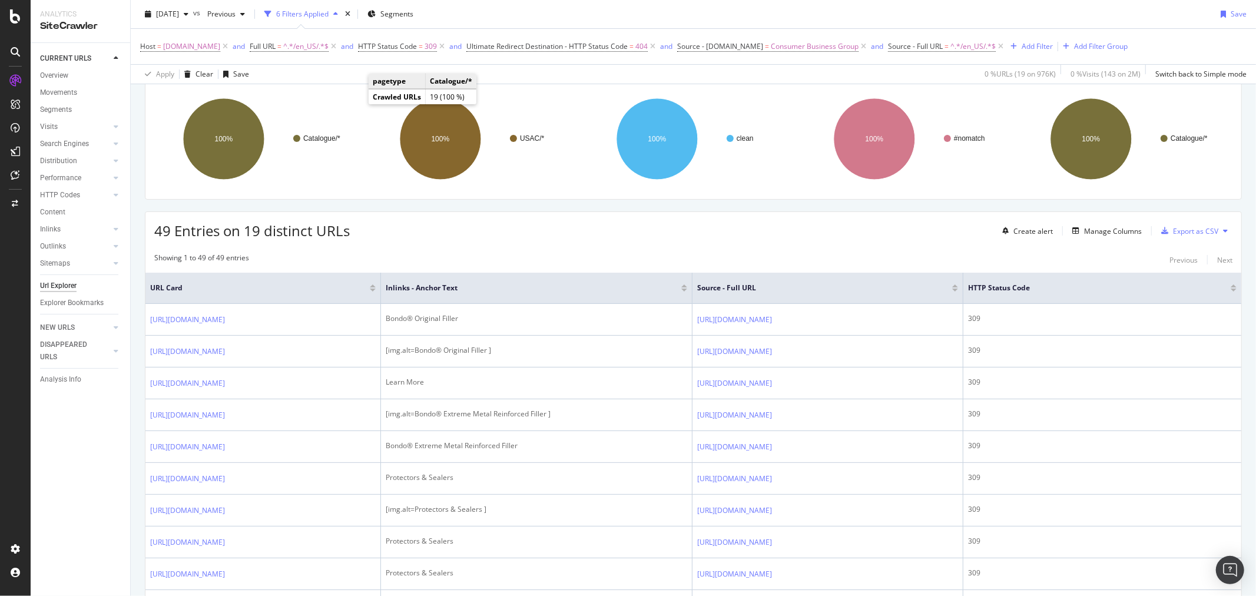
scroll to position [0, 0]
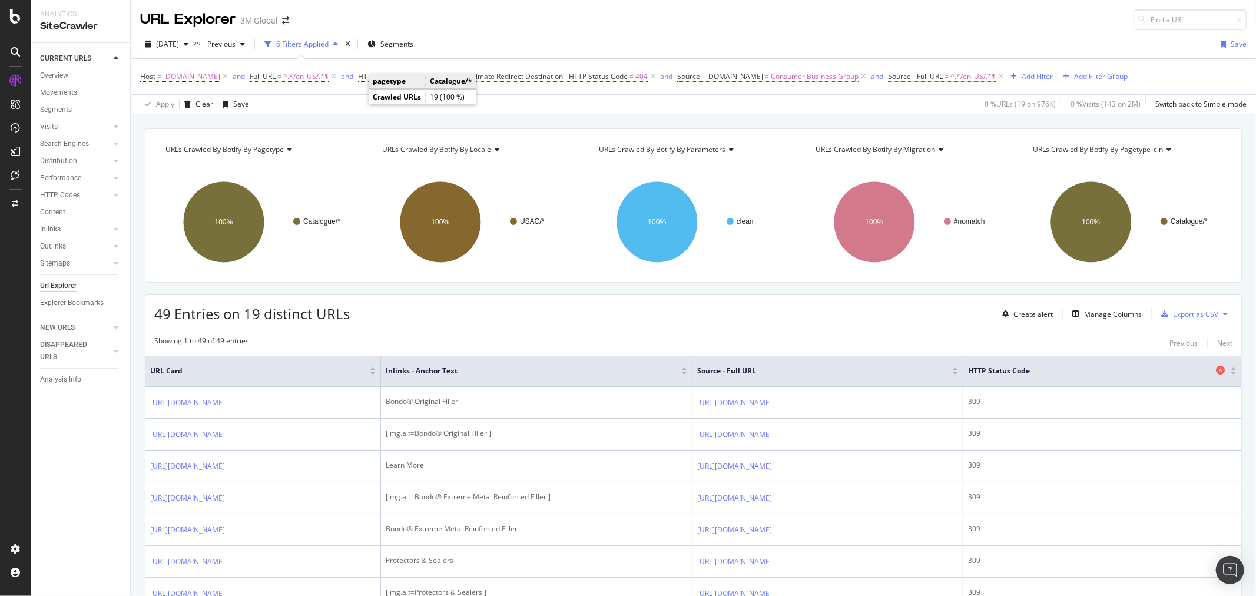
click at [1216, 371] on icon at bounding box center [1220, 370] width 9 height 9
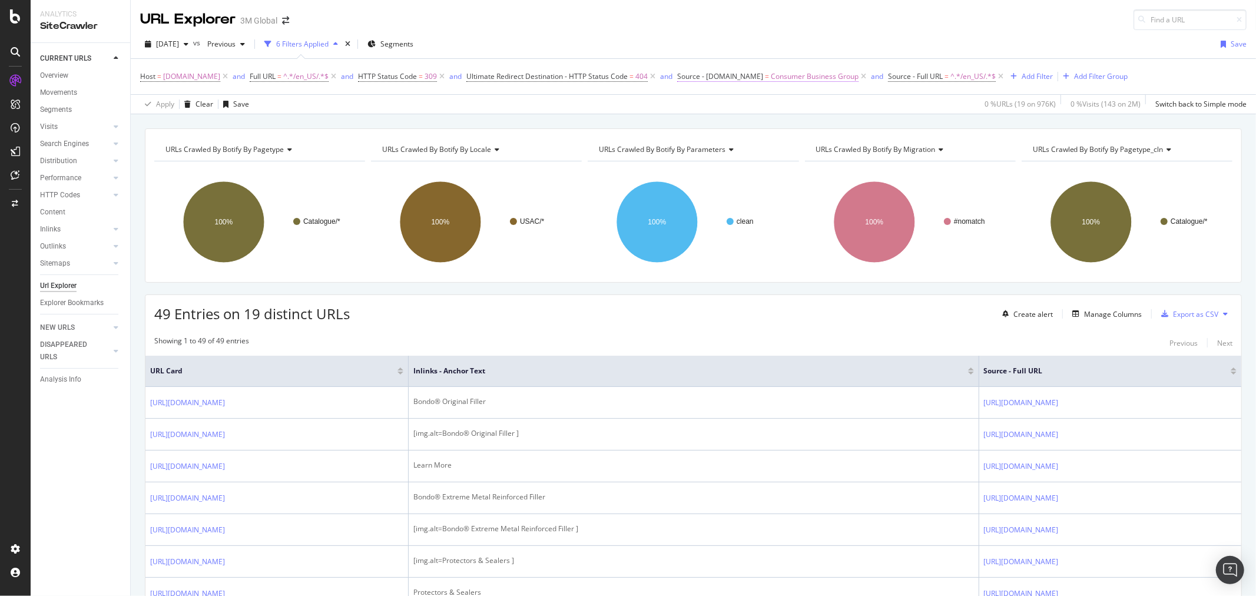
click at [784, 78] on span "Consumer Business Group" at bounding box center [815, 76] width 88 height 16
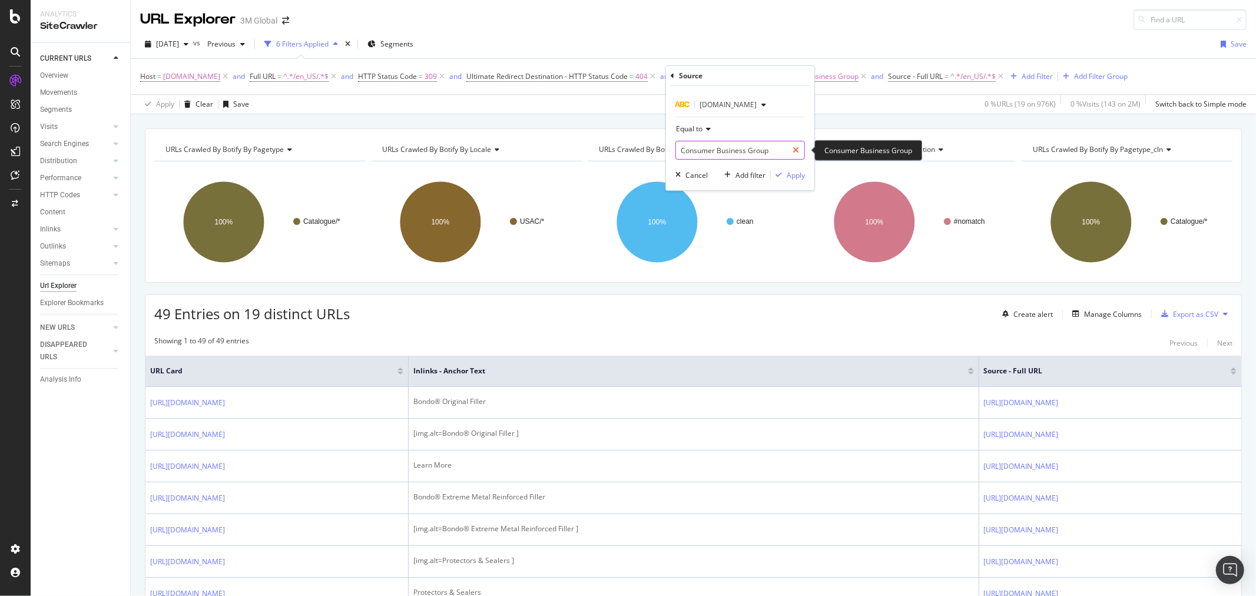
click at [798, 149] on icon at bounding box center [795, 150] width 6 height 8
click at [766, 148] on input "text" at bounding box center [740, 150] width 128 height 19
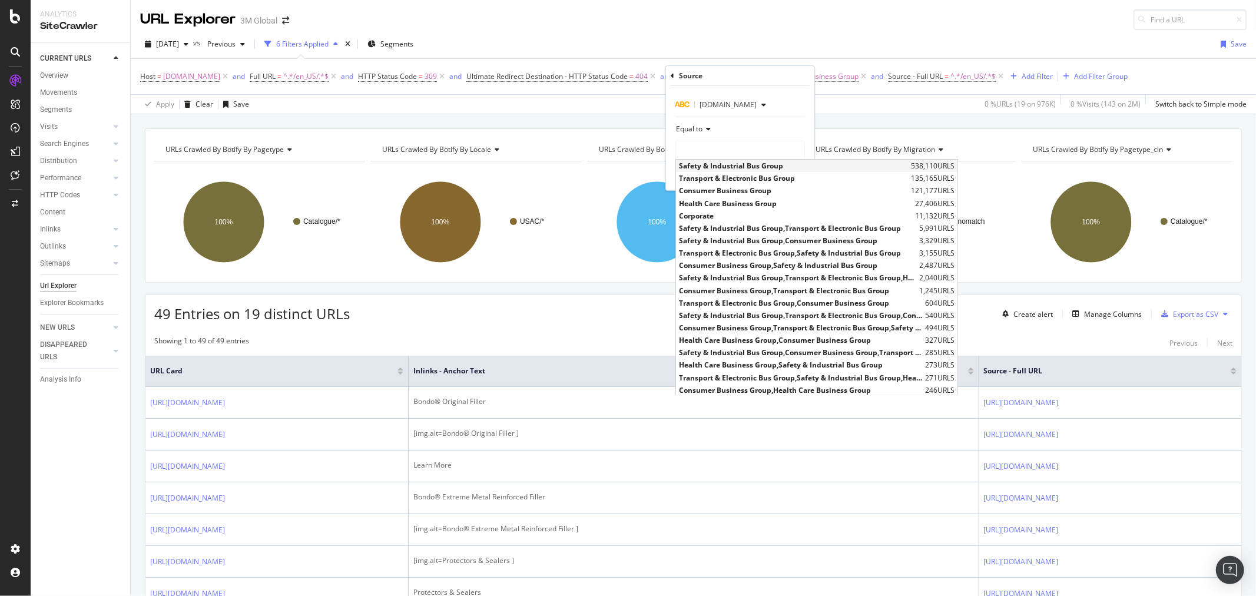
click at [718, 165] on span "Safety & Industrial Bus Group" at bounding box center [793, 166] width 229 height 10
type input "Safety & Industrial Bus Group"
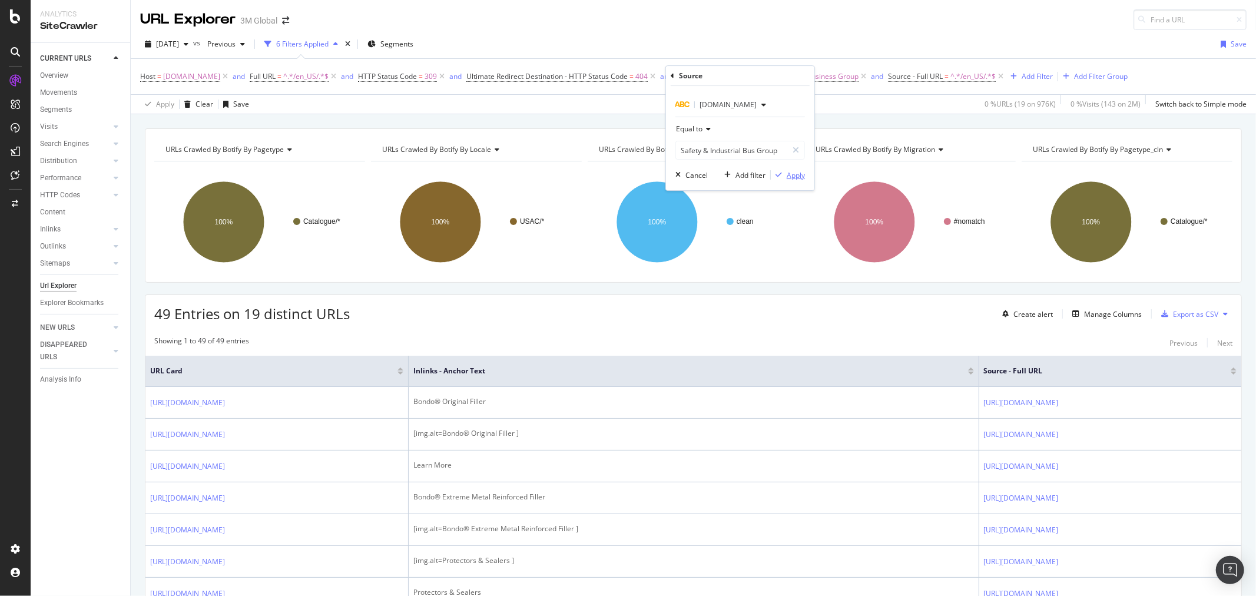
click at [797, 175] on div "Apply" at bounding box center [796, 175] width 18 height 10
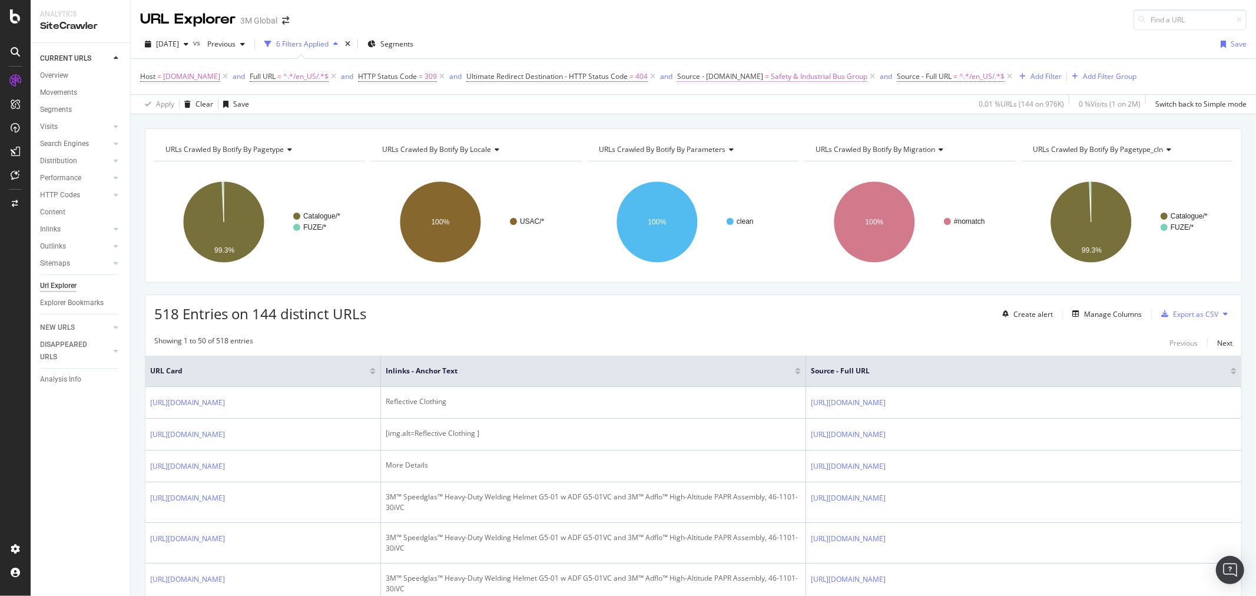
click at [781, 79] on span "Safety & Industrial Bus Group" at bounding box center [819, 76] width 97 height 16
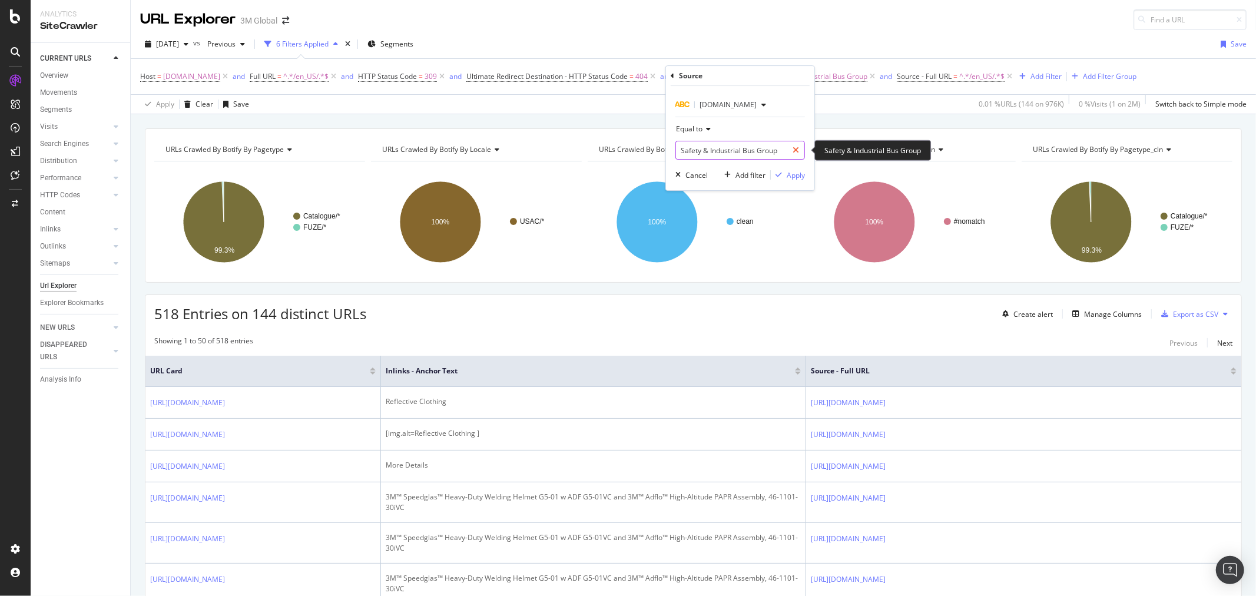
click at [793, 150] on icon at bounding box center [795, 150] width 6 height 8
click at [772, 154] on input "text" at bounding box center [740, 150] width 128 height 19
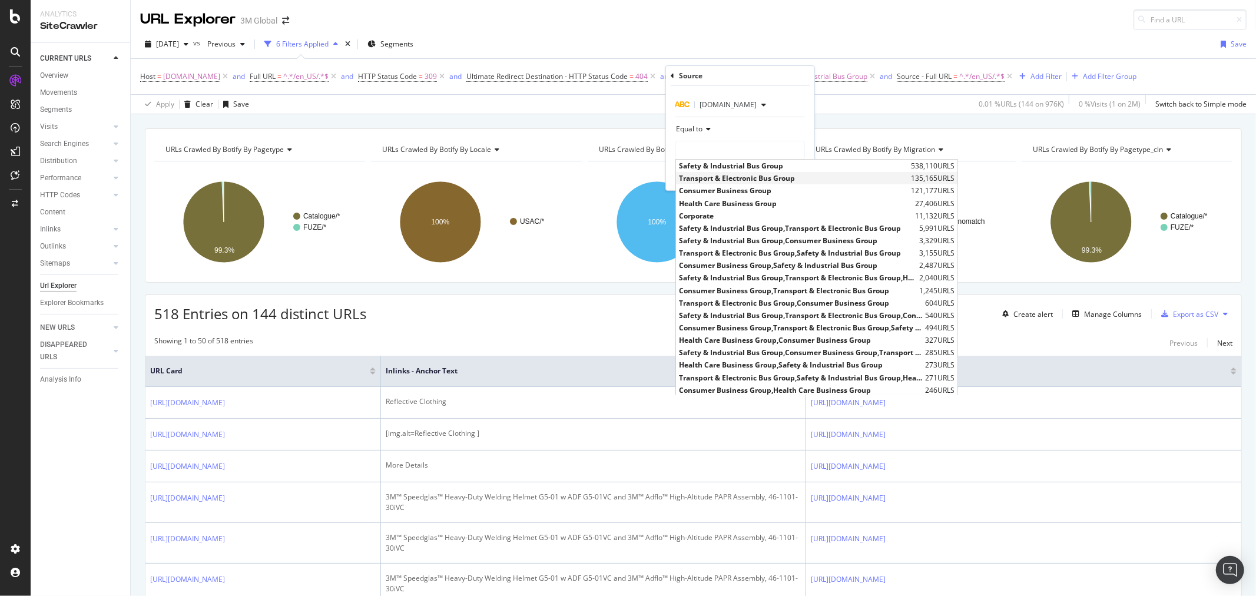
click at [721, 181] on span "Transport & Electronic Bus Group" at bounding box center [793, 178] width 229 height 10
type input "Transport & Electronic Bus Group"
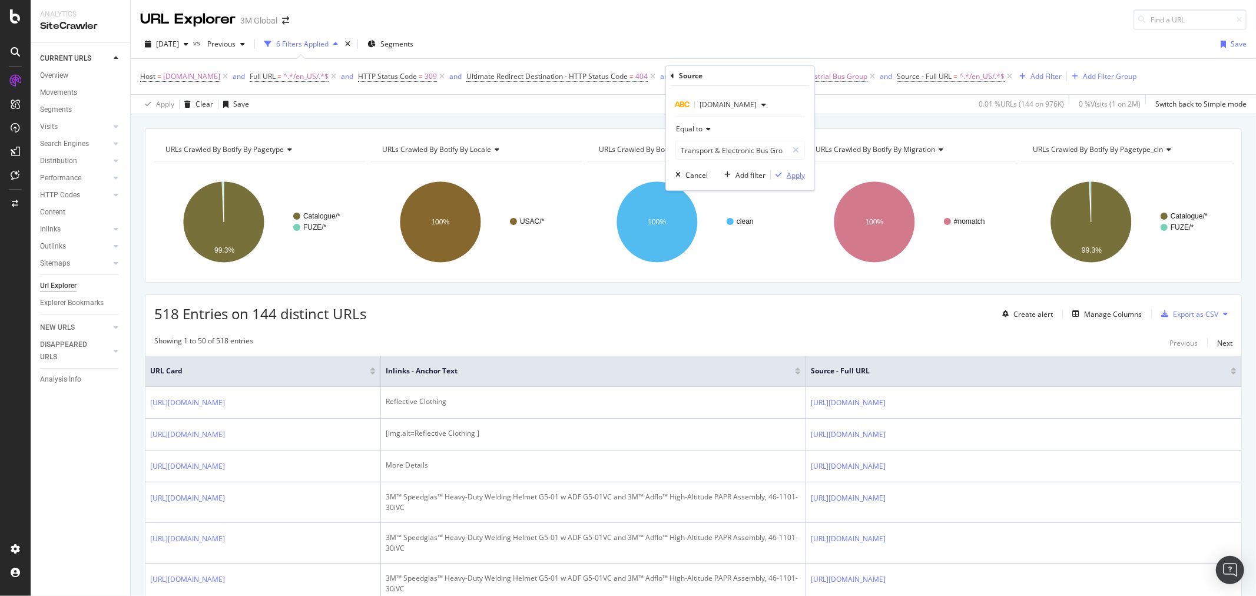
click at [802, 173] on div "Apply" at bounding box center [796, 175] width 18 height 10
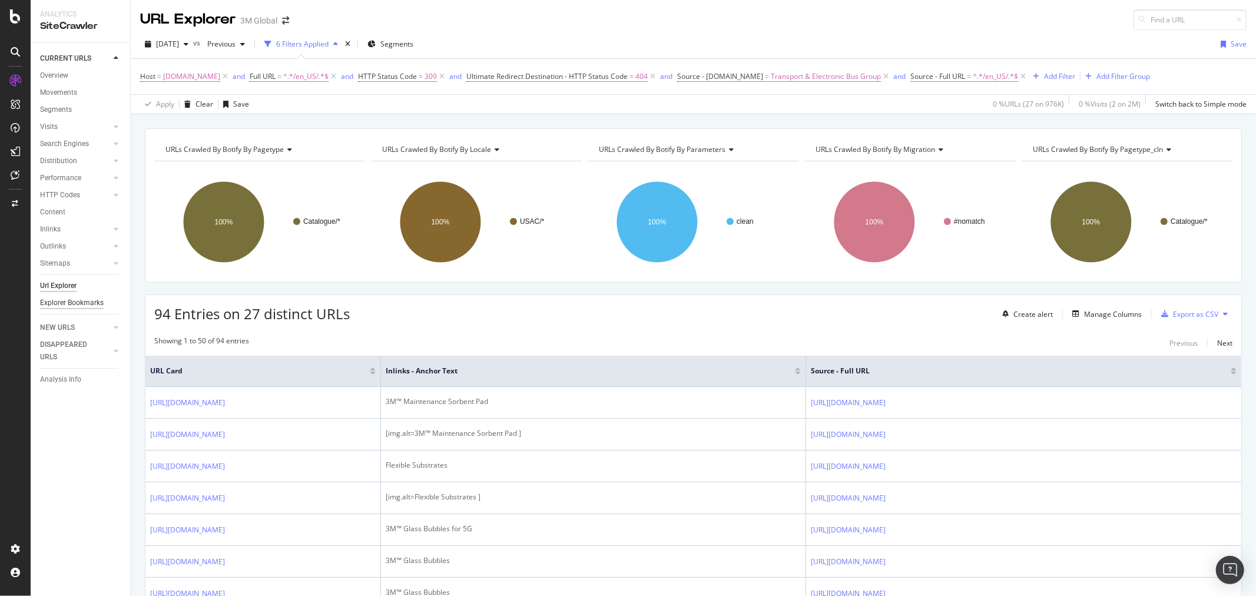
click at [92, 302] on div "Explorer Bookmarks" at bounding box center [72, 303] width 64 height 12
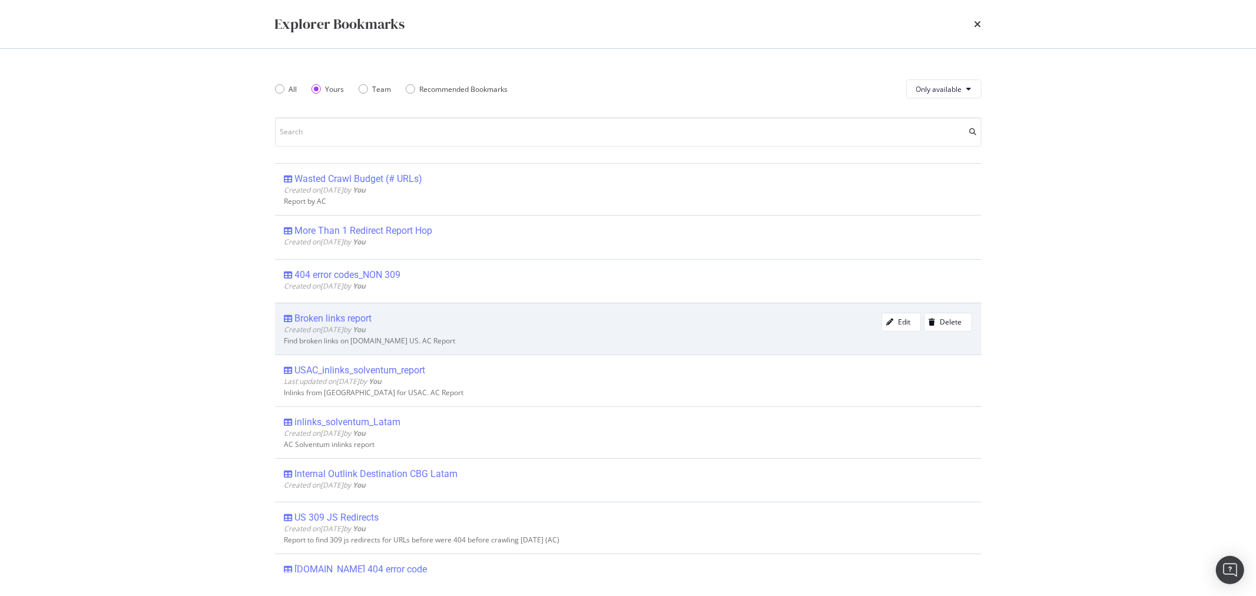
click at [350, 319] on div "Broken links report" at bounding box center [333, 319] width 77 height 12
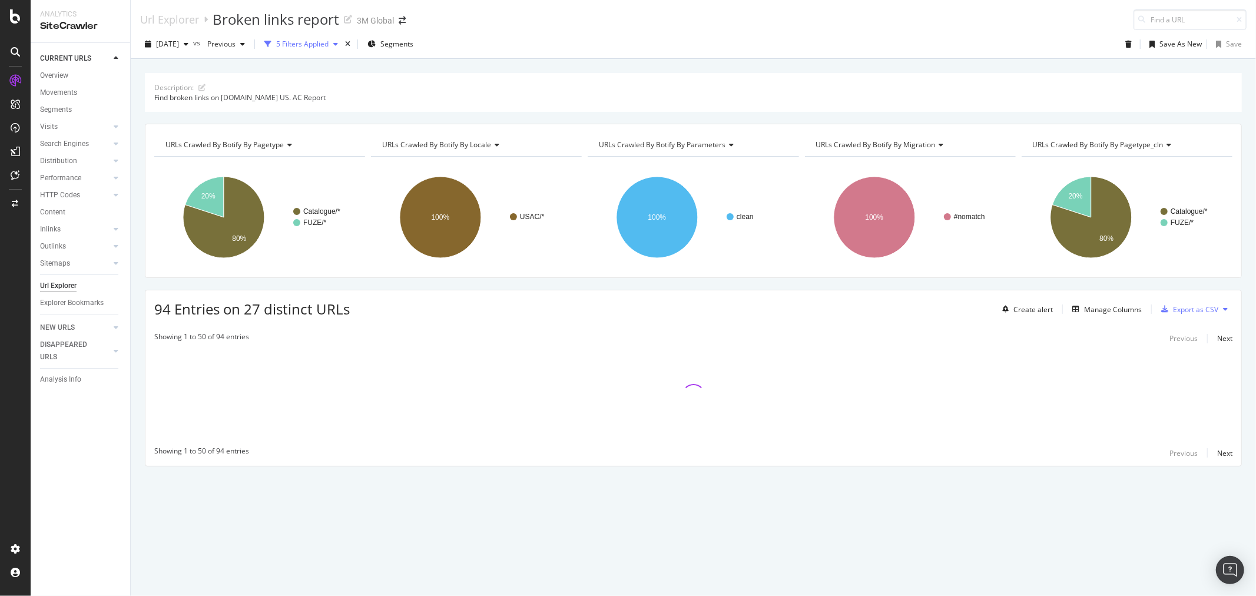
click at [338, 42] on icon "button" at bounding box center [335, 44] width 5 height 7
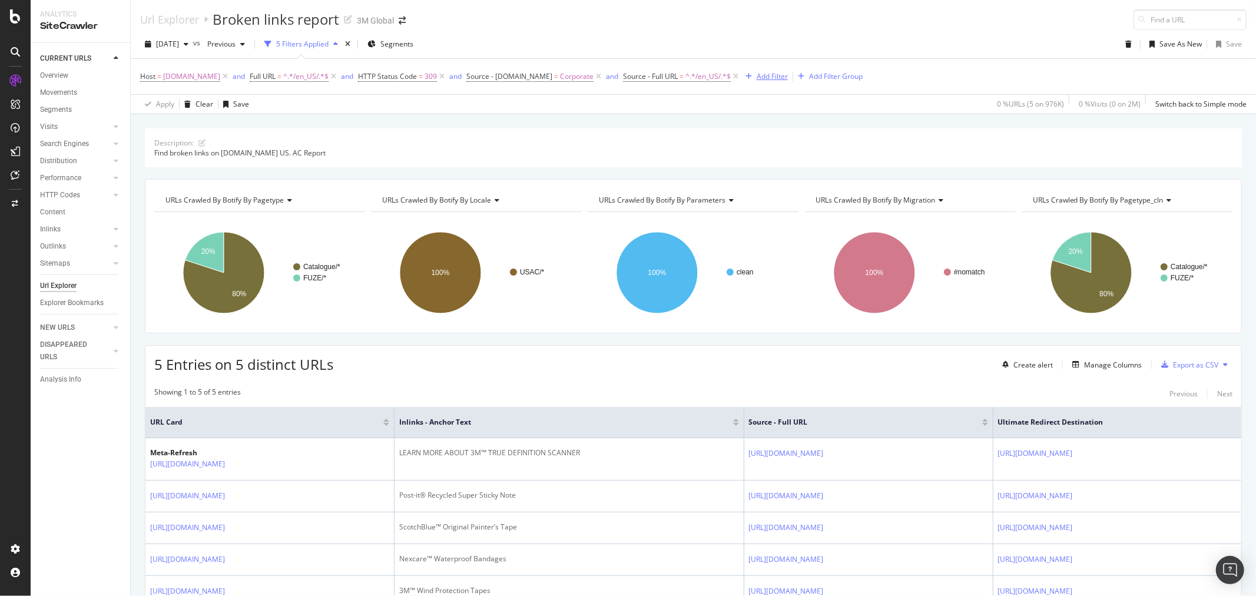
click at [757, 79] on div "Add Filter" at bounding box center [772, 76] width 31 height 10
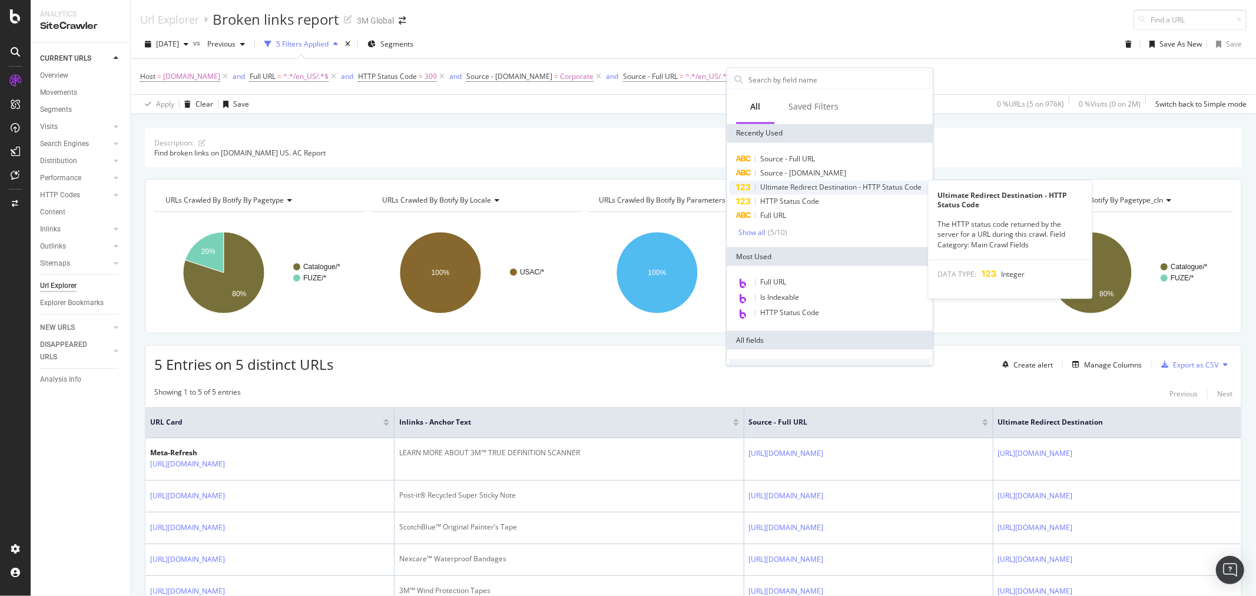
click at [856, 189] on span "Ultimate Redirect Destination - HTTP Status Code" at bounding box center [840, 187] width 161 height 10
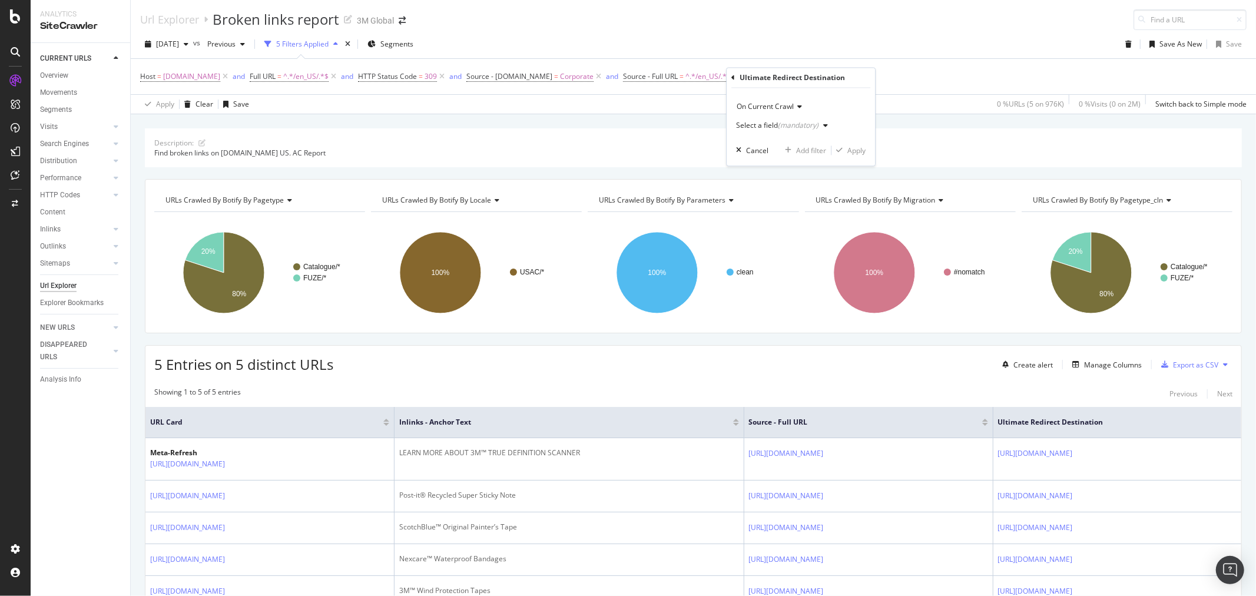
click at [820, 128] on div "button" at bounding box center [825, 125] width 14 height 7
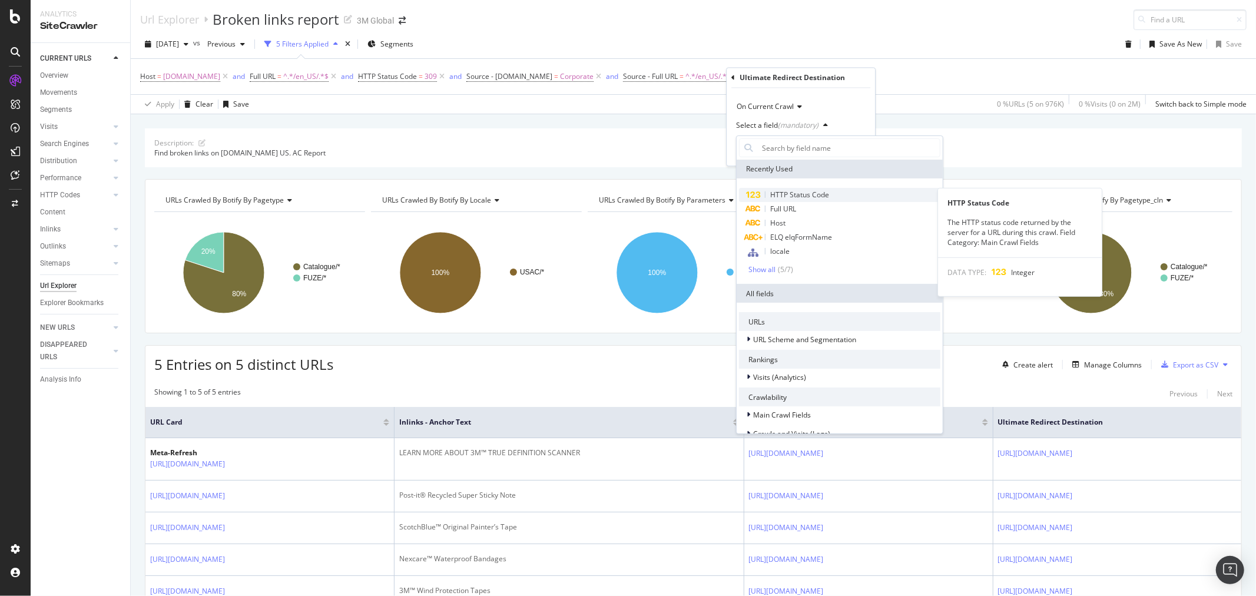
click at [820, 188] on div "HTTP Status Code" at bounding box center [839, 195] width 201 height 14
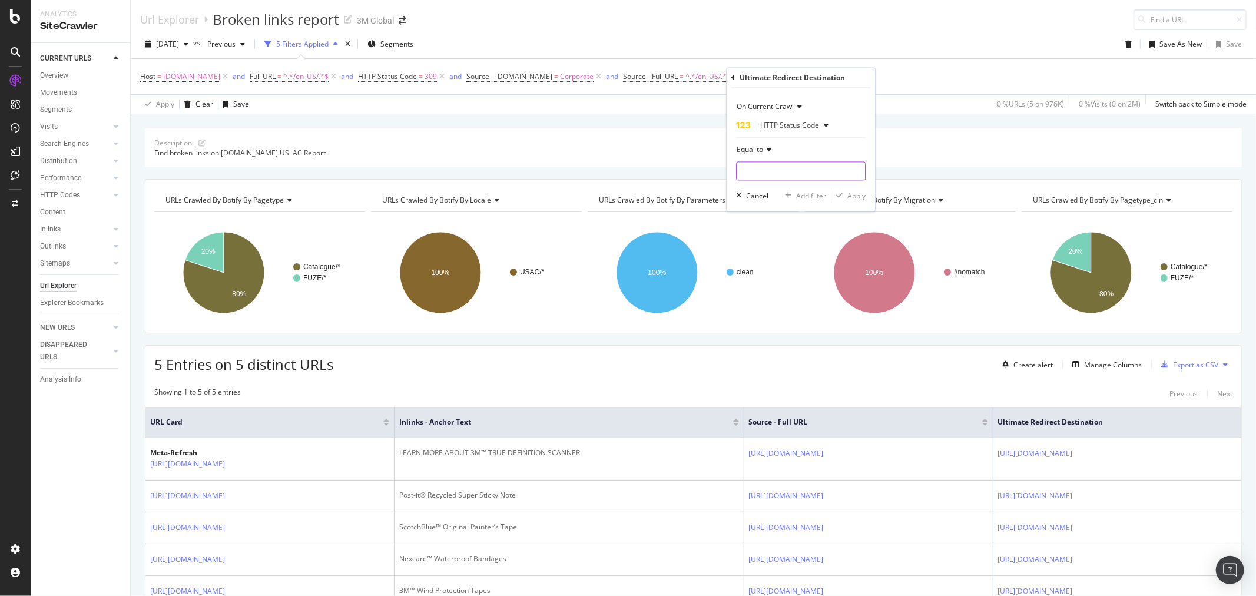
click at [801, 167] on input "number" at bounding box center [801, 171] width 130 height 19
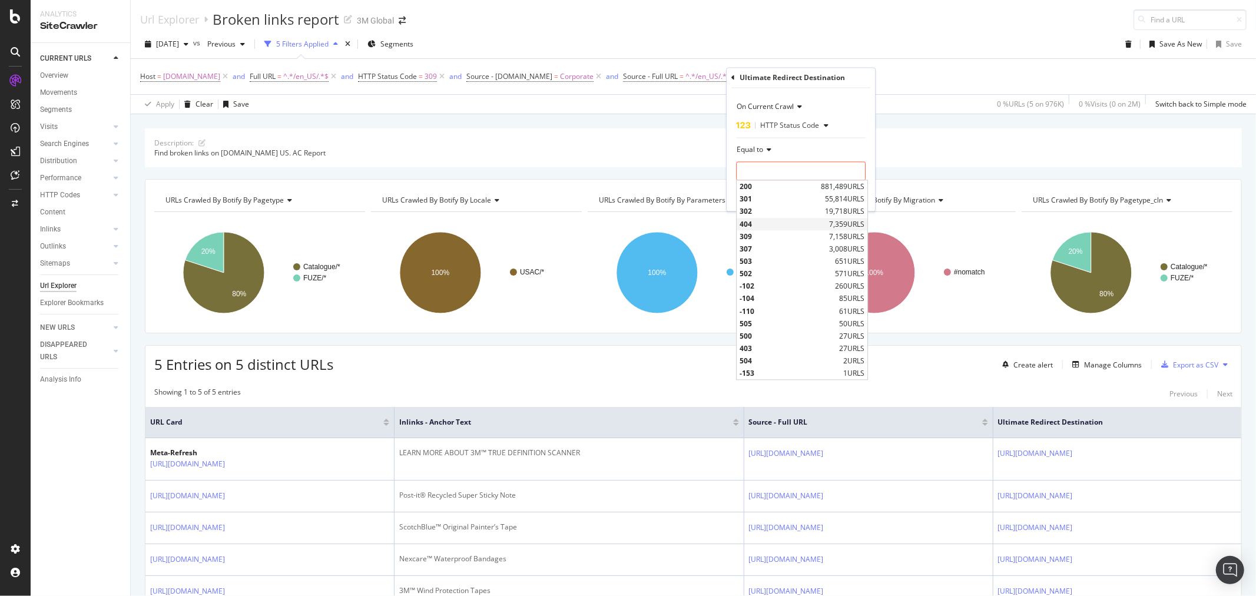
click at [774, 225] on span "404" at bounding box center [782, 224] width 87 height 10
type input "404"
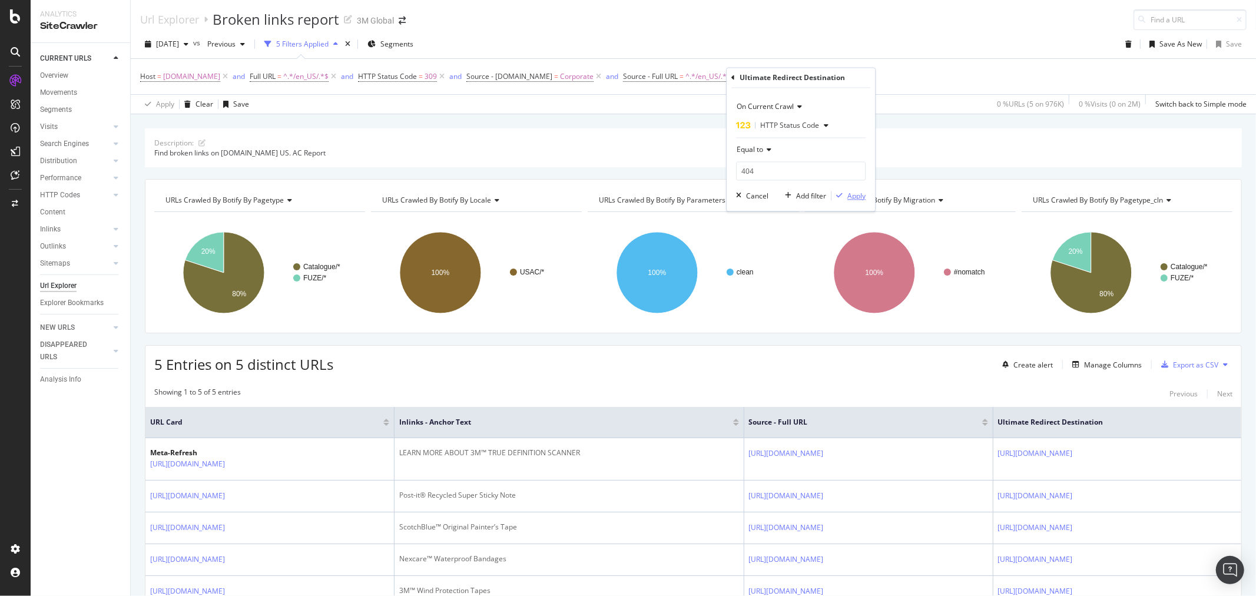
click at [857, 197] on div "Apply" at bounding box center [856, 196] width 18 height 10
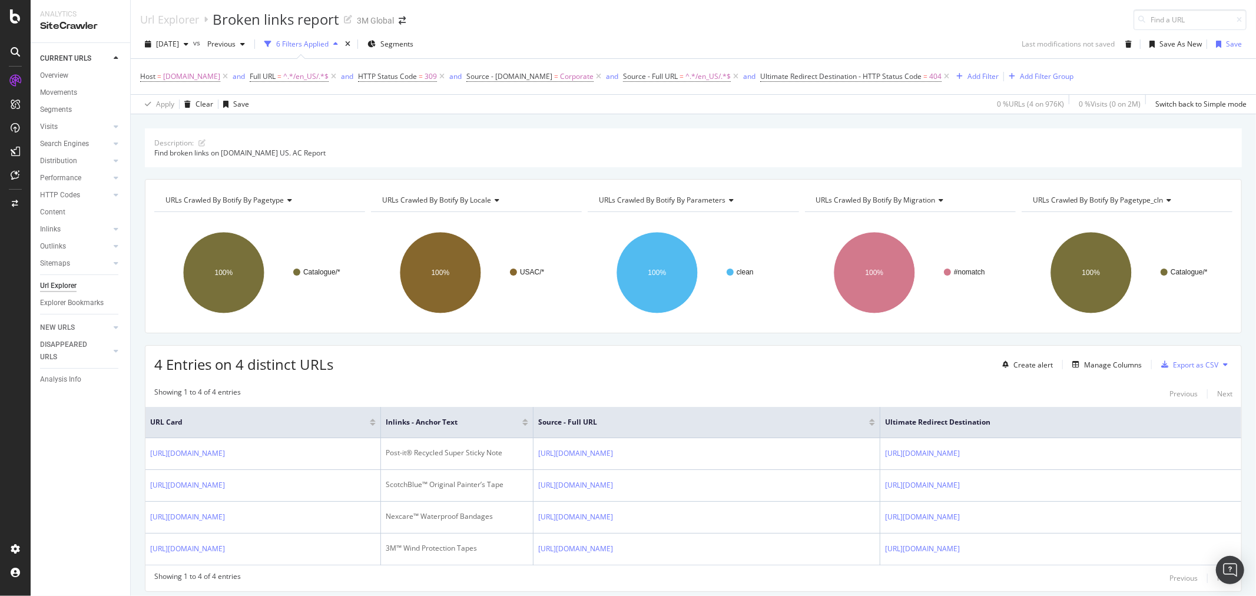
scroll to position [38, 0]
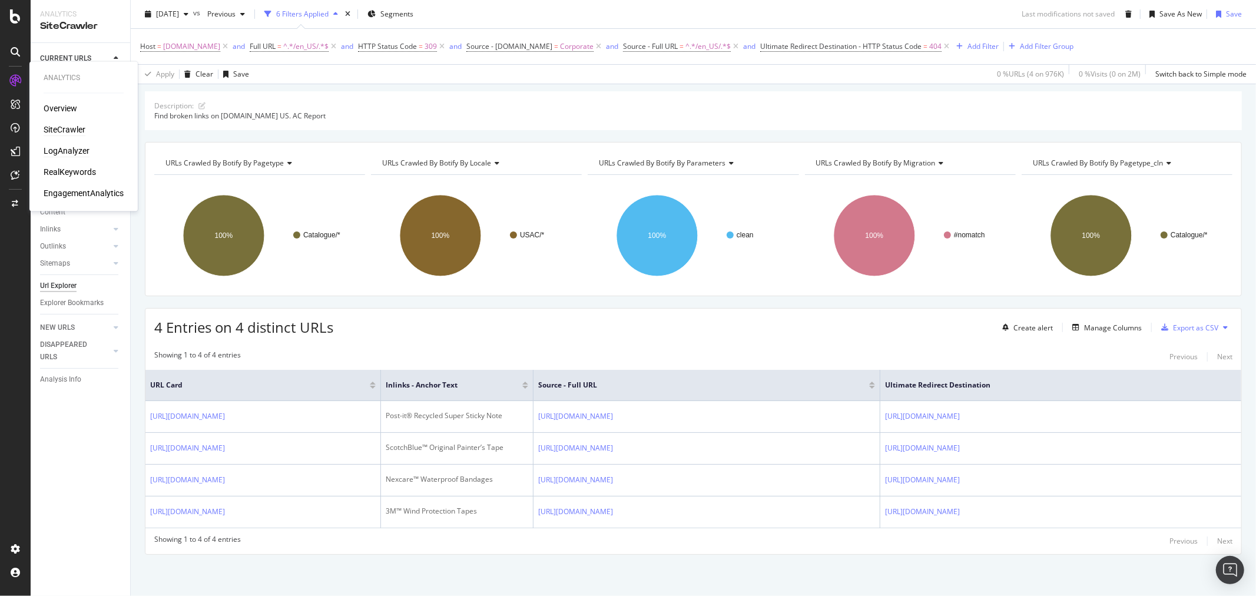
click at [72, 155] on div "LogAnalyzer" at bounding box center [67, 151] width 46 height 12
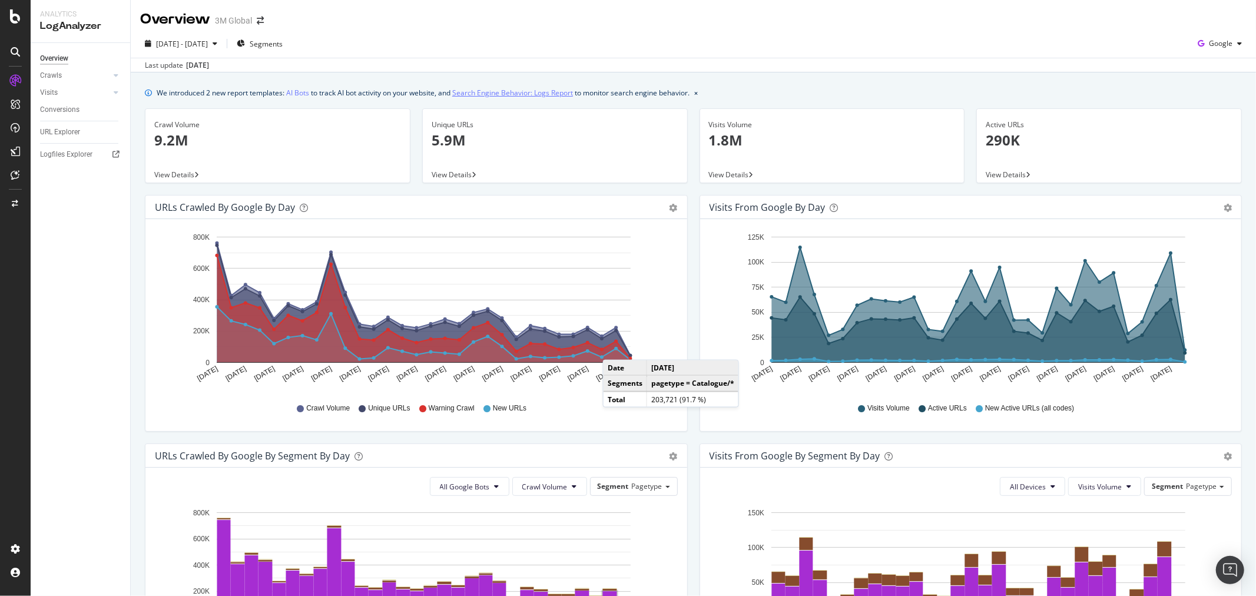
click at [514, 91] on link "Search Engine Behavior: Logs Report" at bounding box center [512, 93] width 121 height 12
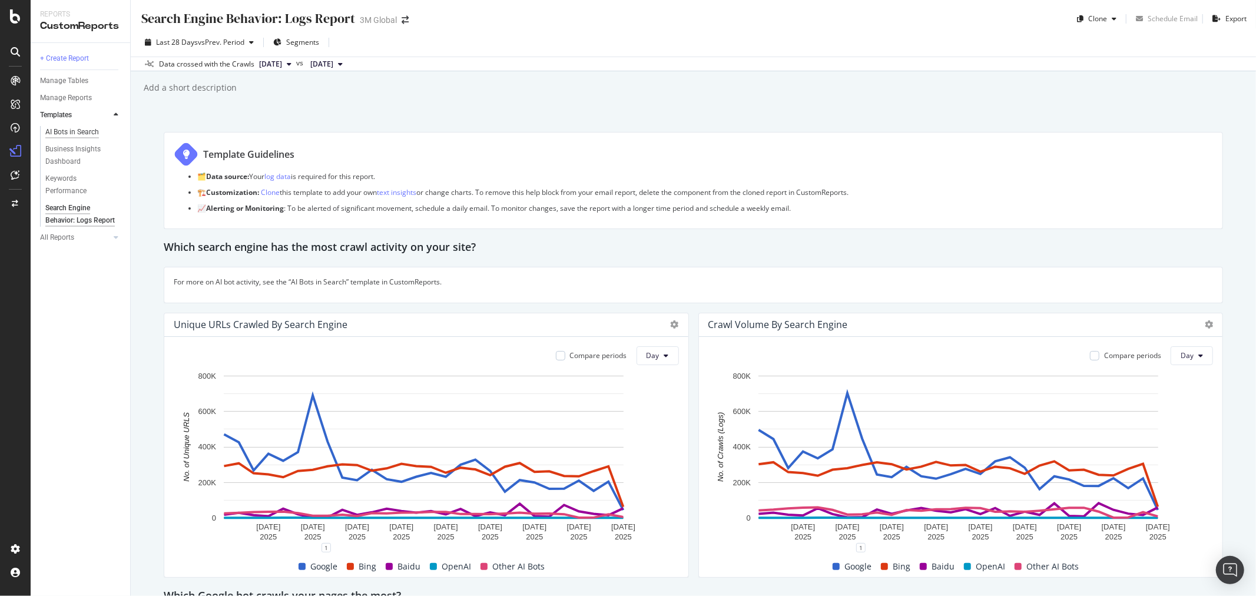
click at [60, 128] on div "AI Bots in Search" at bounding box center [72, 132] width 54 height 12
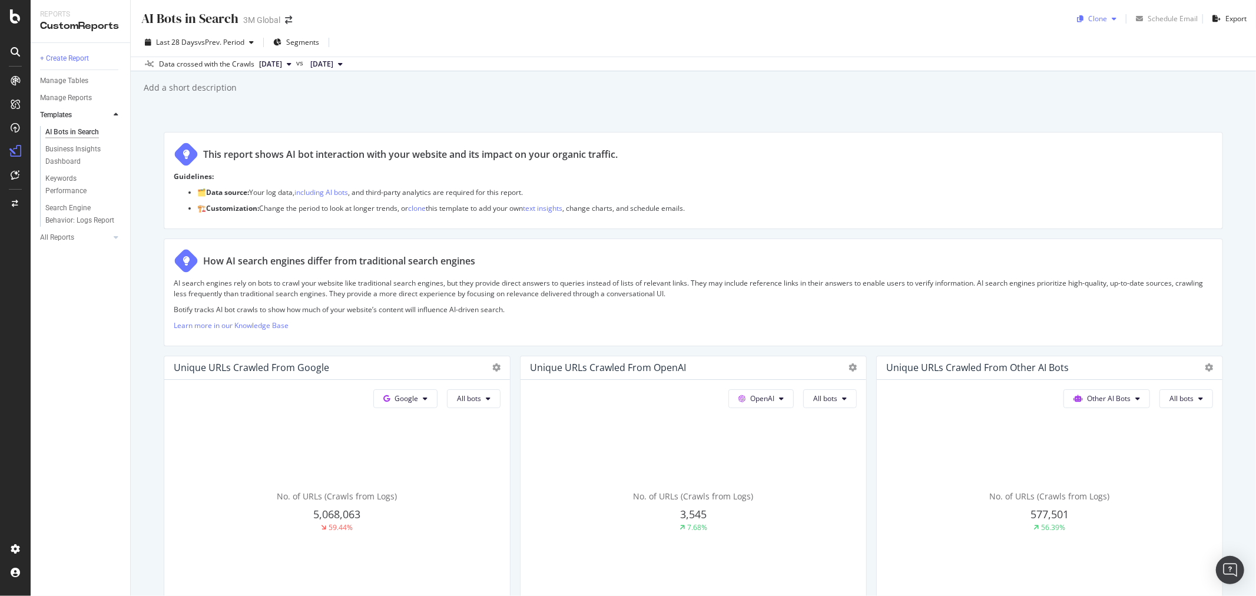
click at [1112, 18] on icon "button" at bounding box center [1114, 18] width 5 height 7
click at [1110, 96] on span "3M Global" at bounding box center [1135, 95] width 124 height 12
click at [115, 237] on icon at bounding box center [116, 237] width 5 height 7
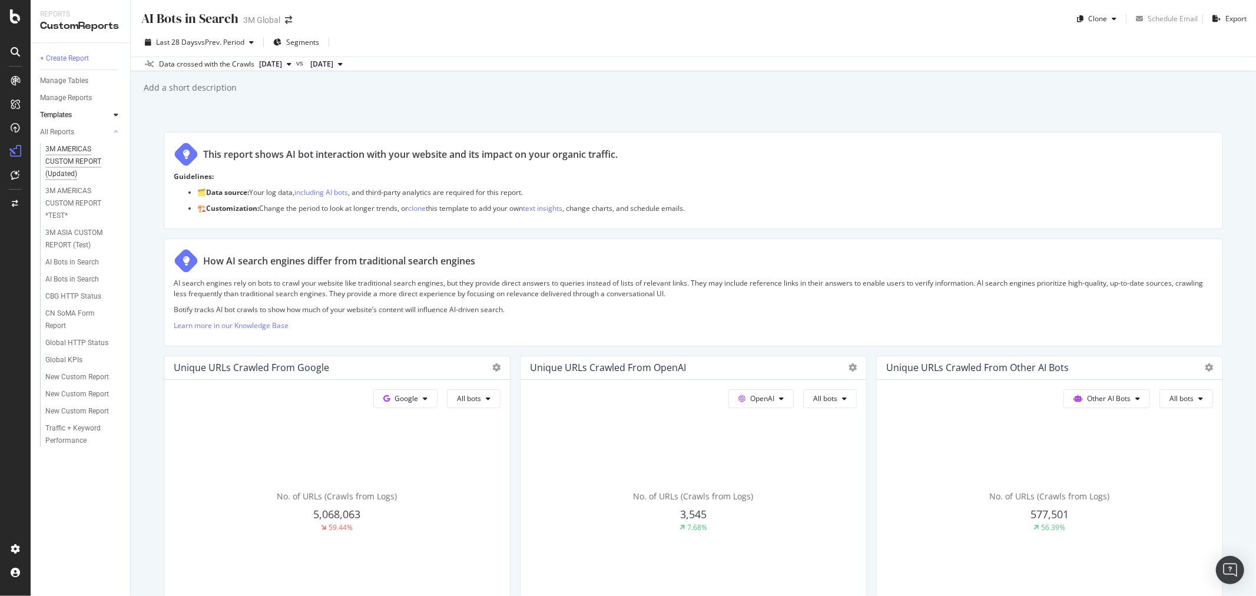
click at [78, 155] on div "3M AMERICAS CUSTOM REPORT (Updated)" at bounding box center [80, 161] width 71 height 37
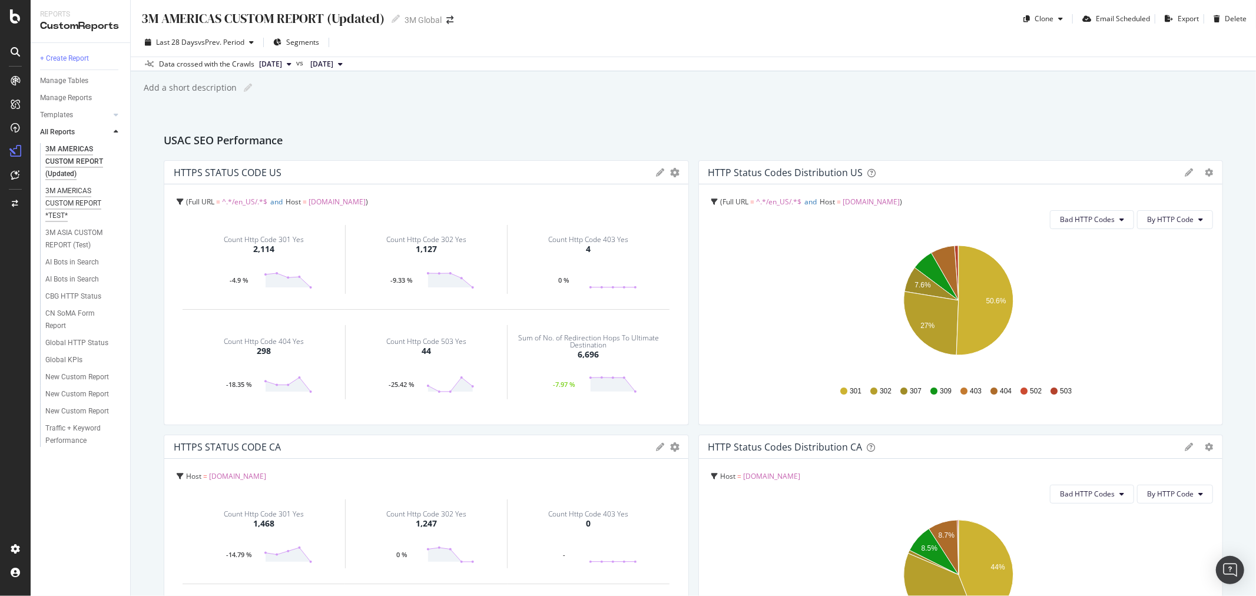
click at [81, 191] on div "3M AMERICAS CUSTOM REPORT *TEST*" at bounding box center [80, 203] width 70 height 37
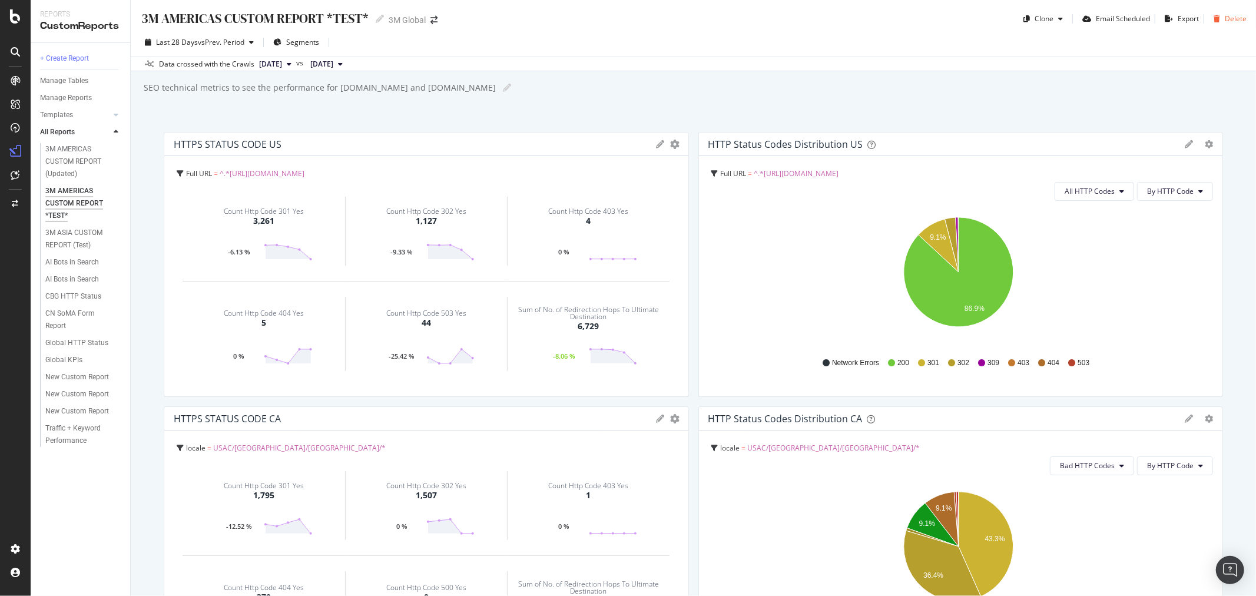
click at [1233, 19] on div "Delete" at bounding box center [1236, 19] width 22 height 10
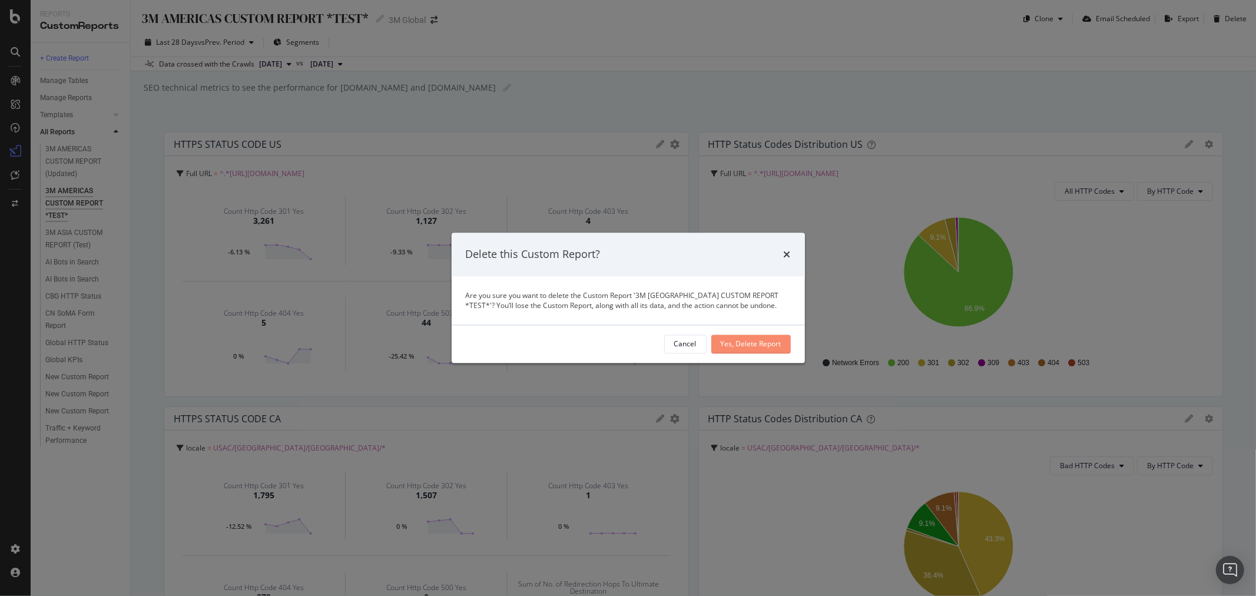
click at [774, 344] on div "Yes, Delete Report" at bounding box center [751, 344] width 61 height 10
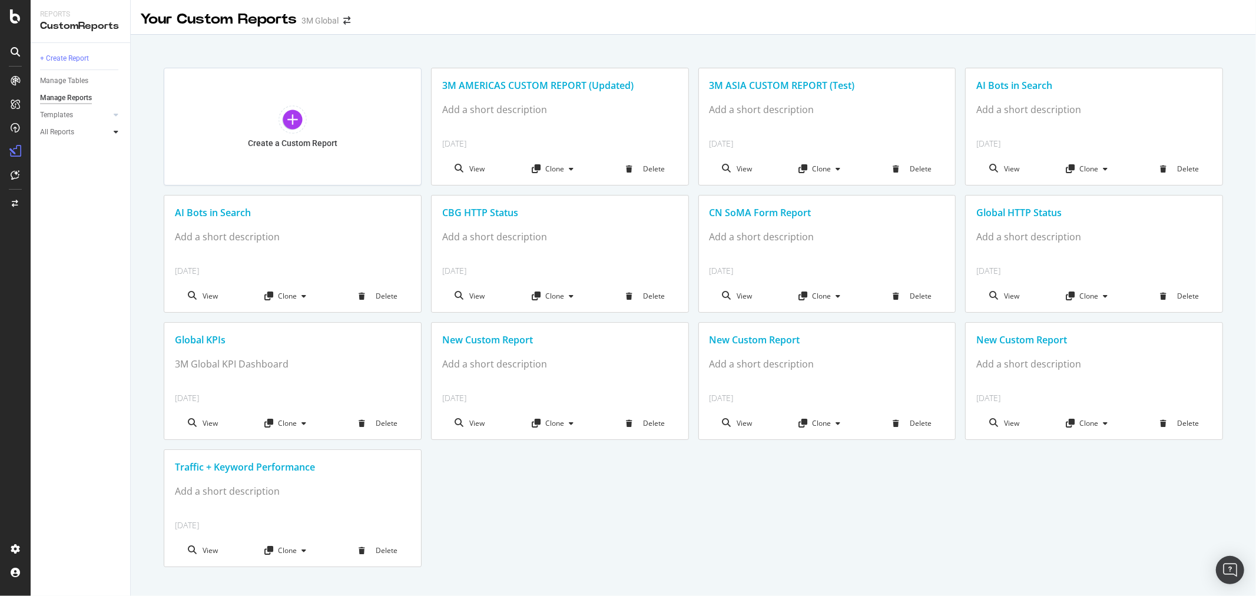
click at [114, 134] on icon at bounding box center [116, 131] width 5 height 7
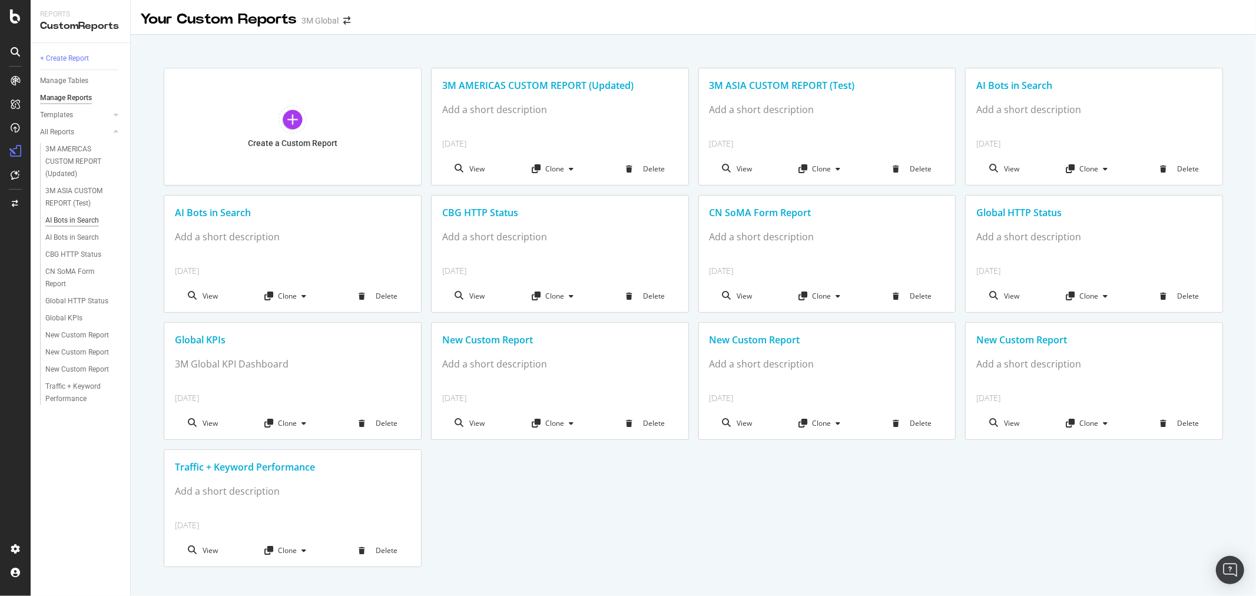
click at [79, 220] on div "AI Bots in Search" at bounding box center [72, 220] width 54 height 12
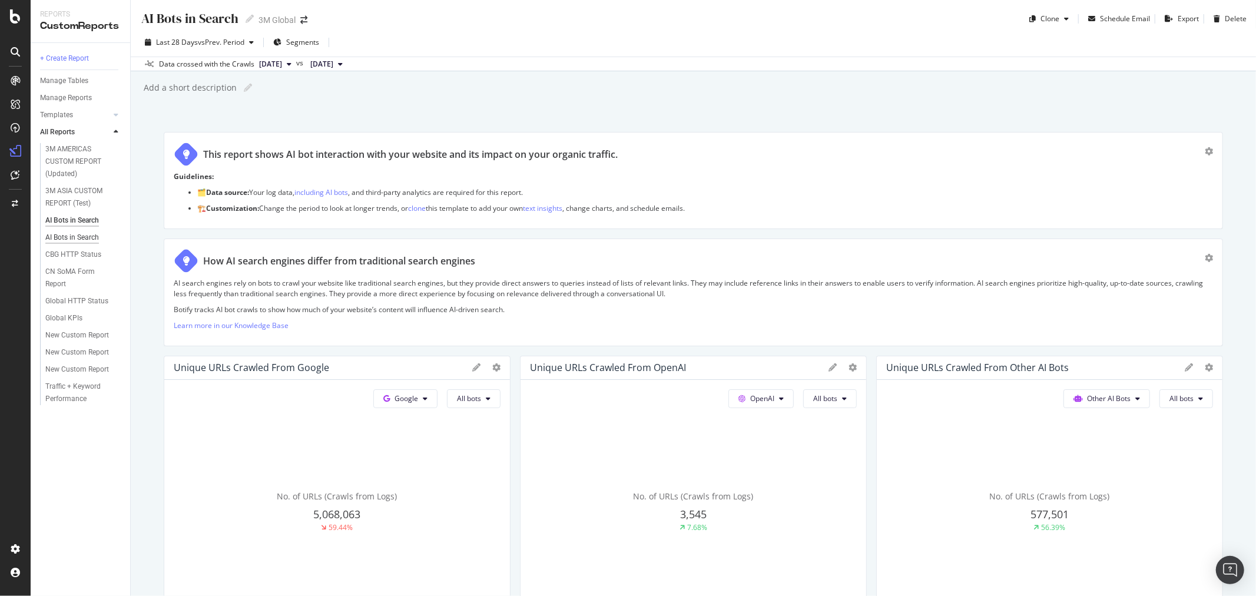
click at [59, 234] on div "AI Bots in Search" at bounding box center [72, 237] width 54 height 12
click at [81, 219] on div "AI Bots in Search" at bounding box center [72, 220] width 54 height 12
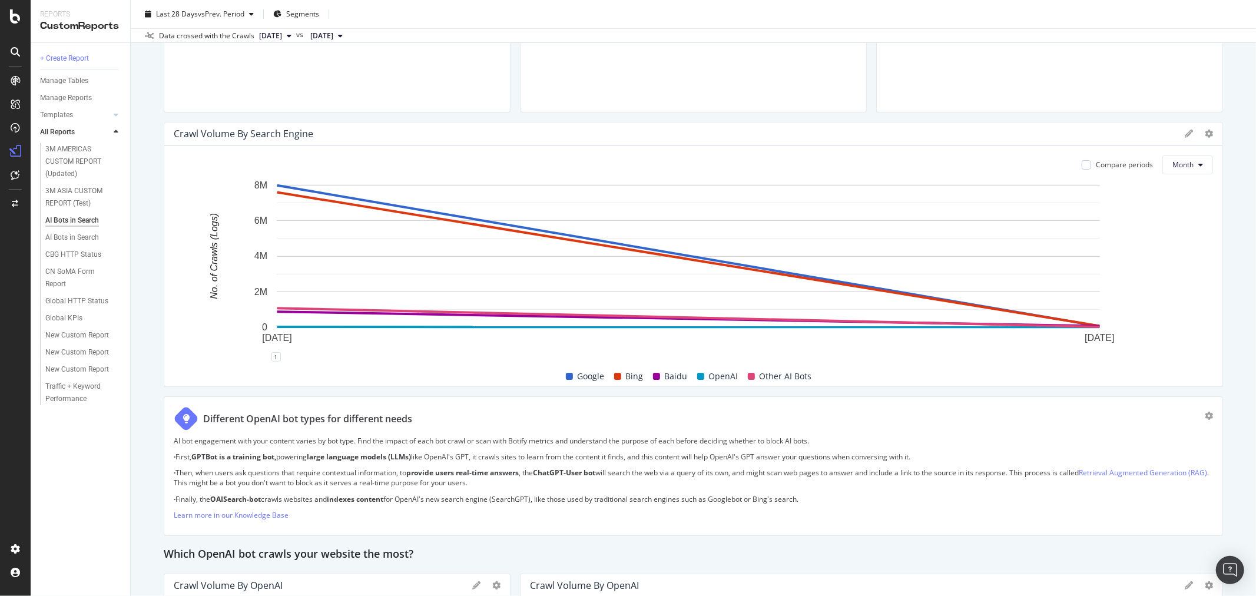
scroll to position [506, 0]
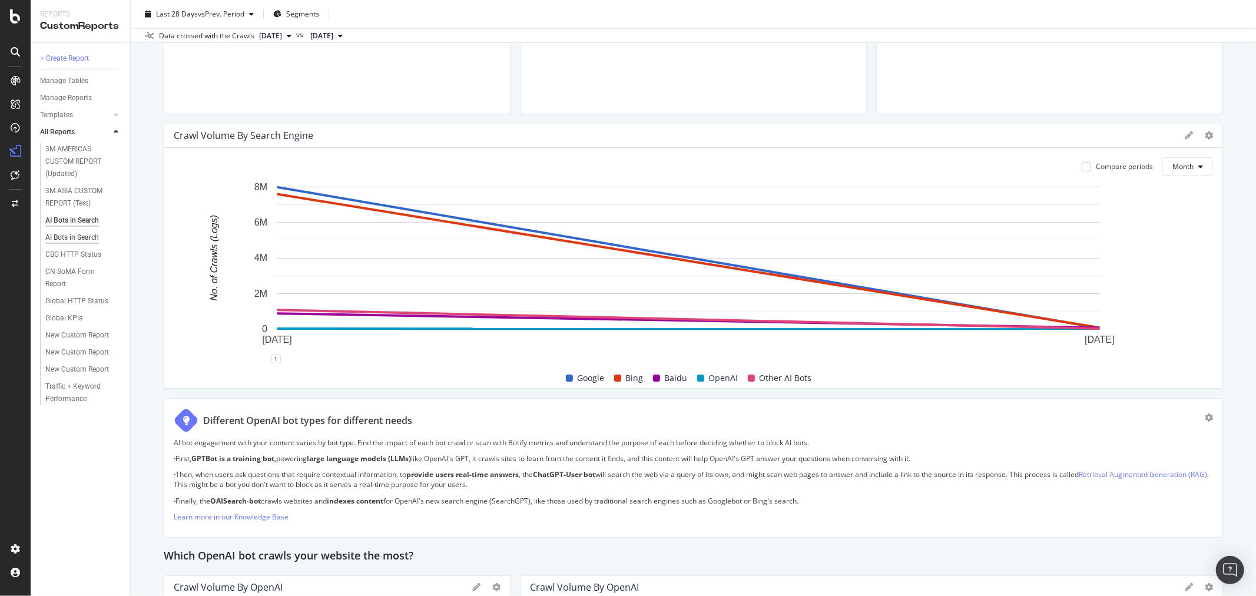
click at [59, 237] on div "AI Bots in Search" at bounding box center [72, 237] width 54 height 12
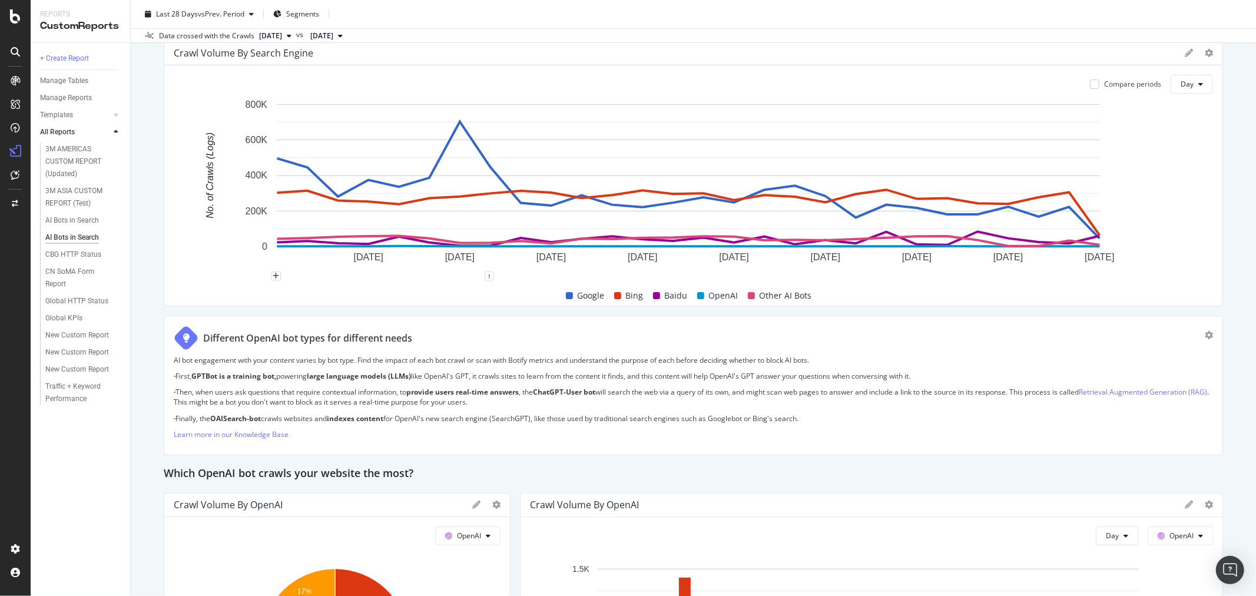
scroll to position [523, 0]
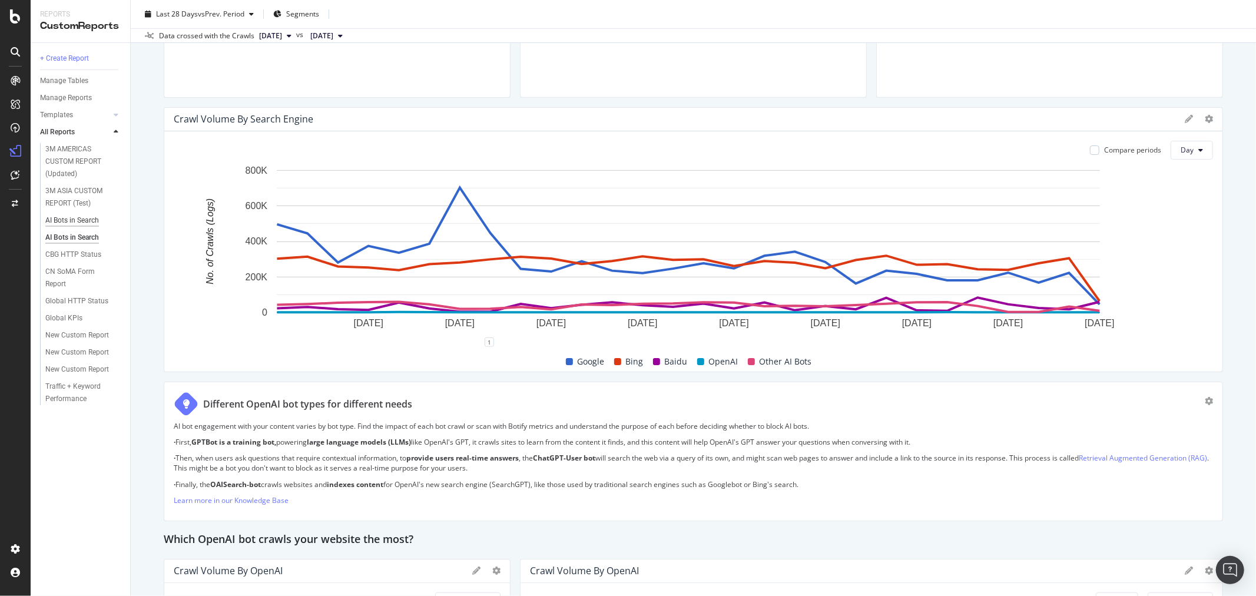
click at [84, 220] on div "AI Bots in Search" at bounding box center [72, 220] width 54 height 12
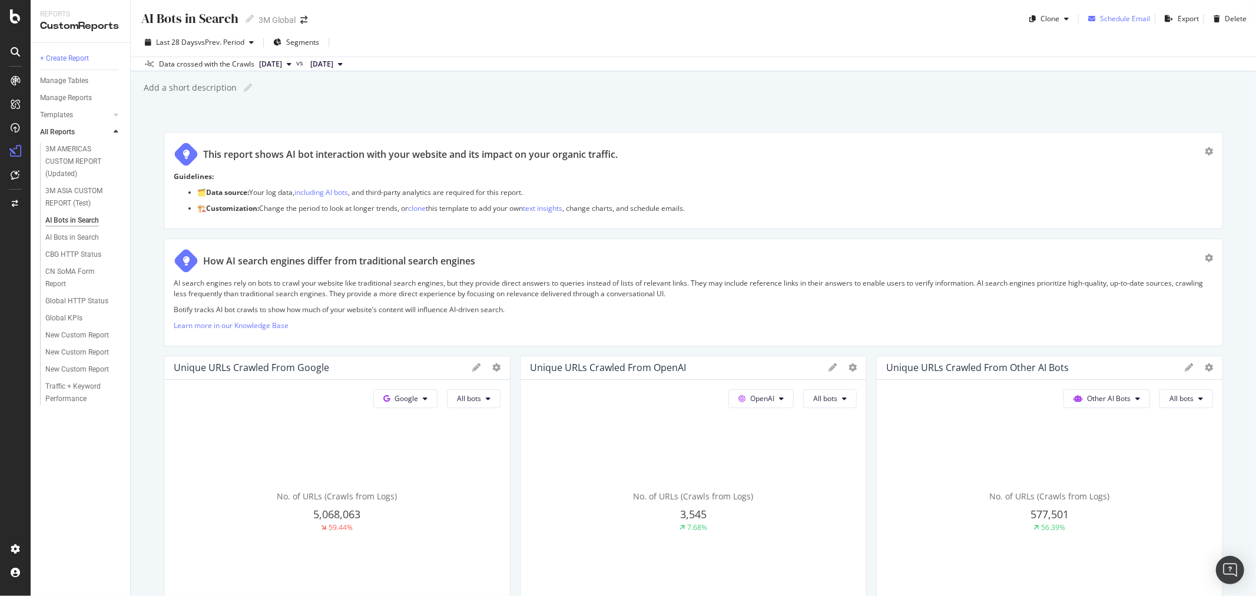
click at [1125, 20] on div "Schedule Email" at bounding box center [1125, 19] width 50 height 10
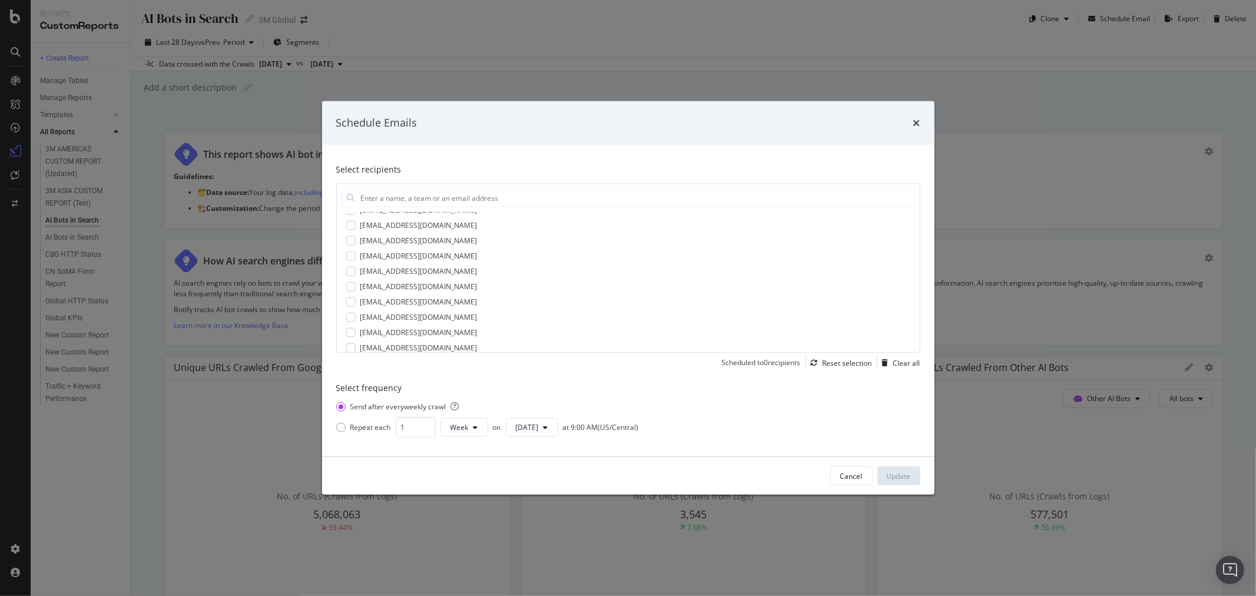
scroll to position [3753, 0]
click at [917, 126] on icon "times" at bounding box center [916, 122] width 7 height 9
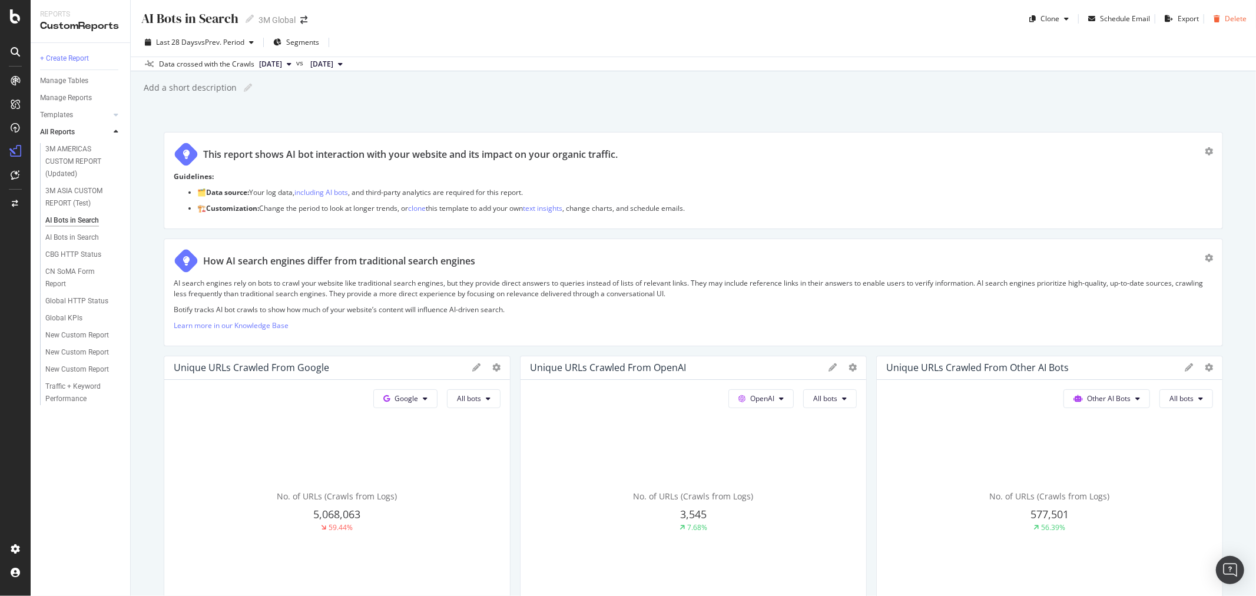
click at [1227, 22] on div "Delete" at bounding box center [1236, 19] width 22 height 10
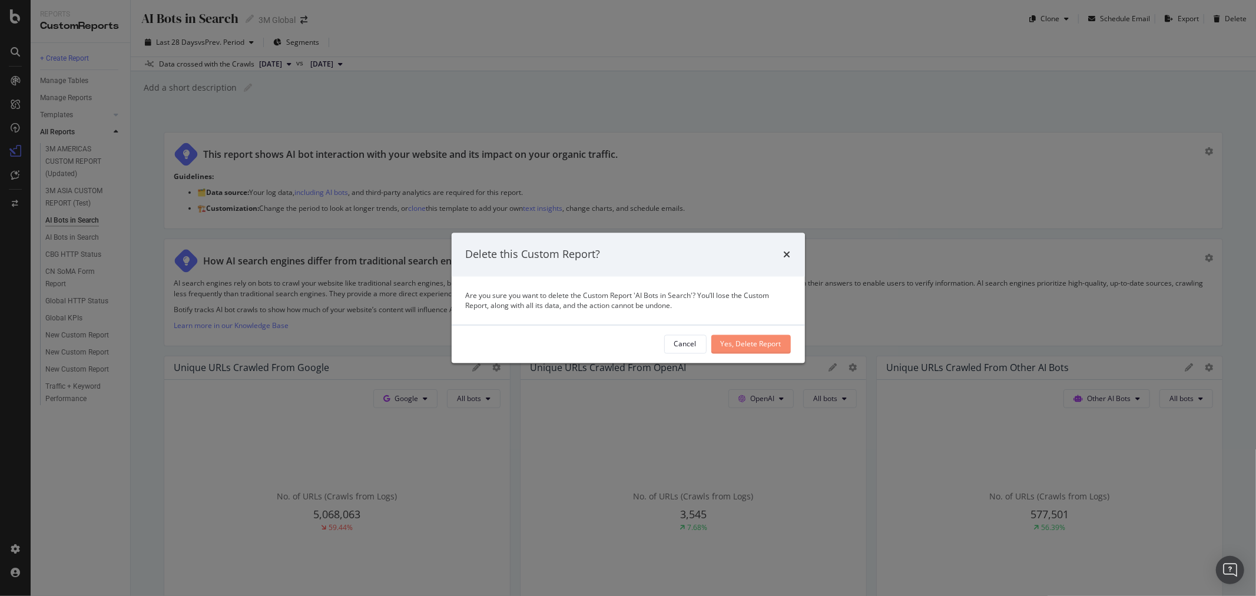
click at [784, 346] on button "Yes, Delete Report" at bounding box center [750, 343] width 79 height 19
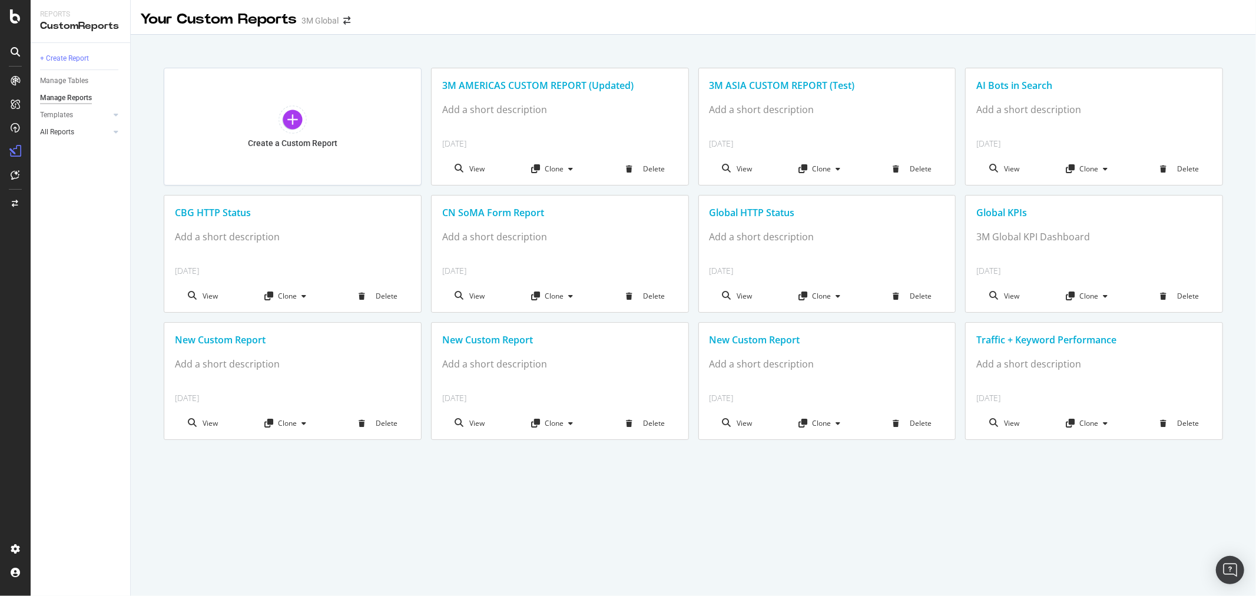
click at [85, 133] on link "All Reports" at bounding box center [75, 132] width 70 height 12
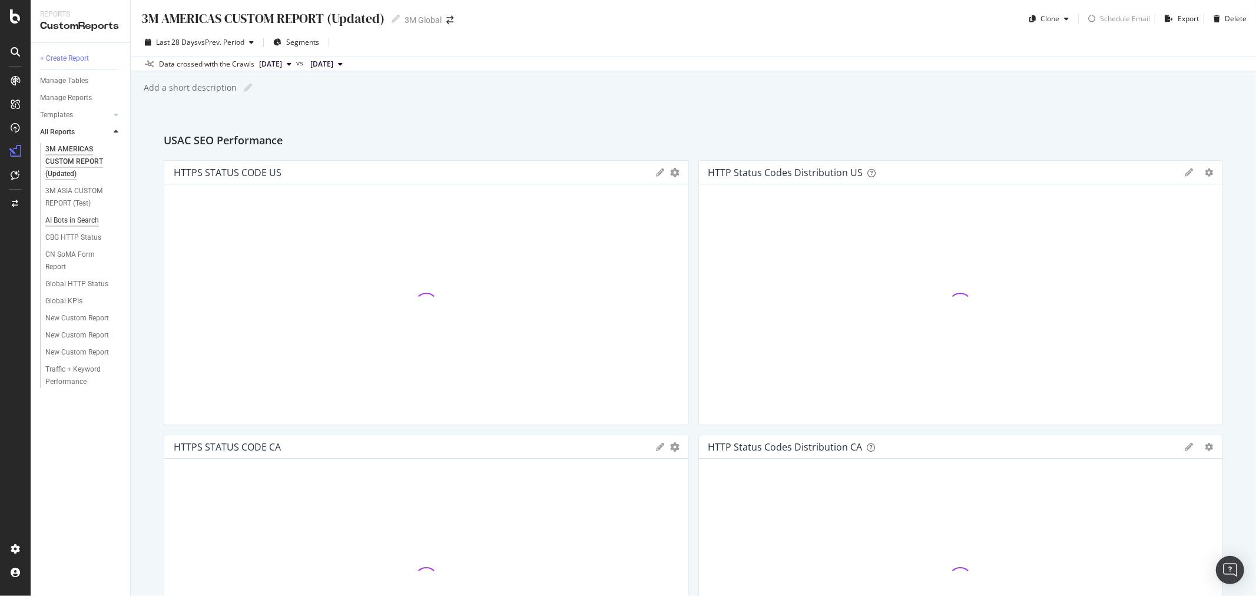
click at [78, 218] on div "AI Bots in Search" at bounding box center [72, 220] width 54 height 12
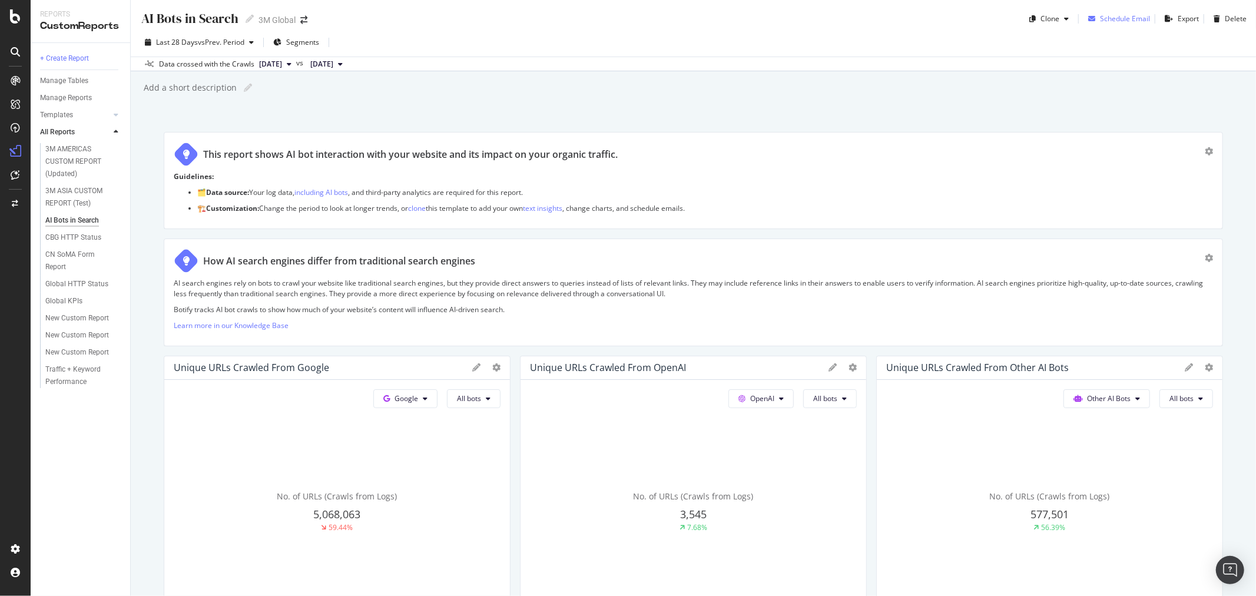
click at [1119, 16] on div "Schedule Email" at bounding box center [1125, 19] width 50 height 10
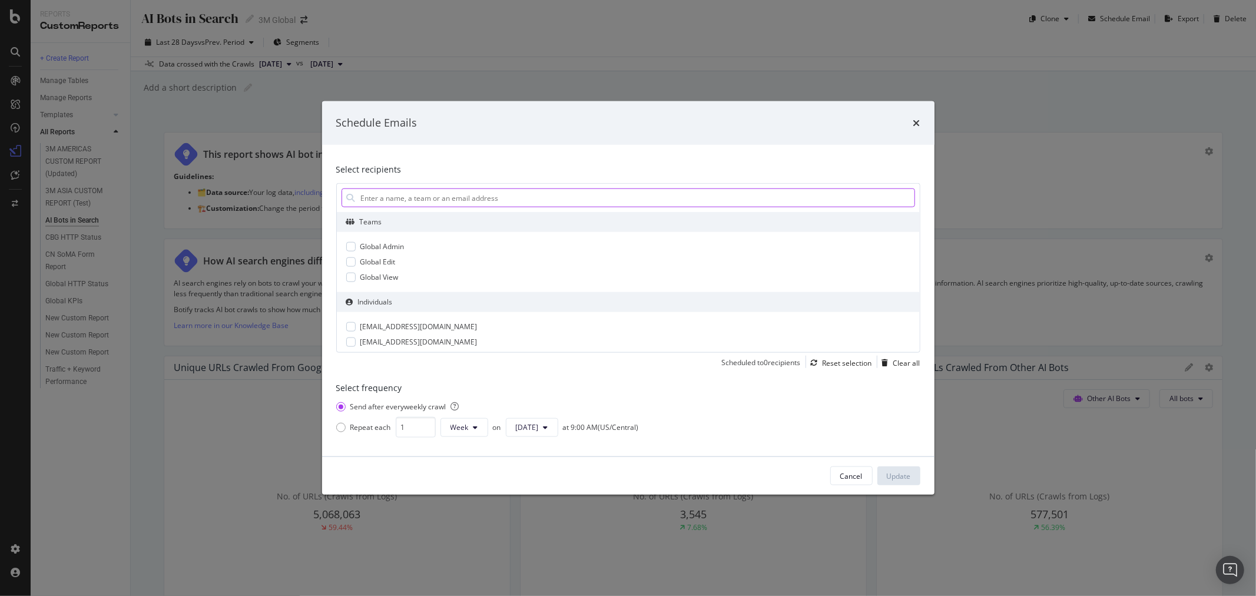
click at [495, 196] on input "modal" at bounding box center [637, 198] width 555 height 18
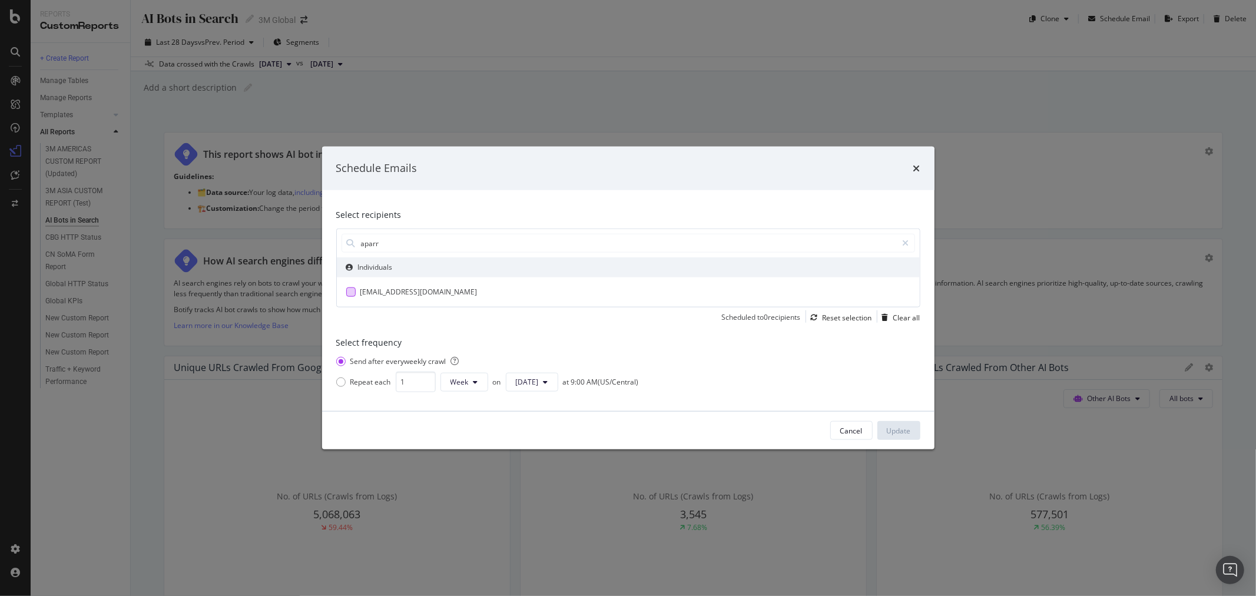
type input "aparr"
click at [353, 294] on div "modal" at bounding box center [350, 291] width 9 height 9
click at [910, 430] on div "Update" at bounding box center [899, 431] width 24 height 10
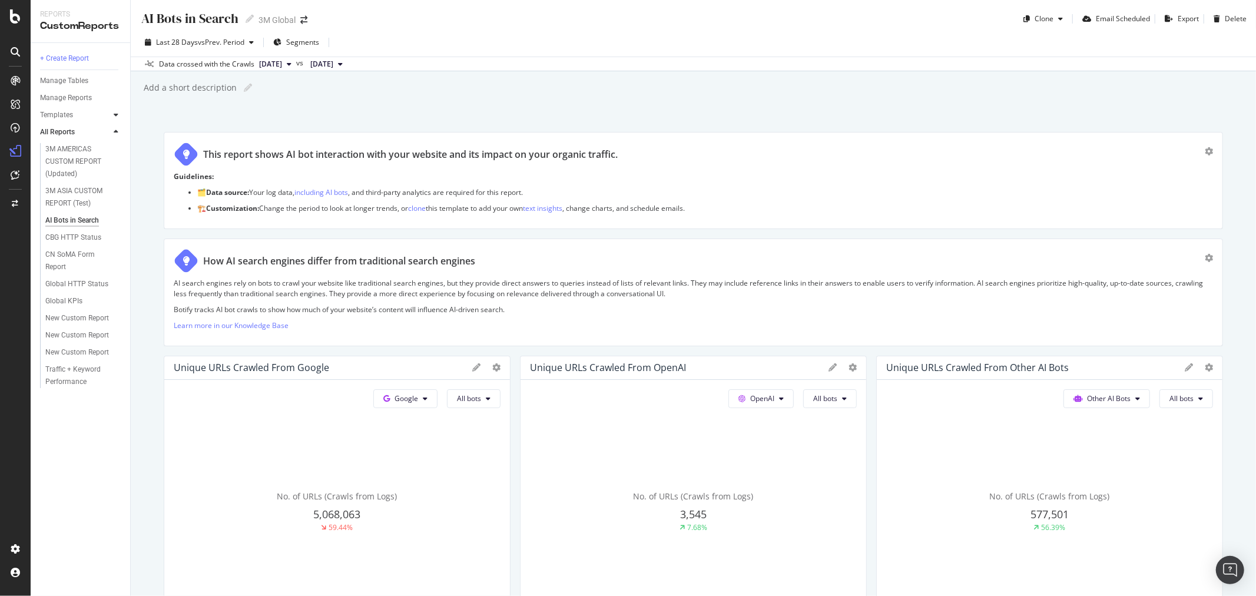
click at [117, 115] on icon at bounding box center [116, 114] width 5 height 7
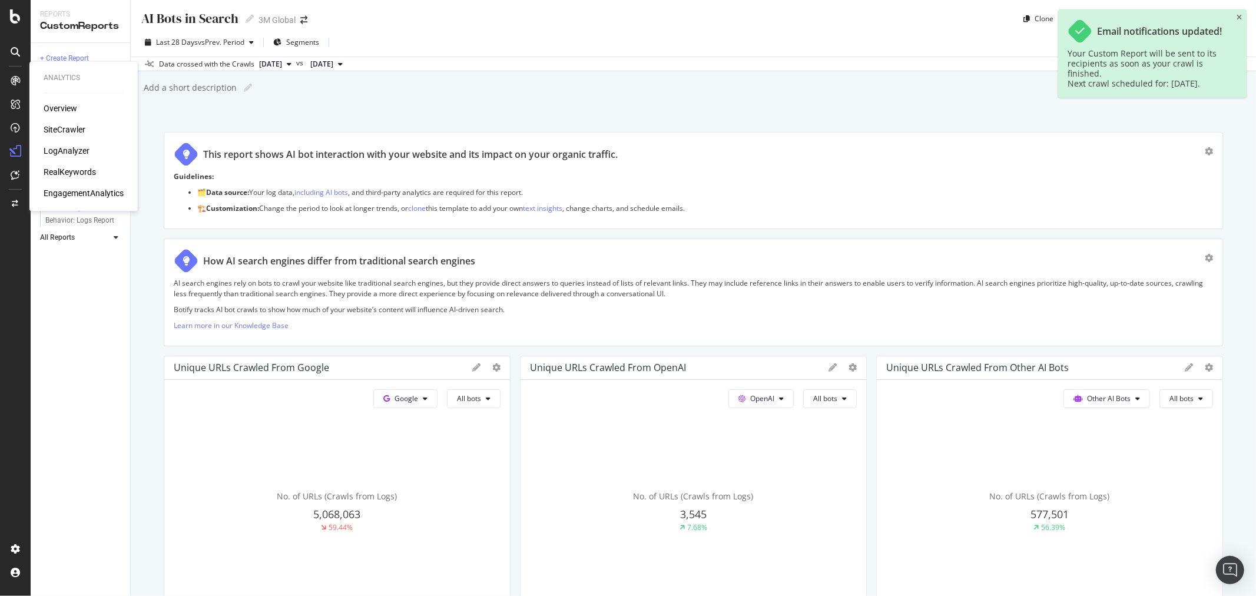
click at [68, 154] on div "LogAnalyzer" at bounding box center [67, 151] width 46 height 12
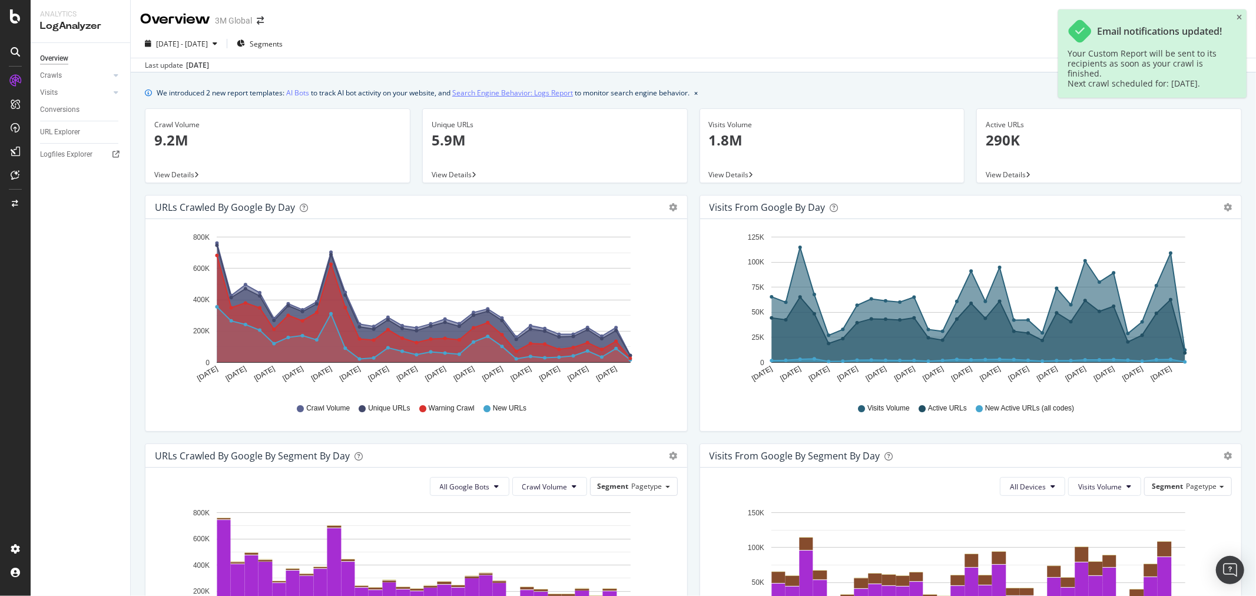
click at [538, 92] on link "Search Engine Behavior: Logs Report" at bounding box center [512, 93] width 121 height 12
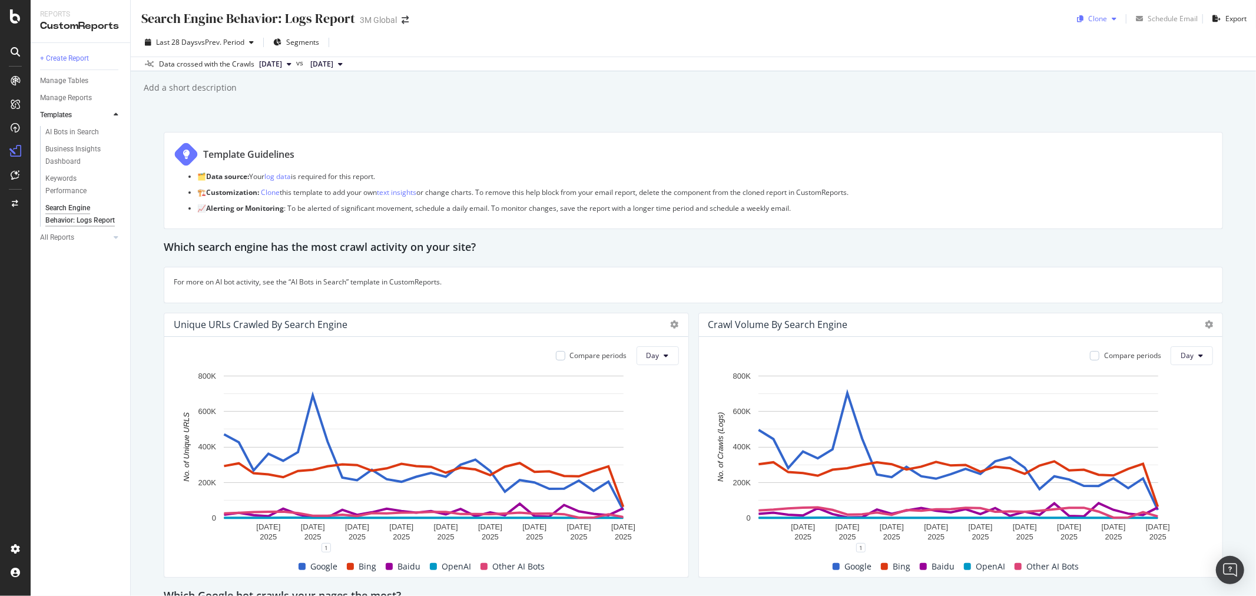
click at [1112, 15] on icon "button" at bounding box center [1114, 18] width 5 height 7
click at [1104, 94] on span "3M Global" at bounding box center [1135, 95] width 124 height 12
click at [116, 241] on icon at bounding box center [116, 237] width 5 height 7
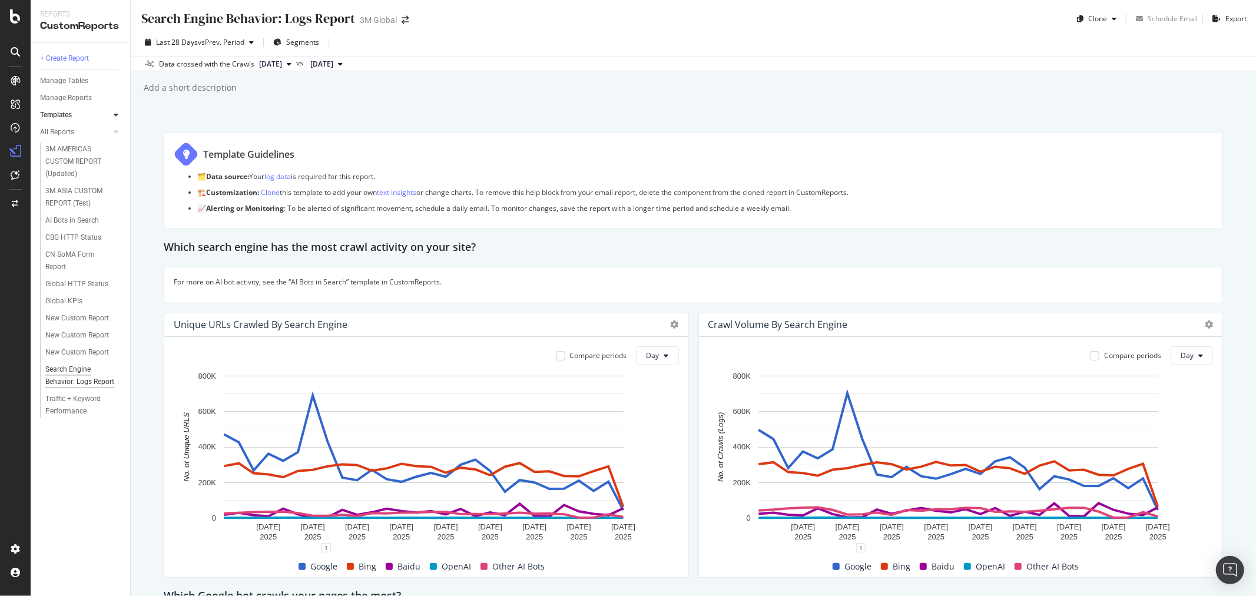
click at [71, 370] on div "Search Engine Behavior: Logs Report" at bounding box center [79, 375] width 69 height 25
click at [1117, 19] on div "Schedule Email" at bounding box center [1125, 19] width 50 height 10
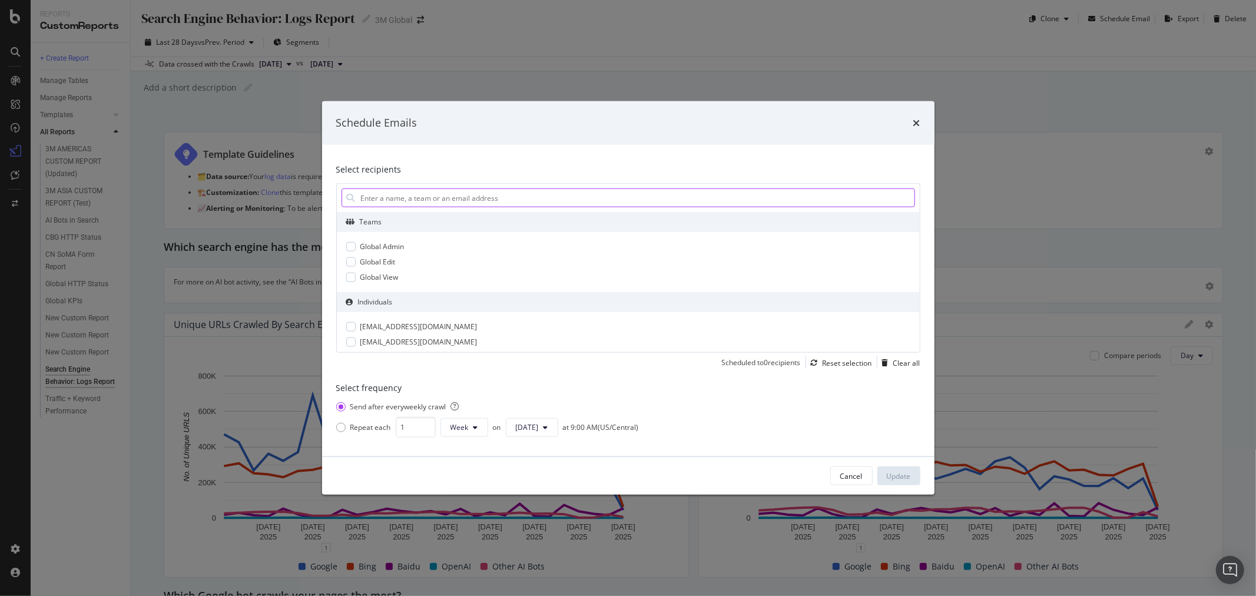
click at [509, 197] on input "modal" at bounding box center [637, 198] width 555 height 18
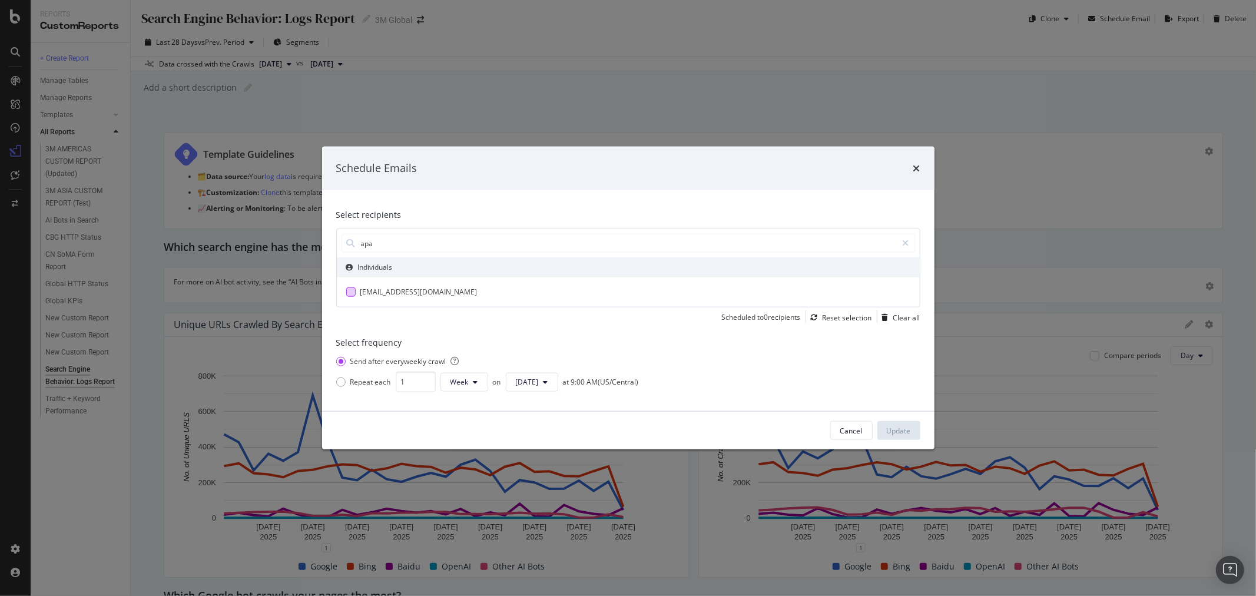
type input "apa"
click at [384, 297] on div "[EMAIL_ADDRESS][DOMAIN_NAME]" at bounding box center [418, 292] width 117 height 11
click at [904, 430] on div "Update" at bounding box center [899, 431] width 24 height 10
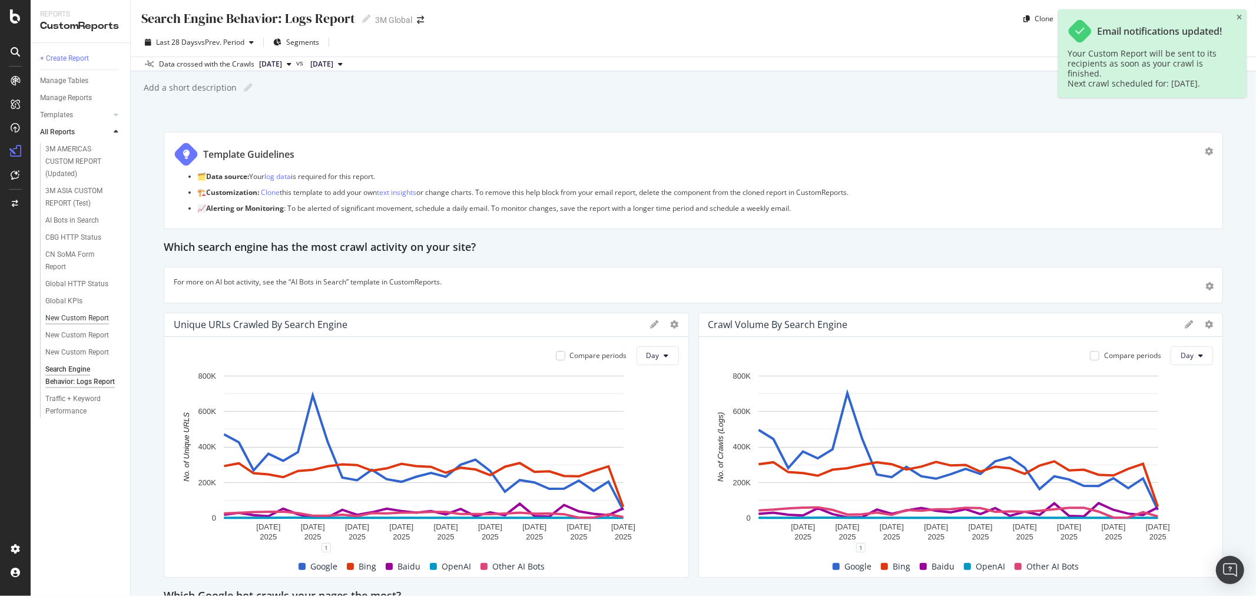
click at [72, 319] on div "New Custom Report" at bounding box center [77, 318] width 64 height 12
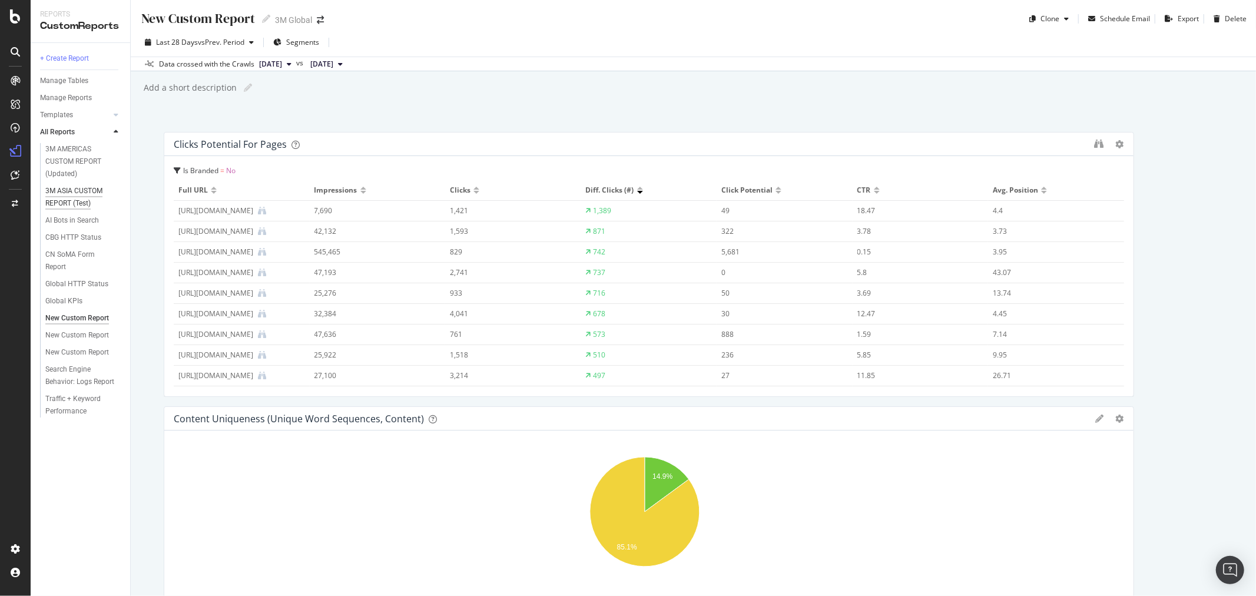
click at [84, 196] on div "3M ASIA CUSTOM REPORT (Test)" at bounding box center [79, 197] width 69 height 25
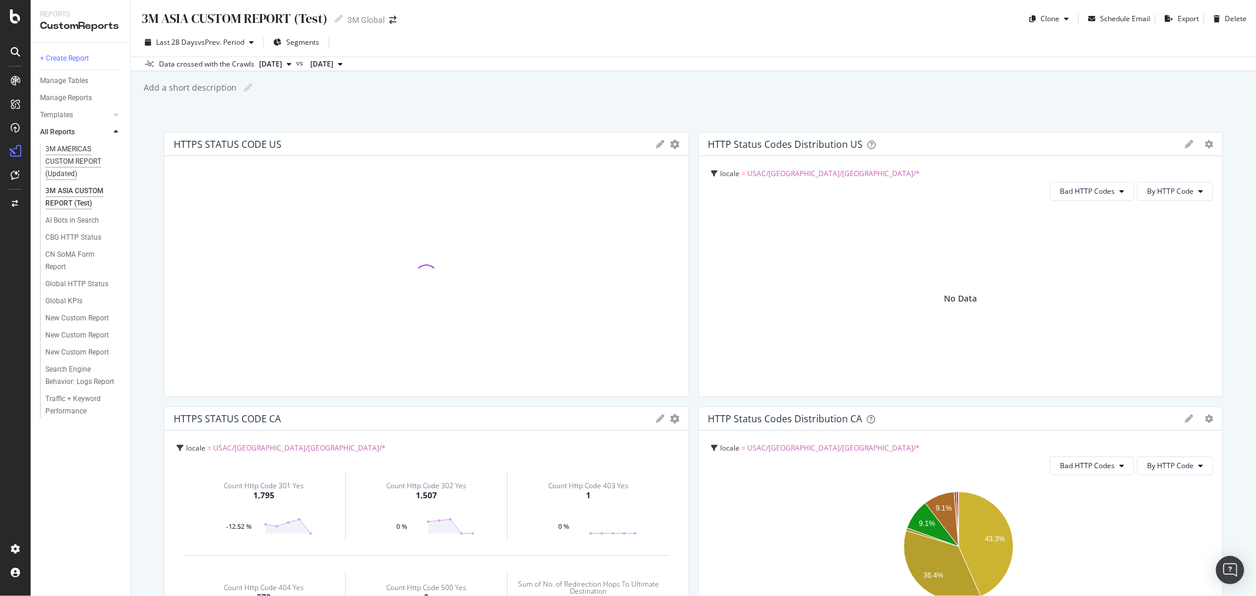
click at [74, 146] on div "3M AMERICAS CUSTOM REPORT (Updated)" at bounding box center [80, 161] width 71 height 37
